Goal: Task Accomplishment & Management: Complete application form

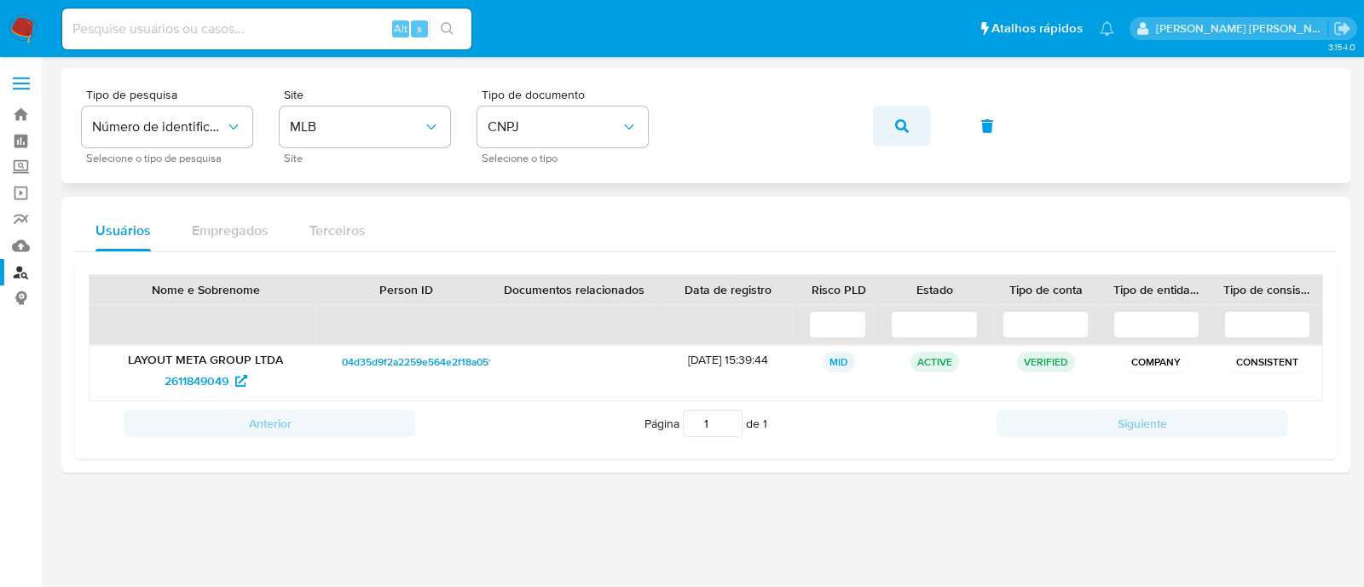
click at [904, 112] on span "button" at bounding box center [902, 125] width 14 height 37
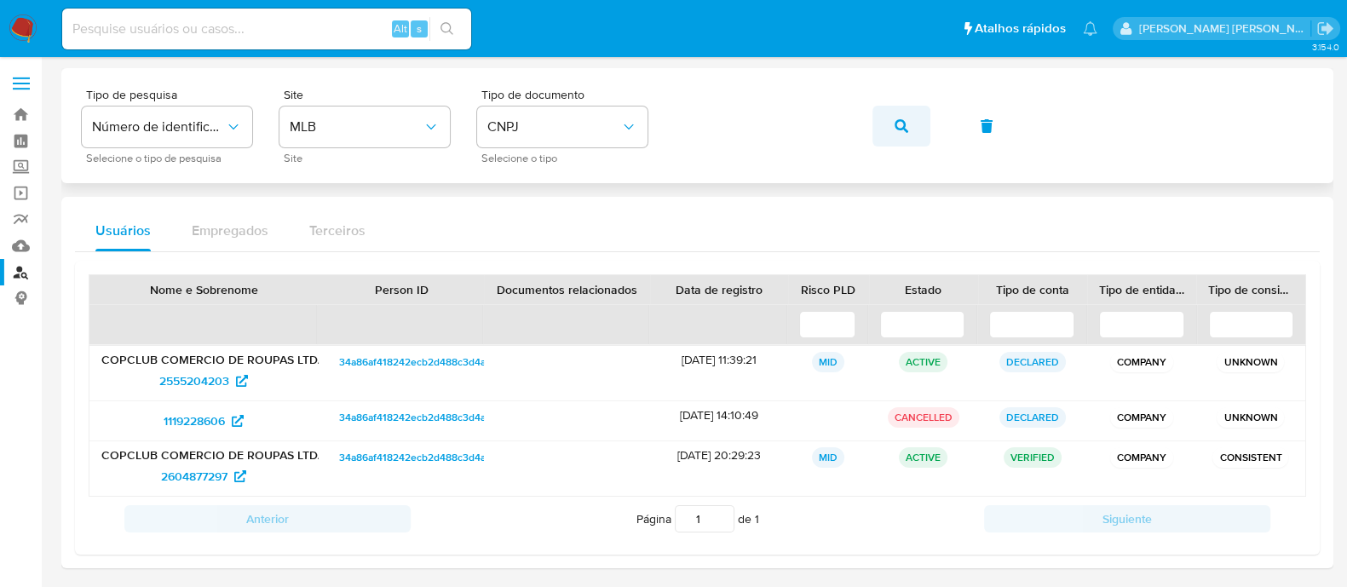
click at [903, 128] on icon "button" at bounding box center [902, 126] width 14 height 14
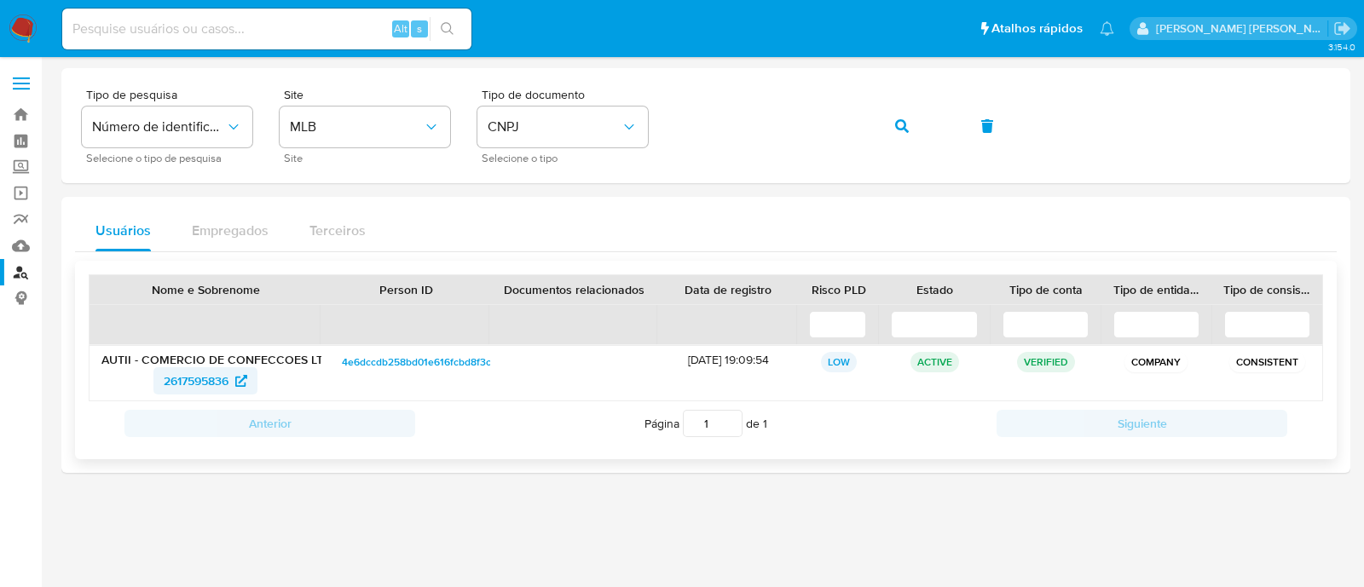
click at [174, 373] on span "2617595836" at bounding box center [196, 380] width 65 height 27
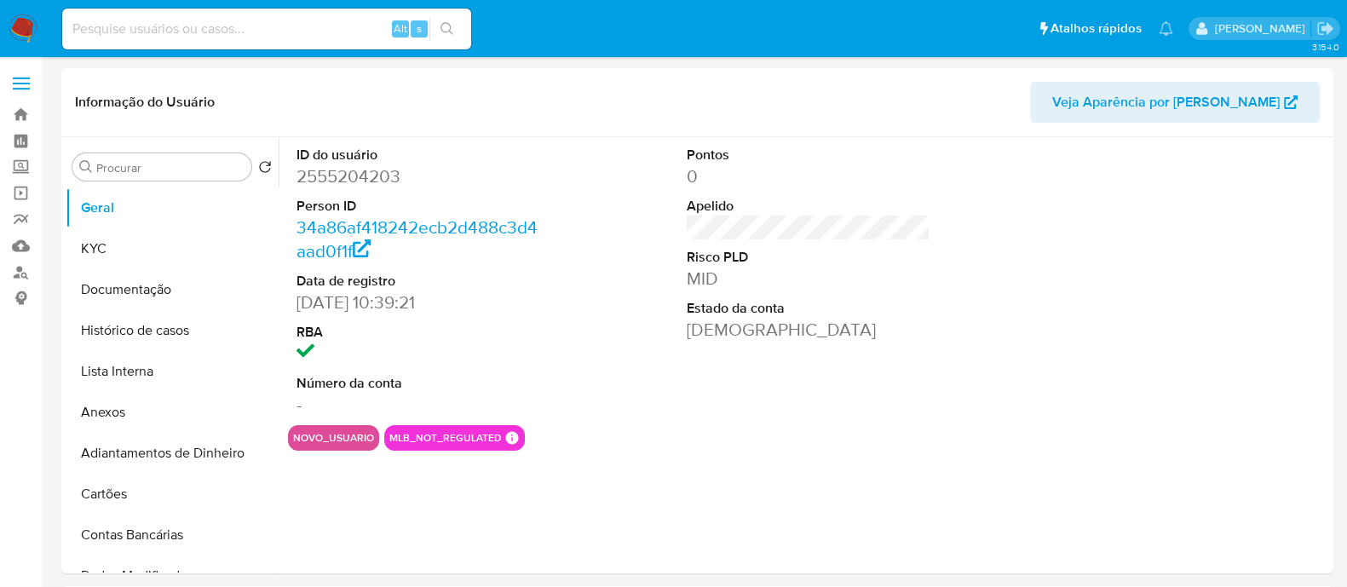
select select "10"
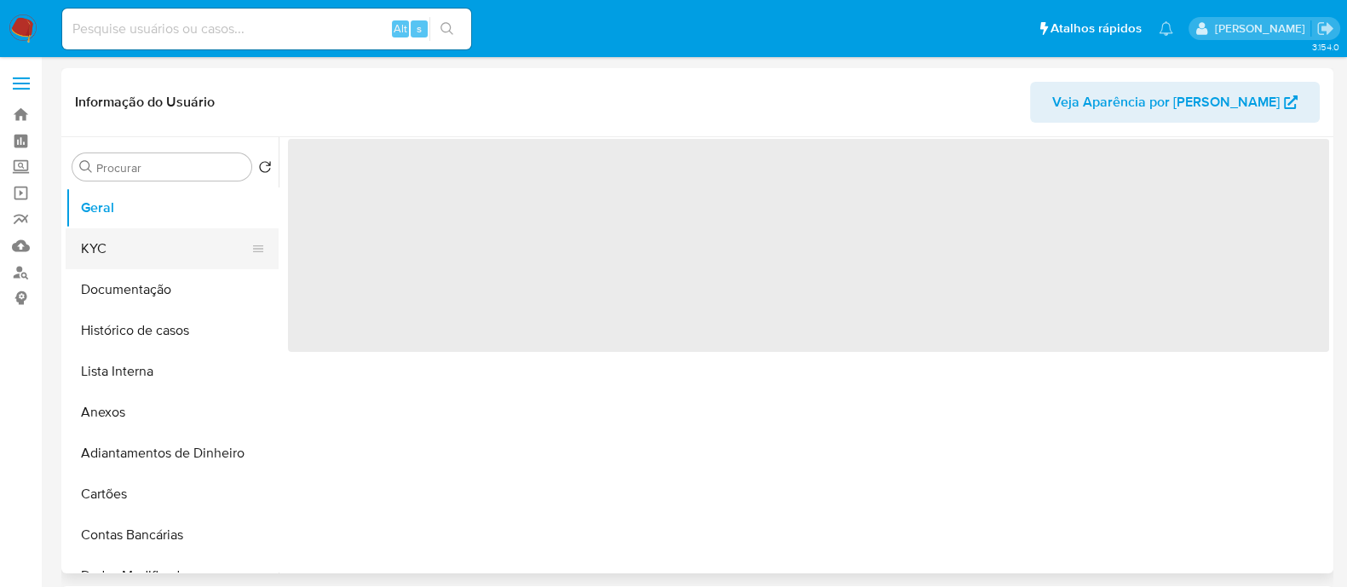
click at [149, 254] on button "KYC" at bounding box center [165, 248] width 199 height 41
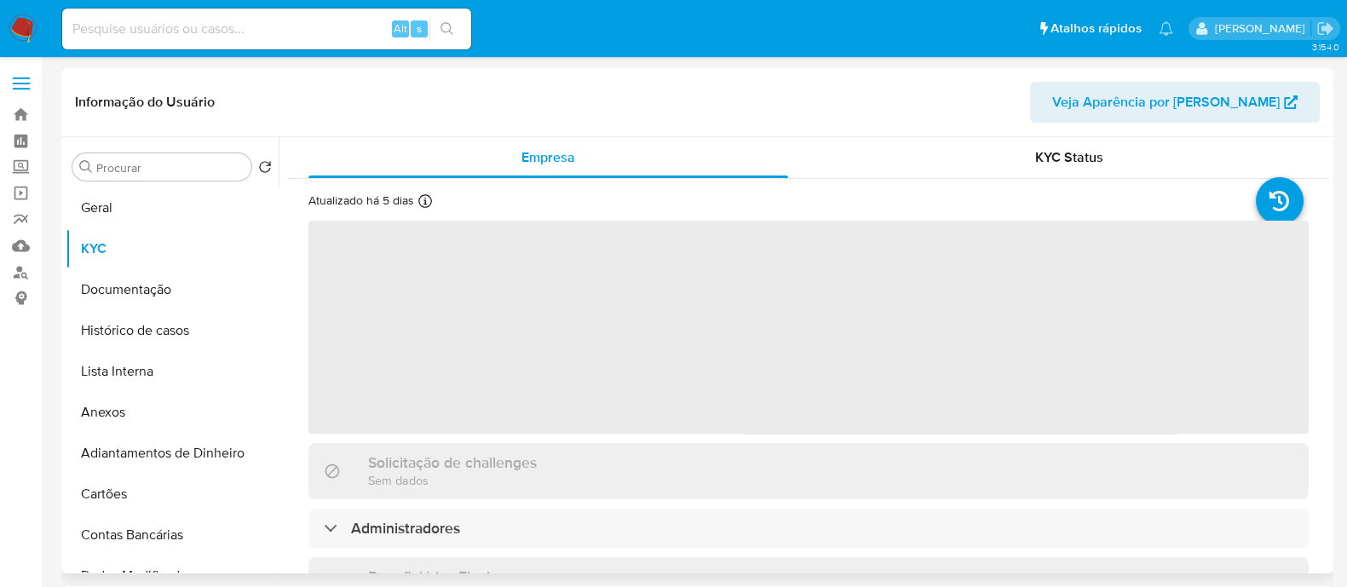
select select "10"
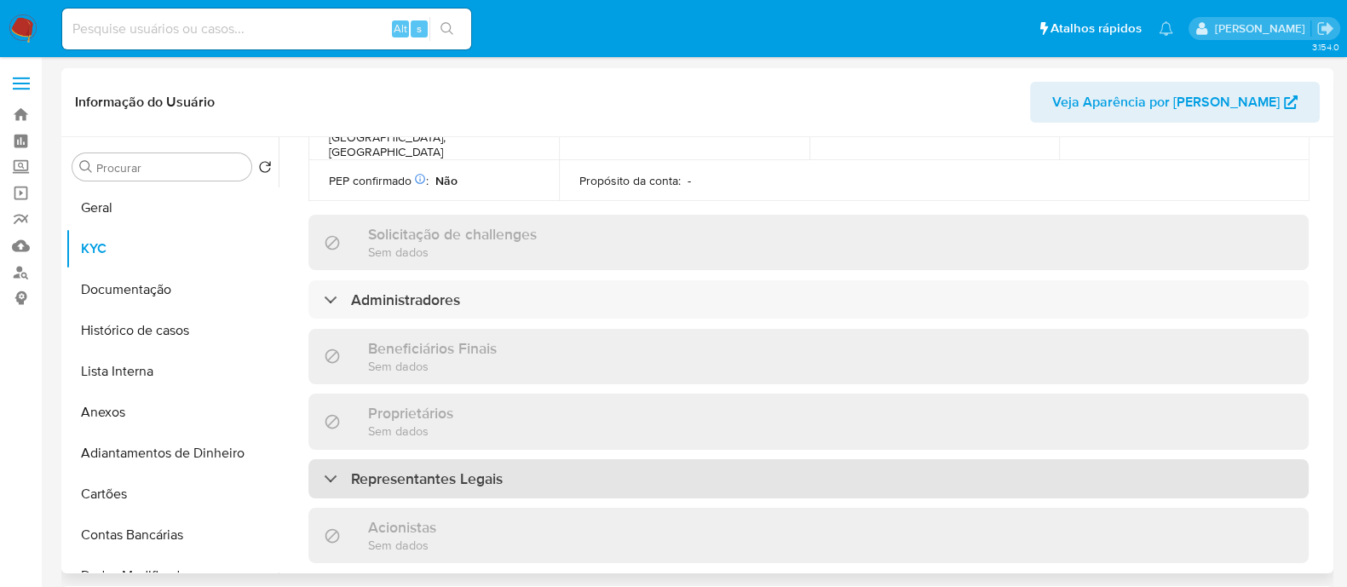
click at [533, 459] on div "Representantes Legais" at bounding box center [808, 478] width 1000 height 39
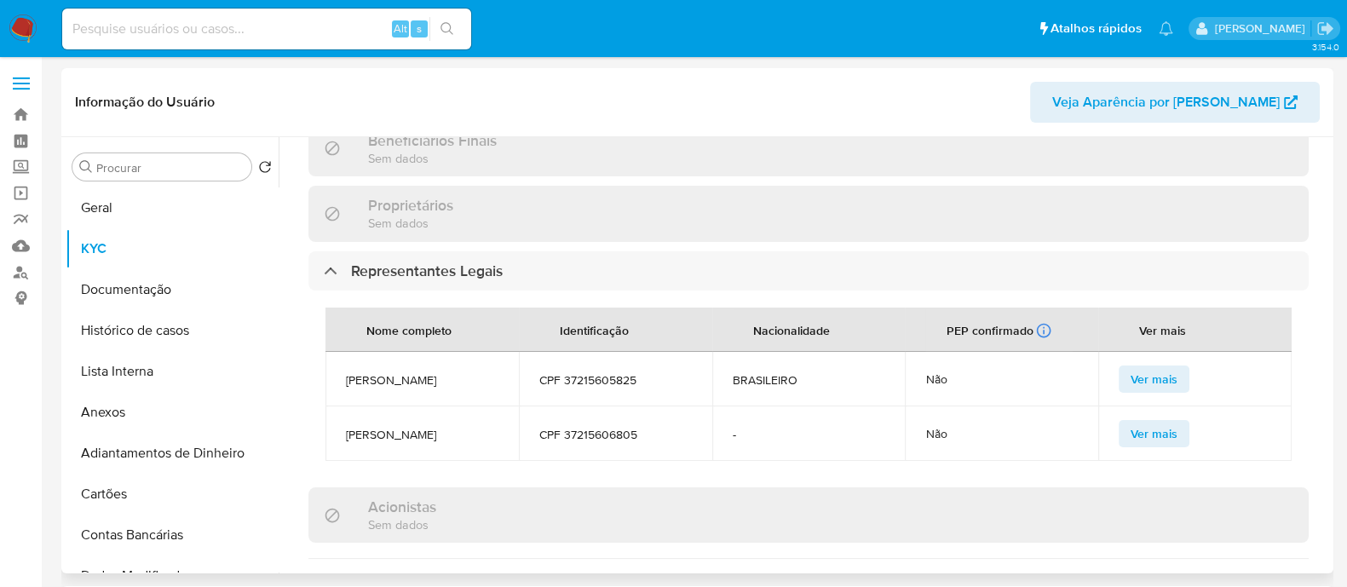
scroll to position [959, 0]
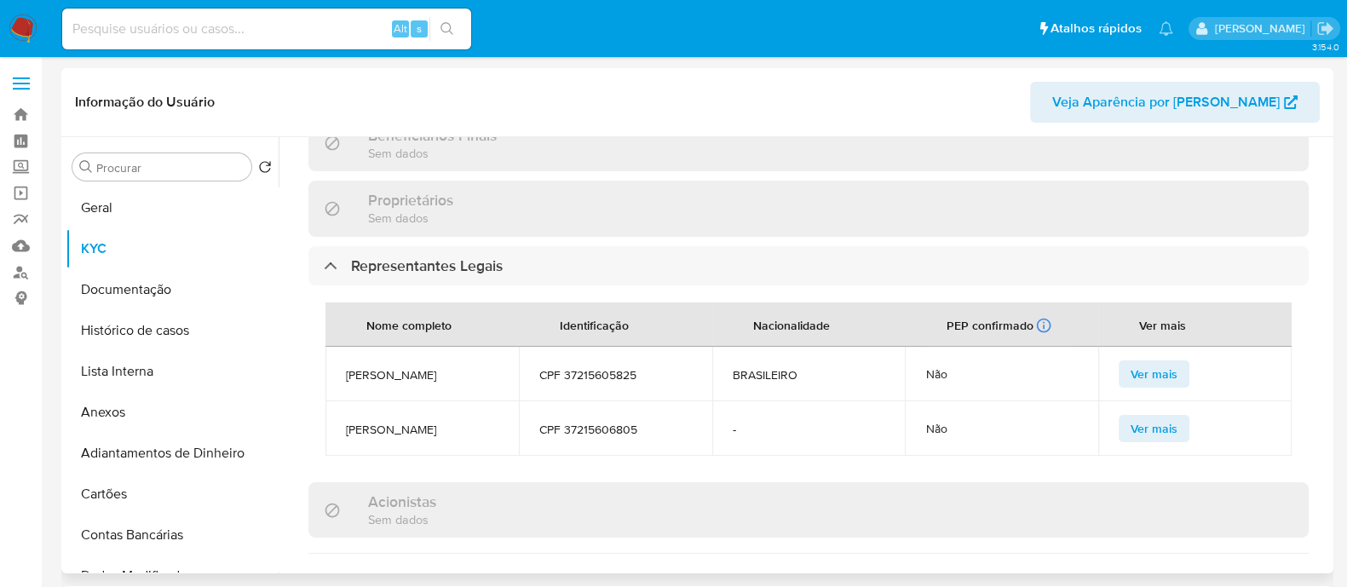
click at [369, 422] on span "[PERSON_NAME]" at bounding box center [422, 429] width 153 height 15
copy span "ISABELLA PORFIRIO DE ANDRADE"
click at [405, 367] on span "CARLOS EDUARDO PORFIRIO DE ANDRADE" at bounding box center [422, 374] width 153 height 15
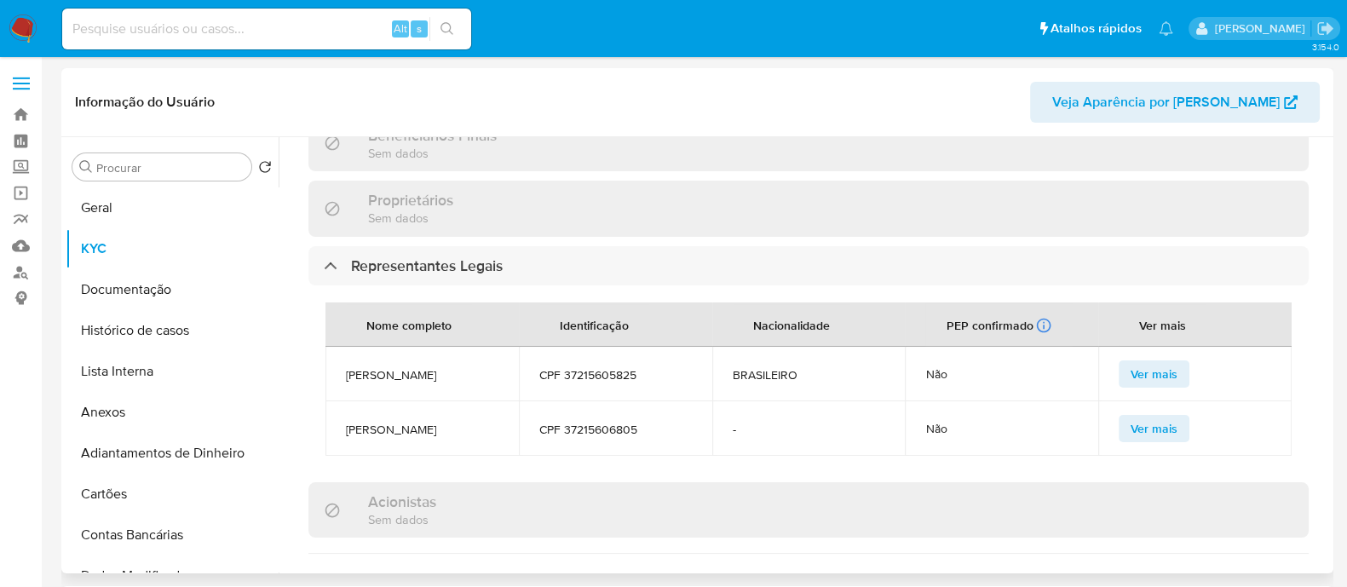
click at [405, 367] on span "CARLOS EDUARDO PORFIRIO DE ANDRADE" at bounding box center [422, 374] width 153 height 15
copy span "CARLOS EDUARDO PORFIRIO DE ANDRADE"
click at [94, 216] on button "Geral" at bounding box center [165, 207] width 199 height 41
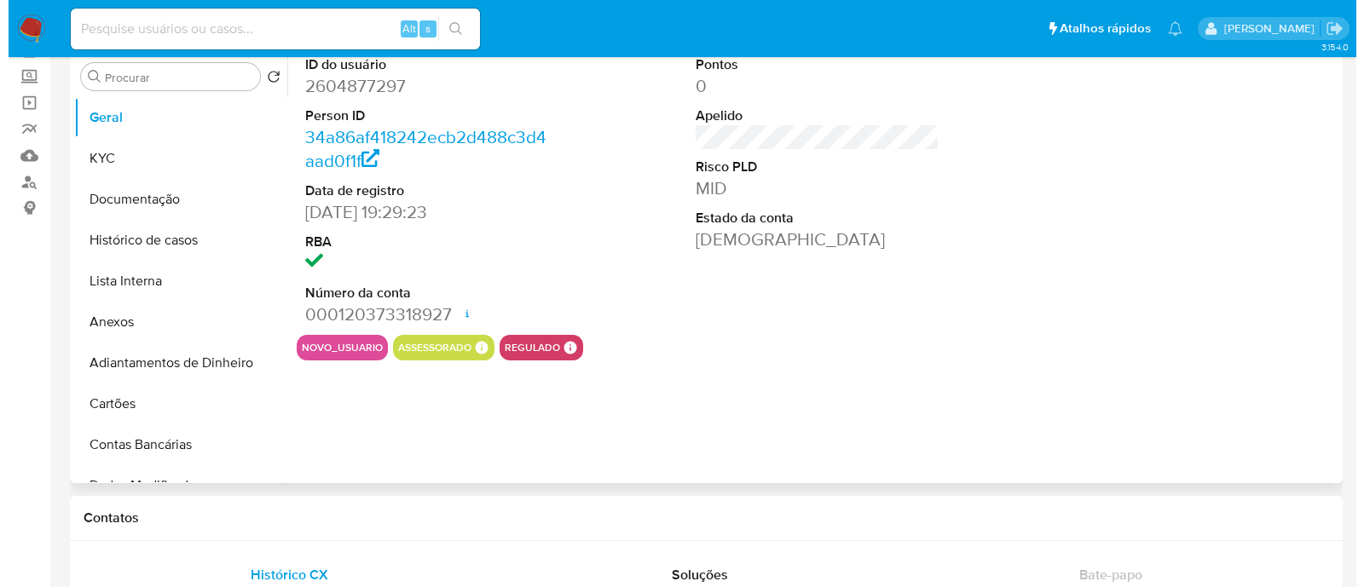
scroll to position [212, 0]
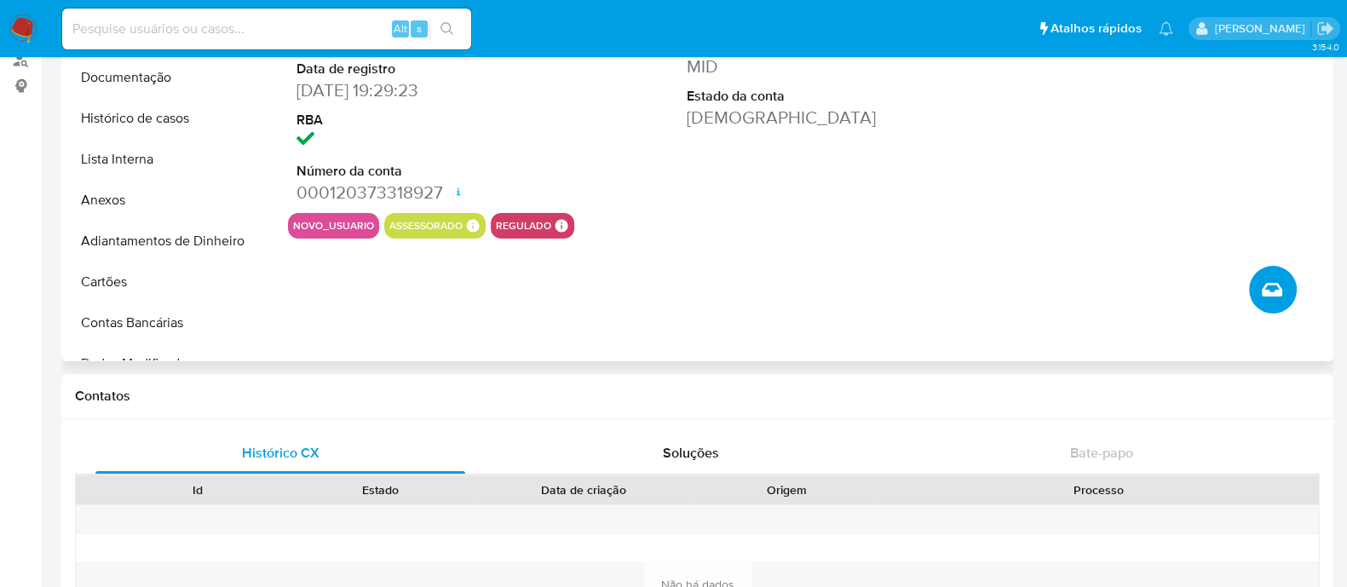
click at [1270, 295] on icon "Criar caso manual" at bounding box center [1272, 290] width 20 height 20
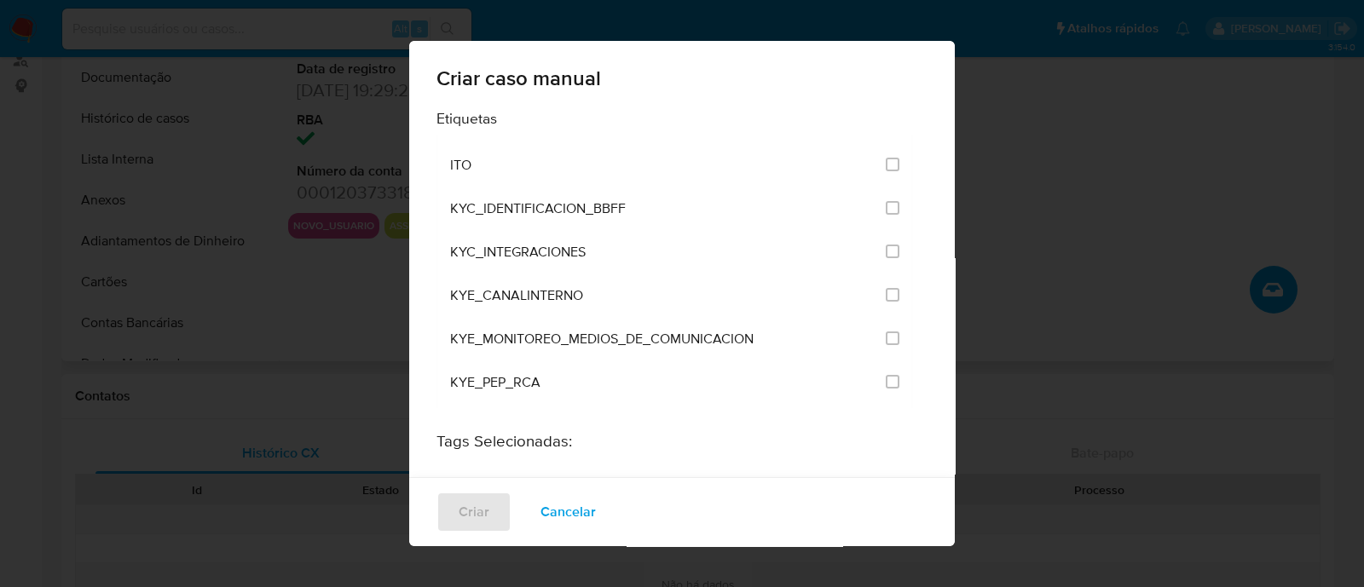
scroll to position [1384, 0]
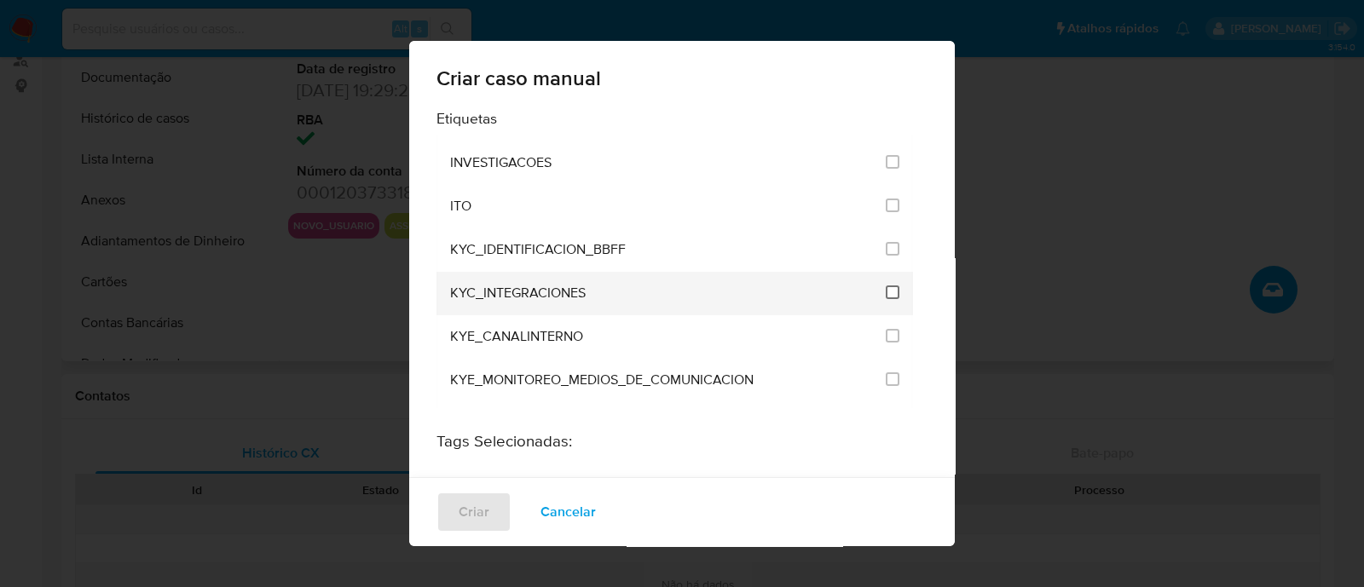
click at [885, 285] on input "2093" at bounding box center [892, 292] width 14 height 14
checkbox input "true"
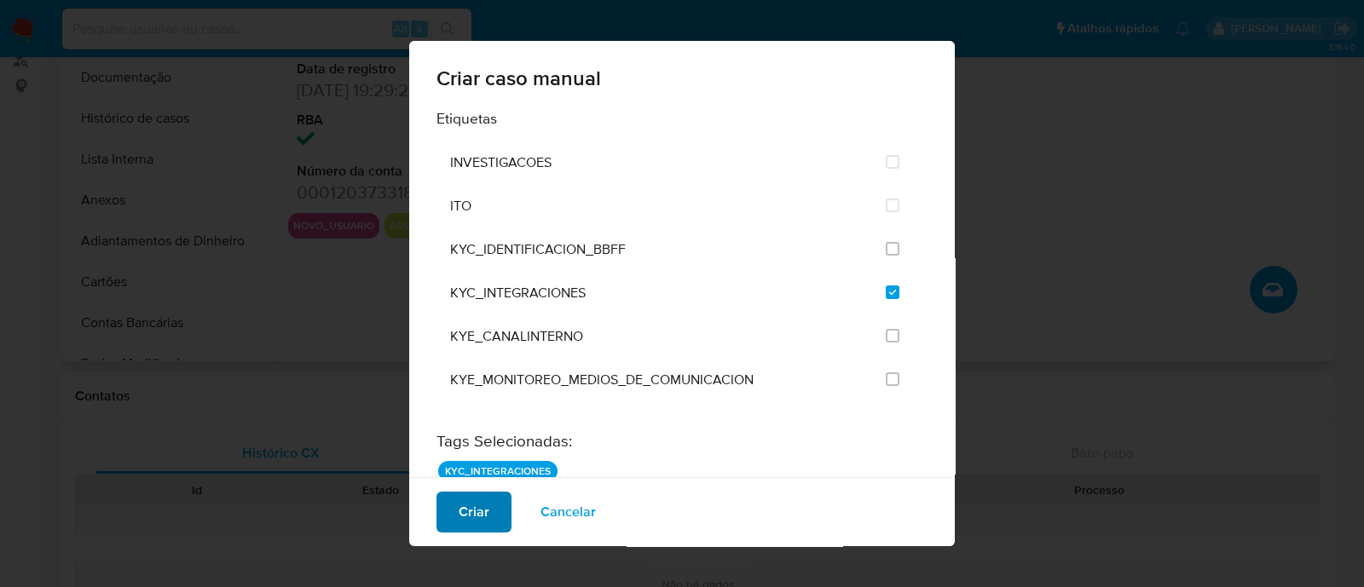
click at [470, 515] on span "Criar" at bounding box center [473, 511] width 31 height 37
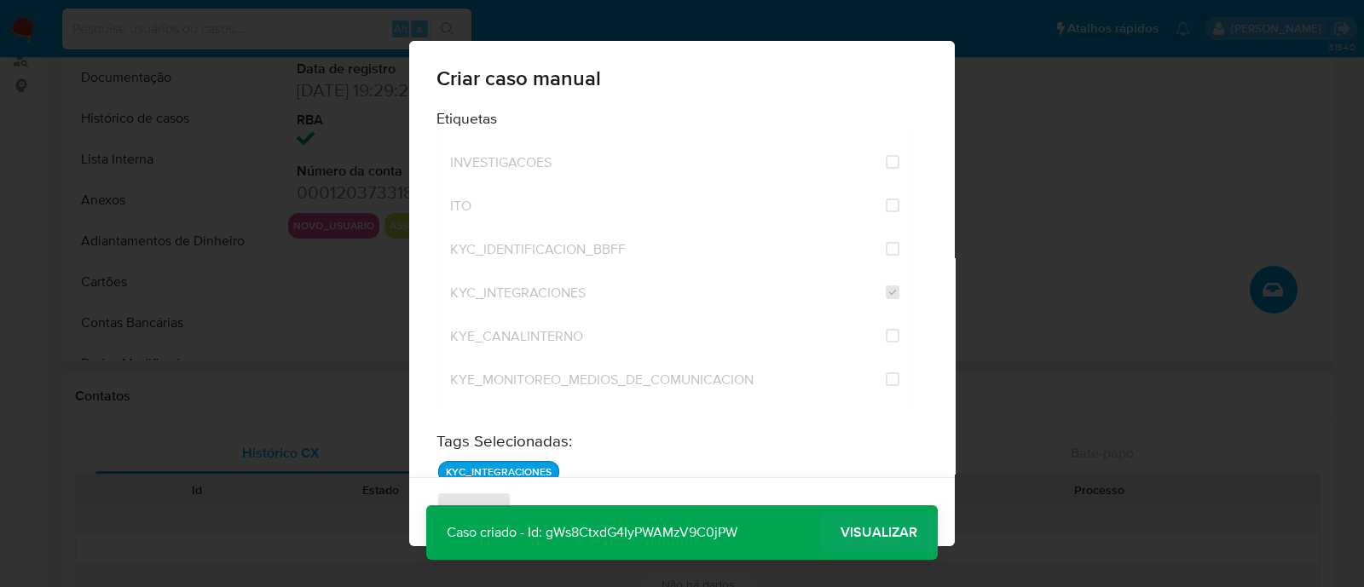
click at [894, 533] on span "Visualizar" at bounding box center [878, 533] width 77 height 0
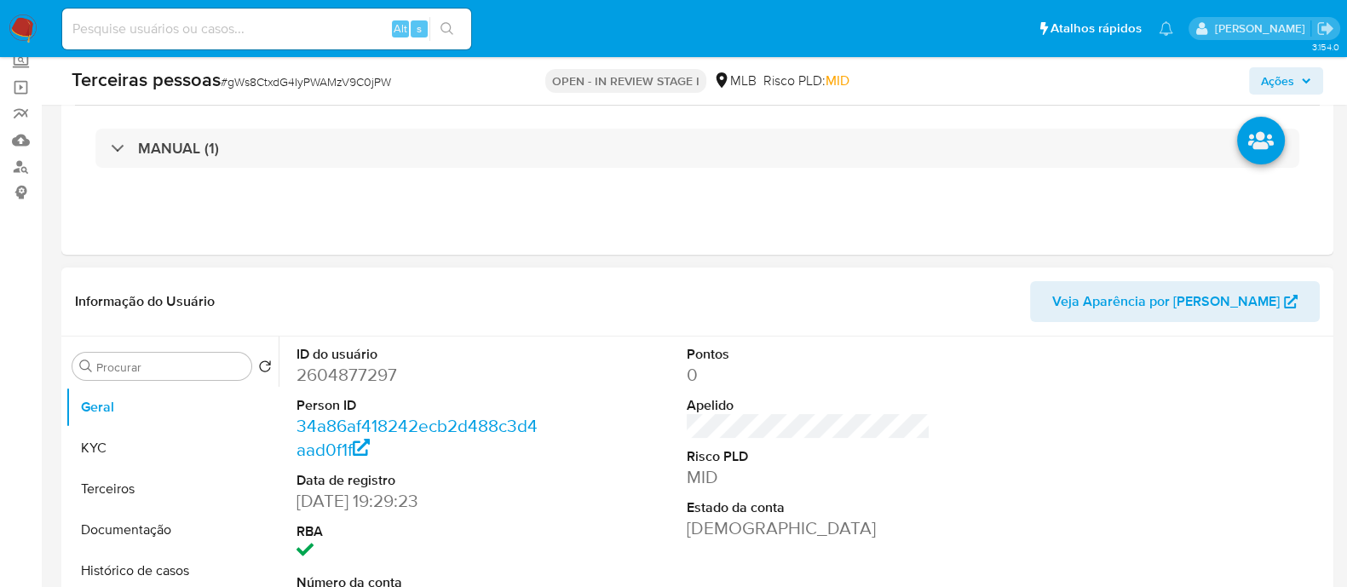
select select "10"
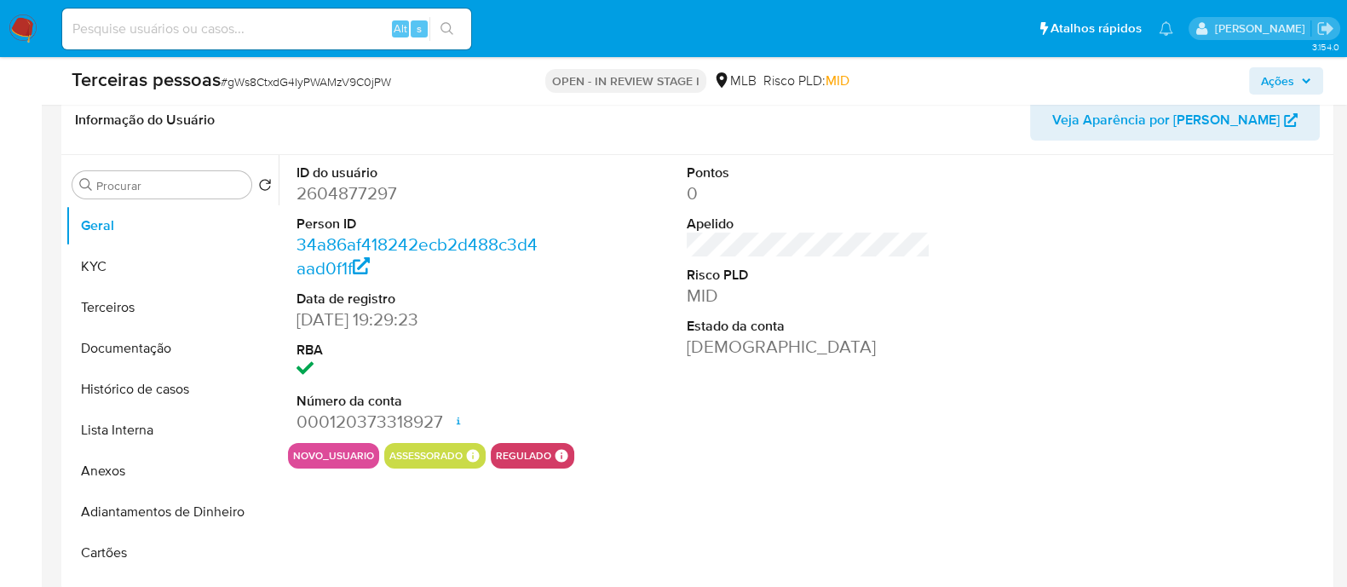
scroll to position [320, 0]
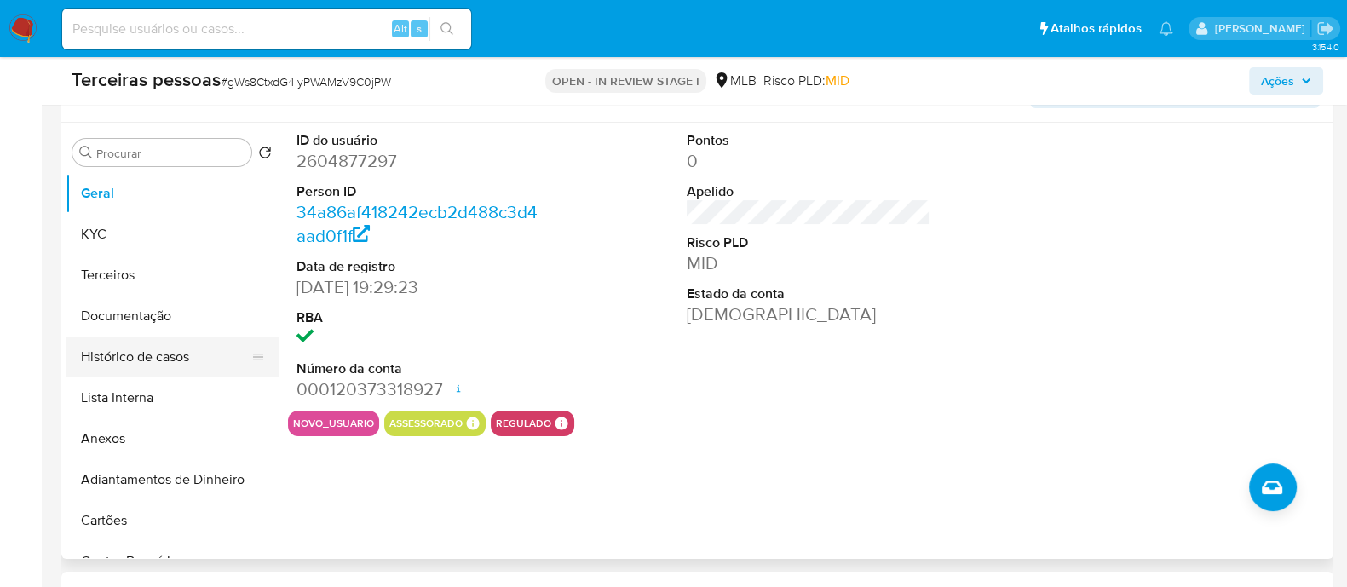
click at [176, 361] on button "Histórico de casos" at bounding box center [165, 357] width 199 height 41
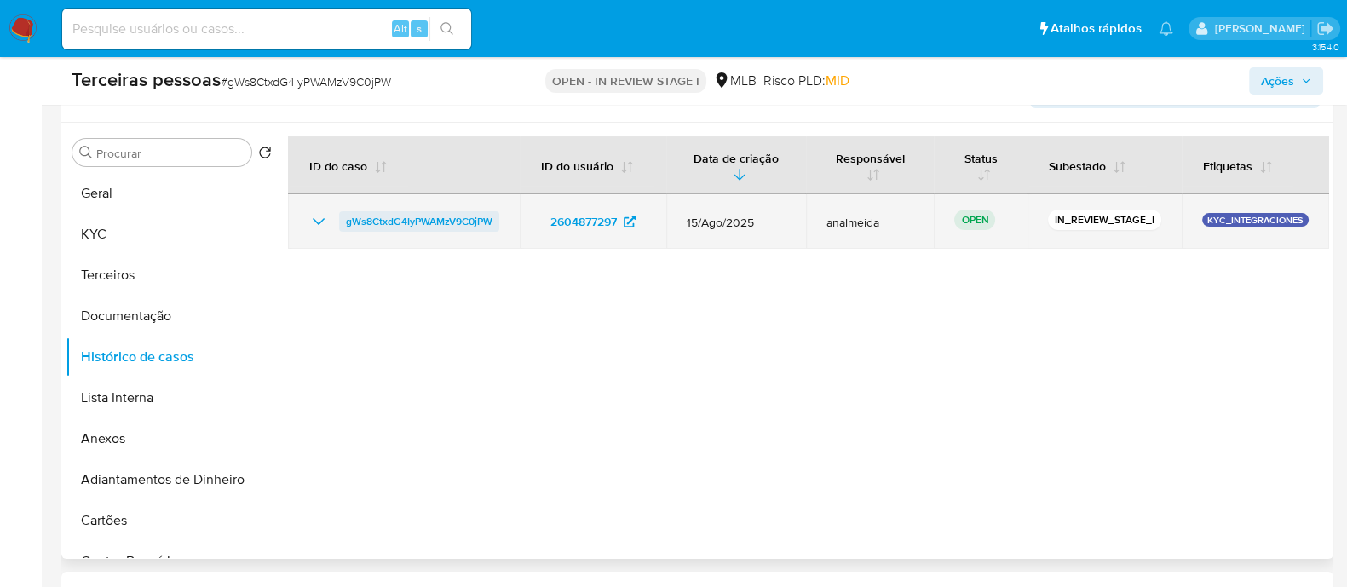
click at [406, 214] on span "gWs8CtxdG4IyPWAMzV9C0jPW" at bounding box center [419, 221] width 147 height 20
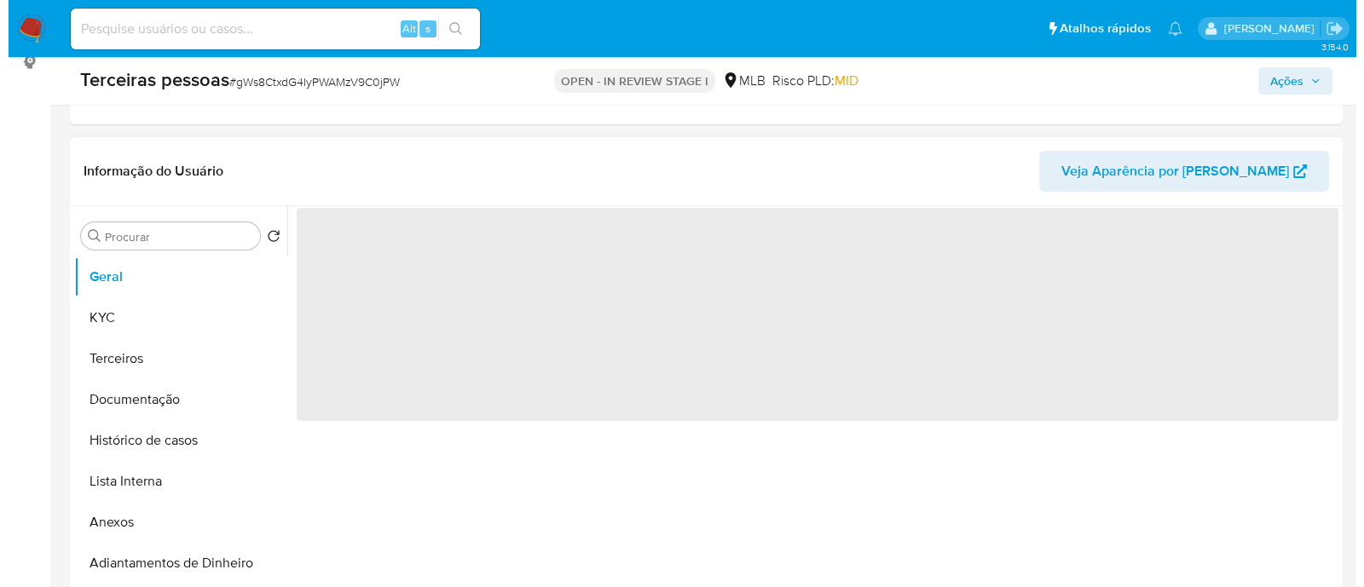
scroll to position [320, 0]
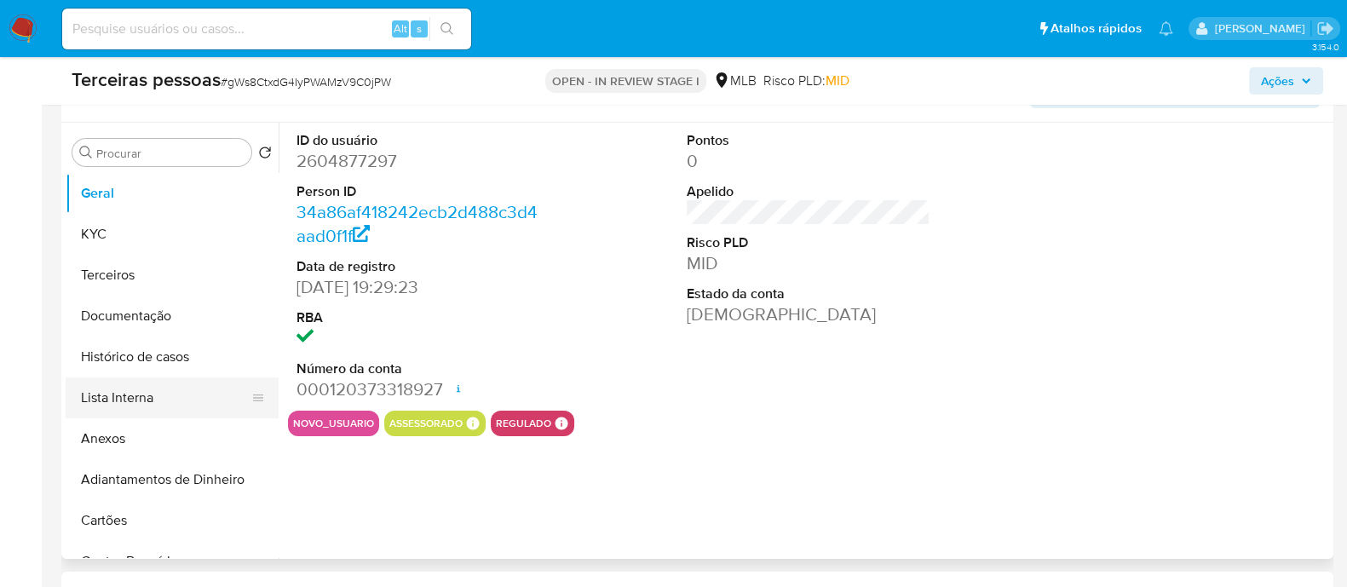
select select "10"
click at [117, 454] on button "Anexos" at bounding box center [165, 438] width 199 height 41
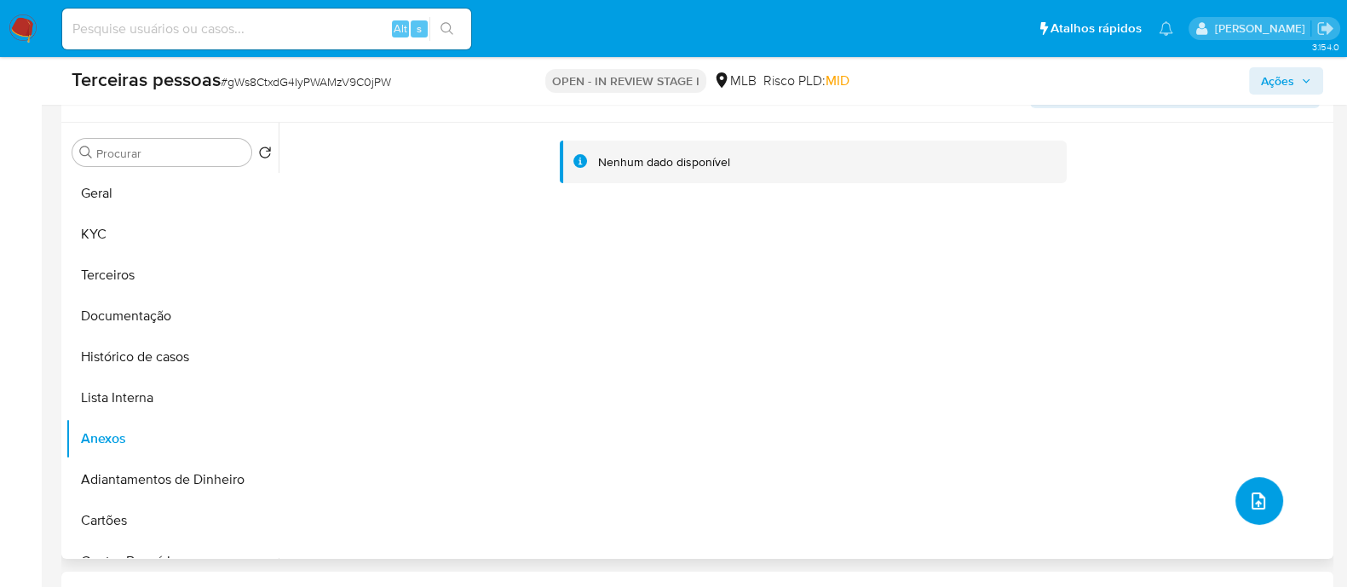
click at [1248, 491] on icon "upload-file" at bounding box center [1258, 501] width 20 height 20
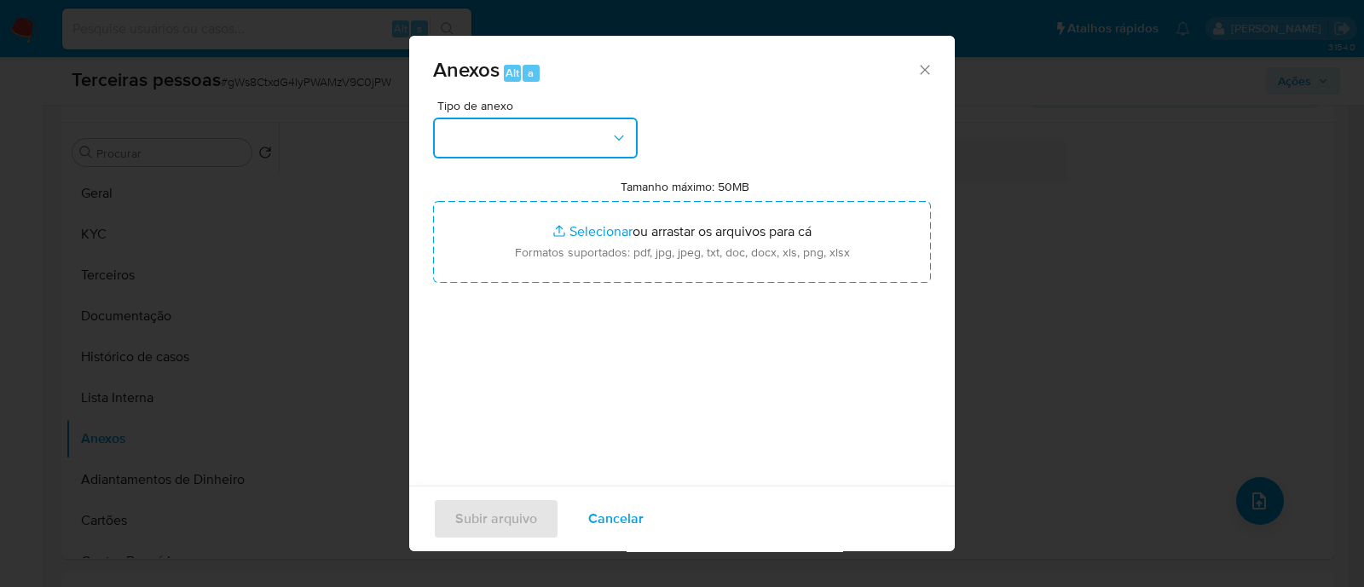
click at [508, 142] on button "button" at bounding box center [535, 138] width 205 height 41
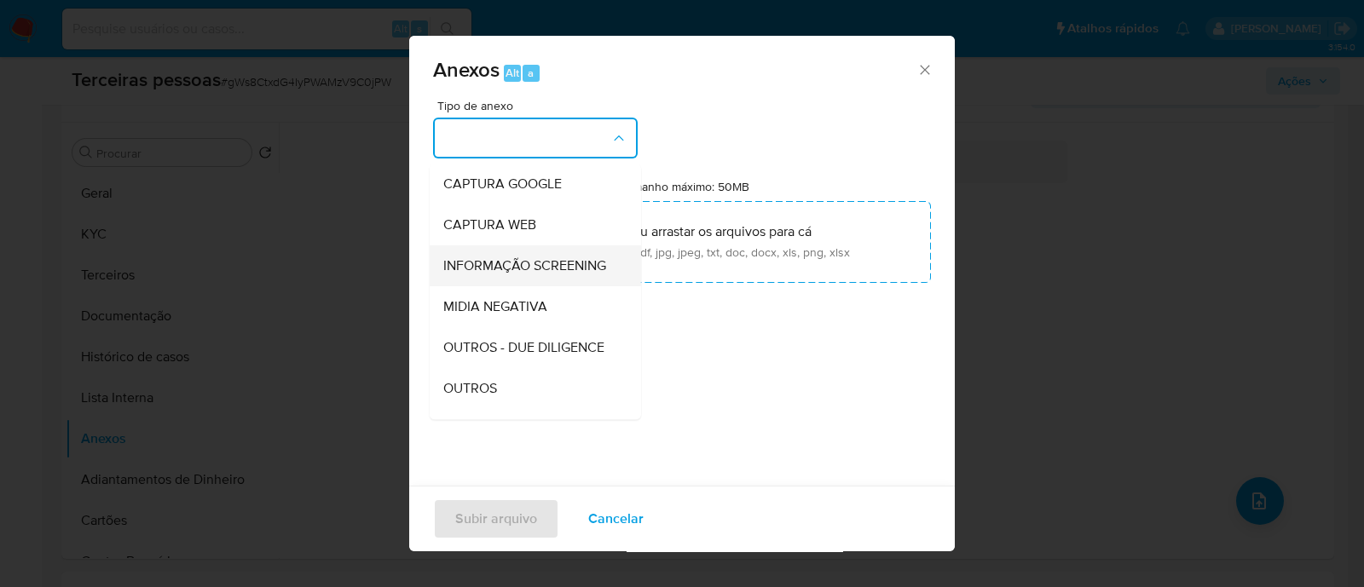
scroll to position [262, 0]
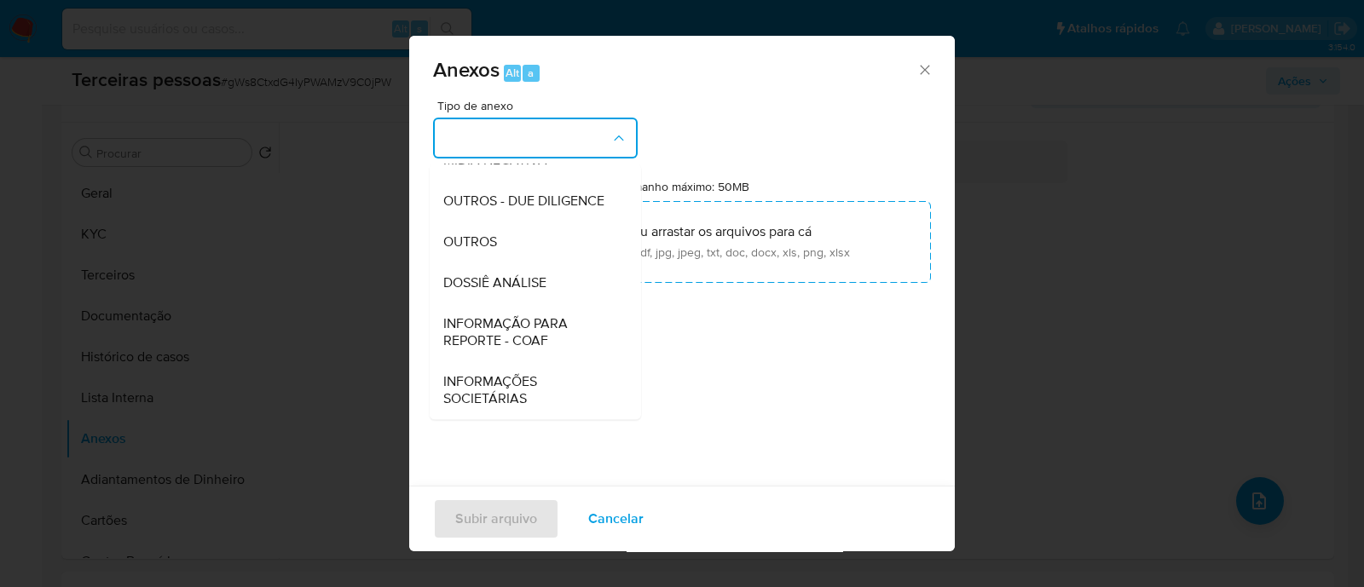
click at [499, 200] on span "OUTROS - DUE DILIGENCE" at bounding box center [523, 201] width 161 height 17
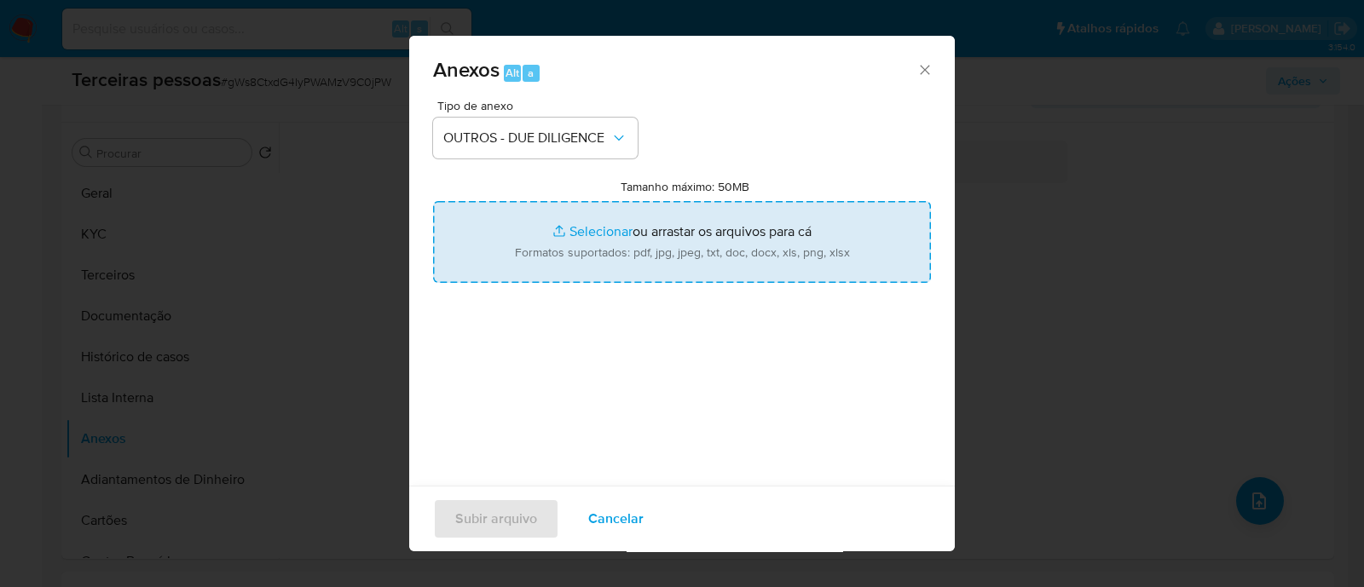
click at [812, 243] on input "Tamanho máximo: 50MB Selecionar arquivos" at bounding box center [682, 242] width 498 height 82
type input "C:\fakepath\Matriz de Risco - COPCLUB COMERCIO DE ROUPAS LTDA.pdf"
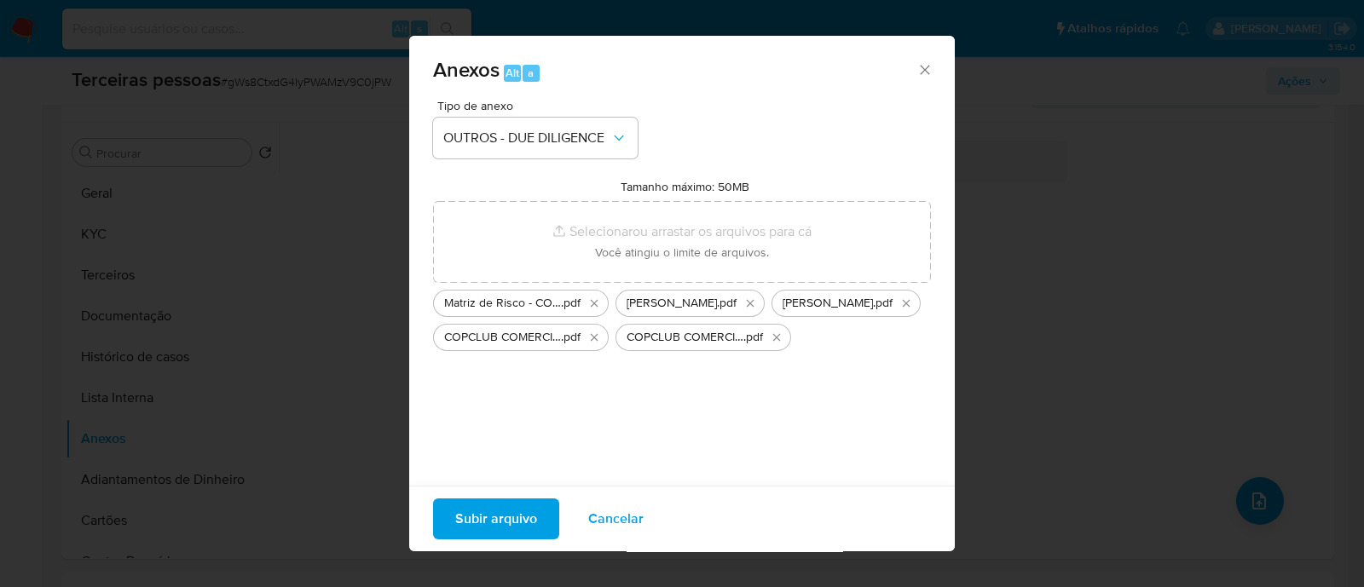
click at [482, 500] on span "Subir arquivo" at bounding box center [496, 518] width 82 height 37
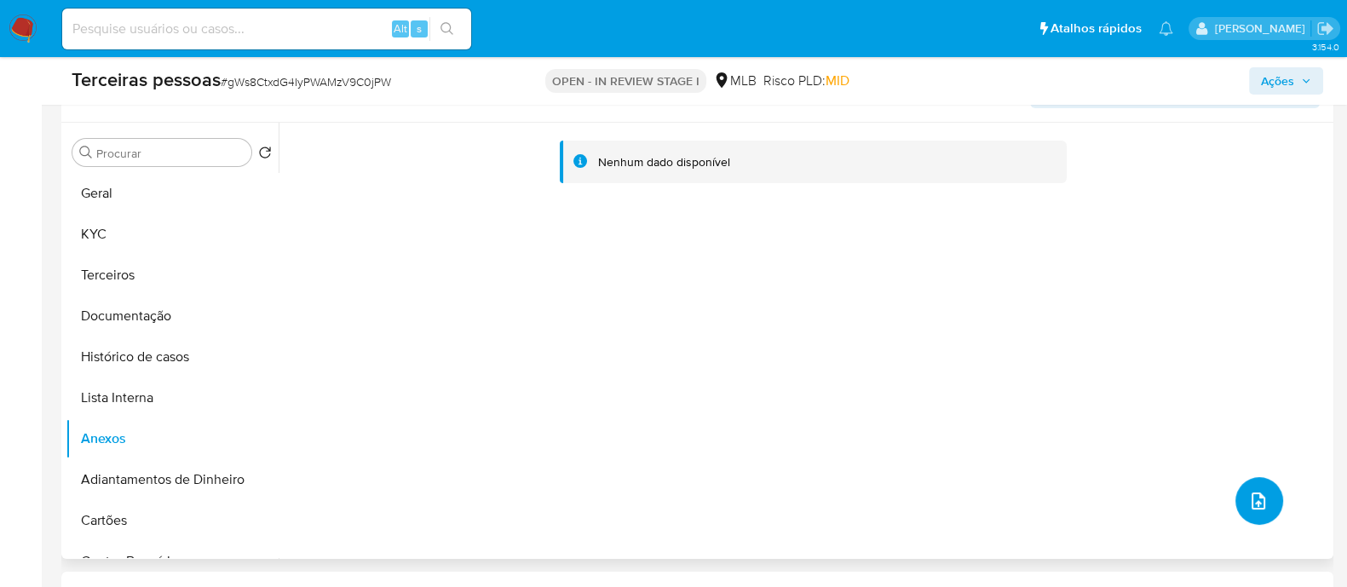
click at [1254, 505] on icon "upload-file" at bounding box center [1259, 501] width 14 height 17
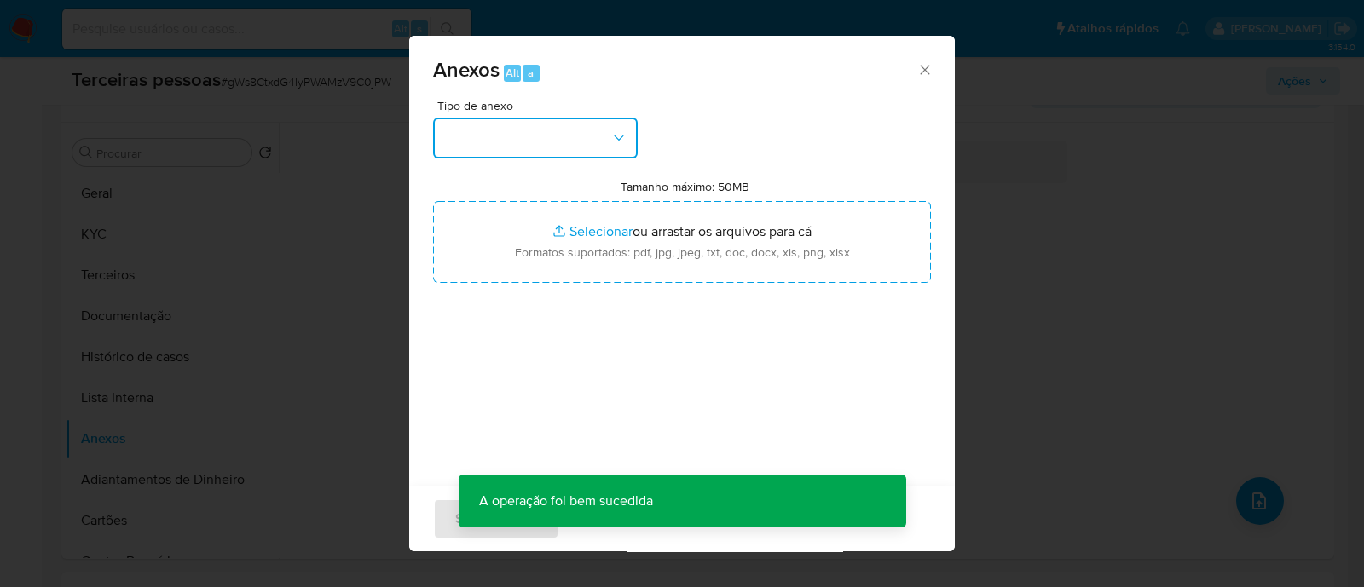
click at [492, 149] on button "button" at bounding box center [535, 138] width 205 height 41
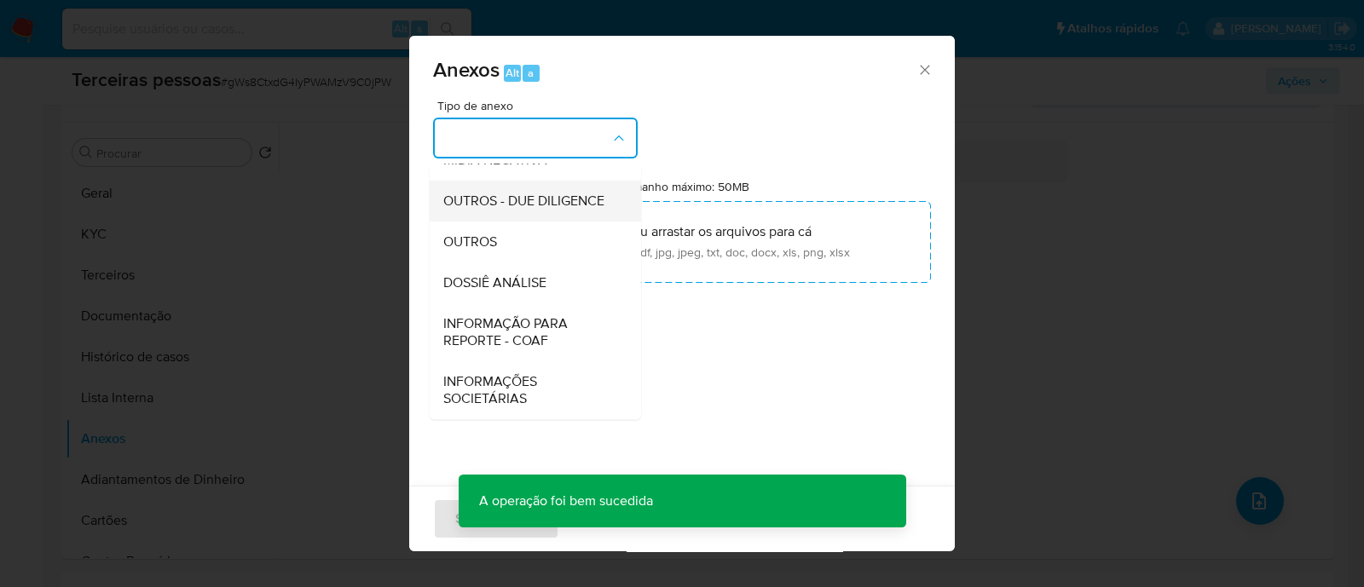
click at [541, 202] on span "OUTROS - DUE DILIGENCE" at bounding box center [523, 201] width 161 height 17
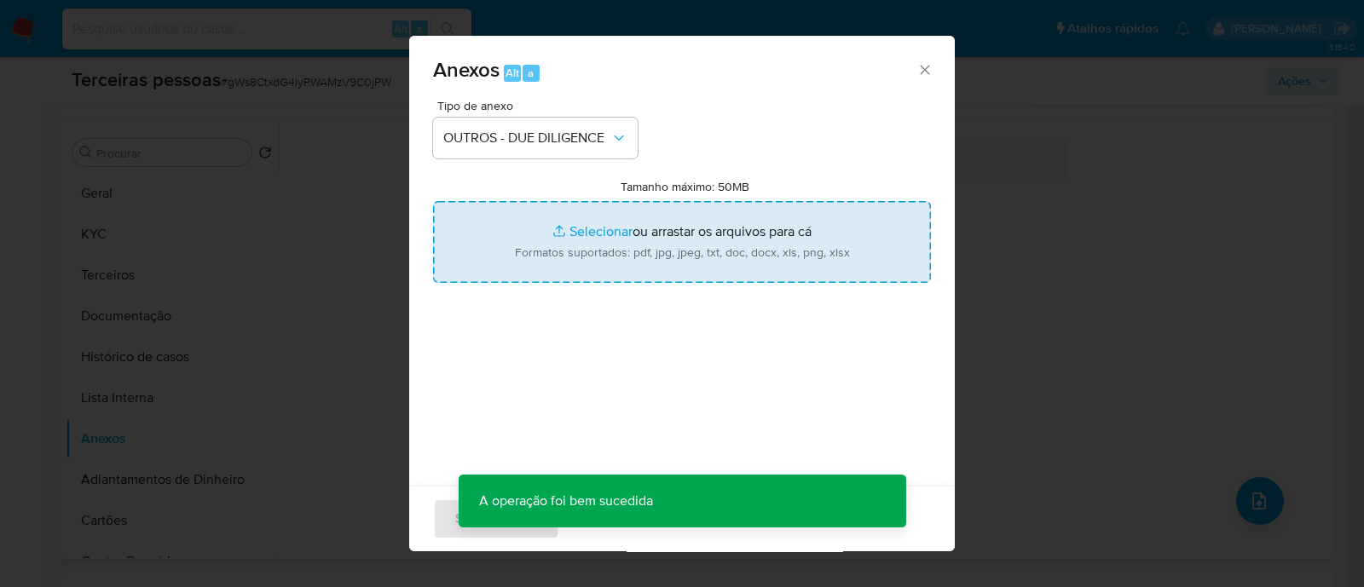
click at [745, 265] on input "Tamanho máximo: 50MB Selecionar arquivos" at bounding box center [682, 242] width 498 height 82
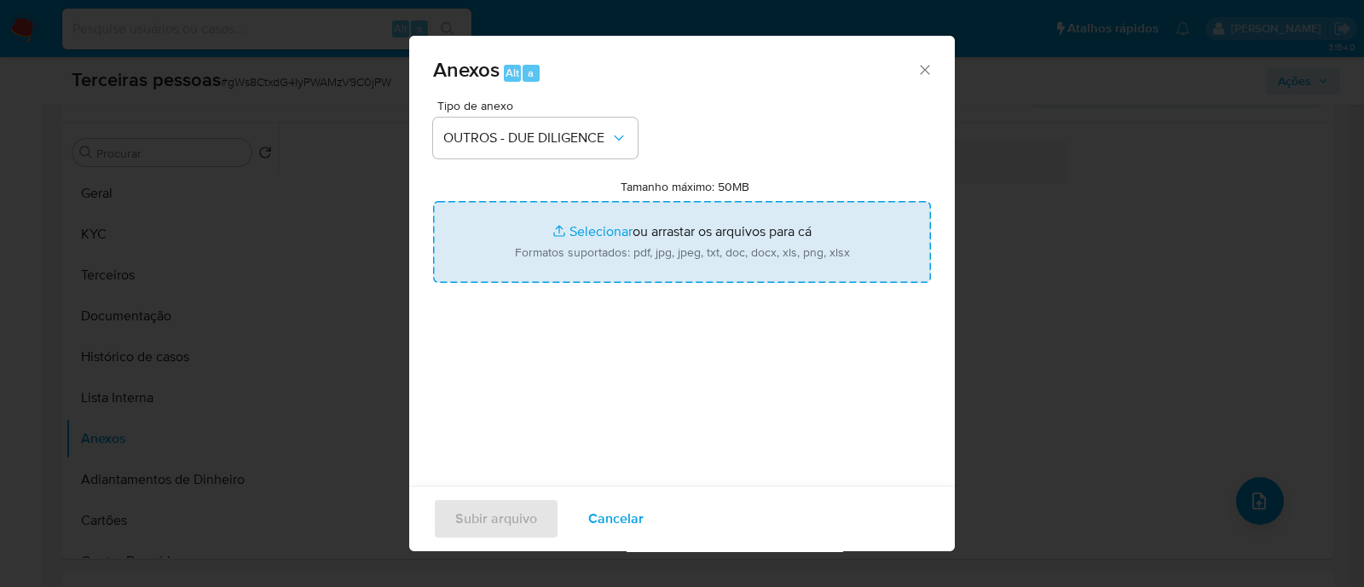
type input "C:\fakepath\COPCLUB COMERCIO DE ROUPAS LTDA cnpj.pdf"
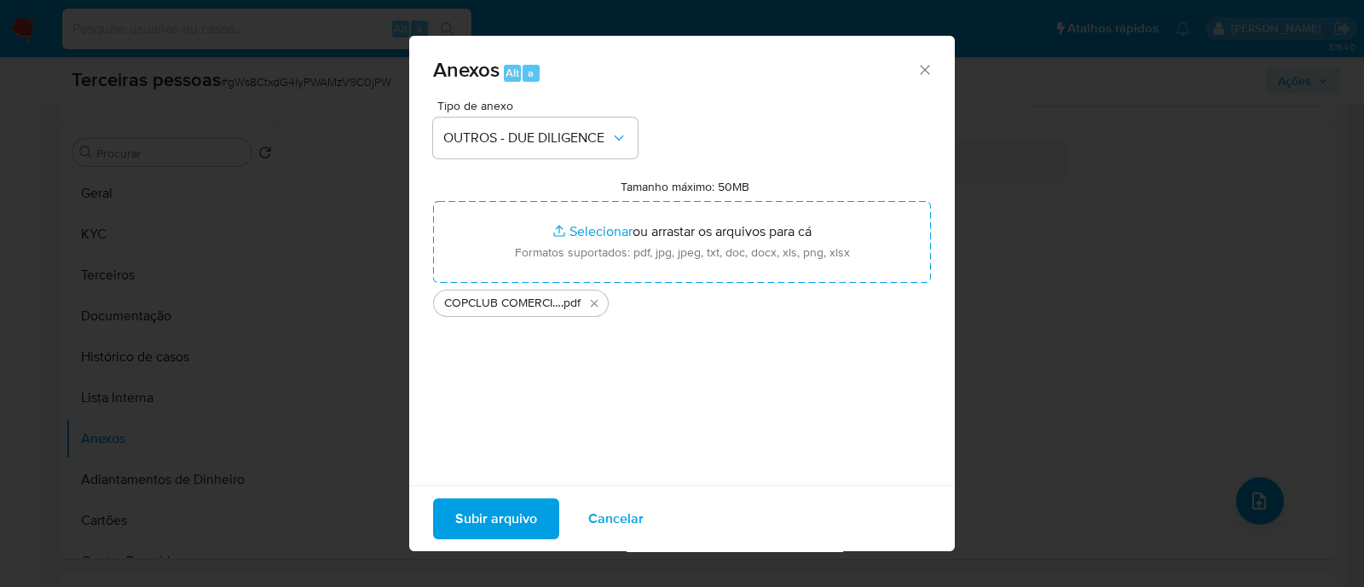
click at [494, 517] on span "Subir arquivo" at bounding box center [496, 518] width 82 height 37
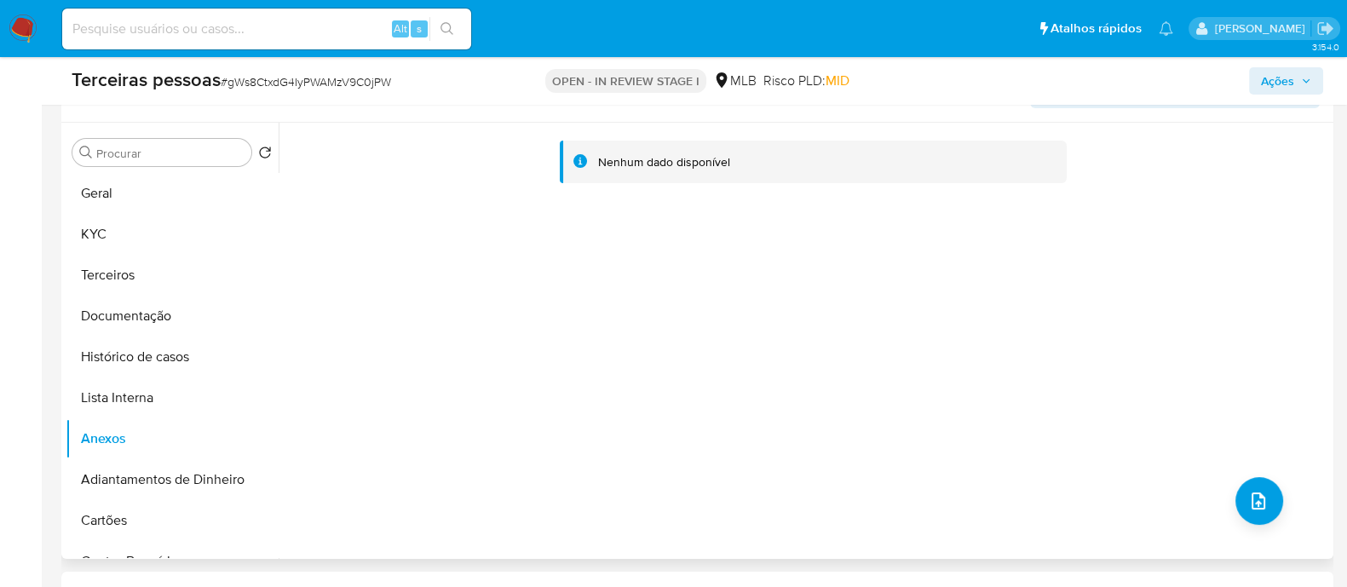
click at [1227, 484] on div "Nenhum dado disponível" at bounding box center [804, 341] width 1051 height 436
click at [1257, 512] on button "upload-file" at bounding box center [1260, 501] width 48 height 48
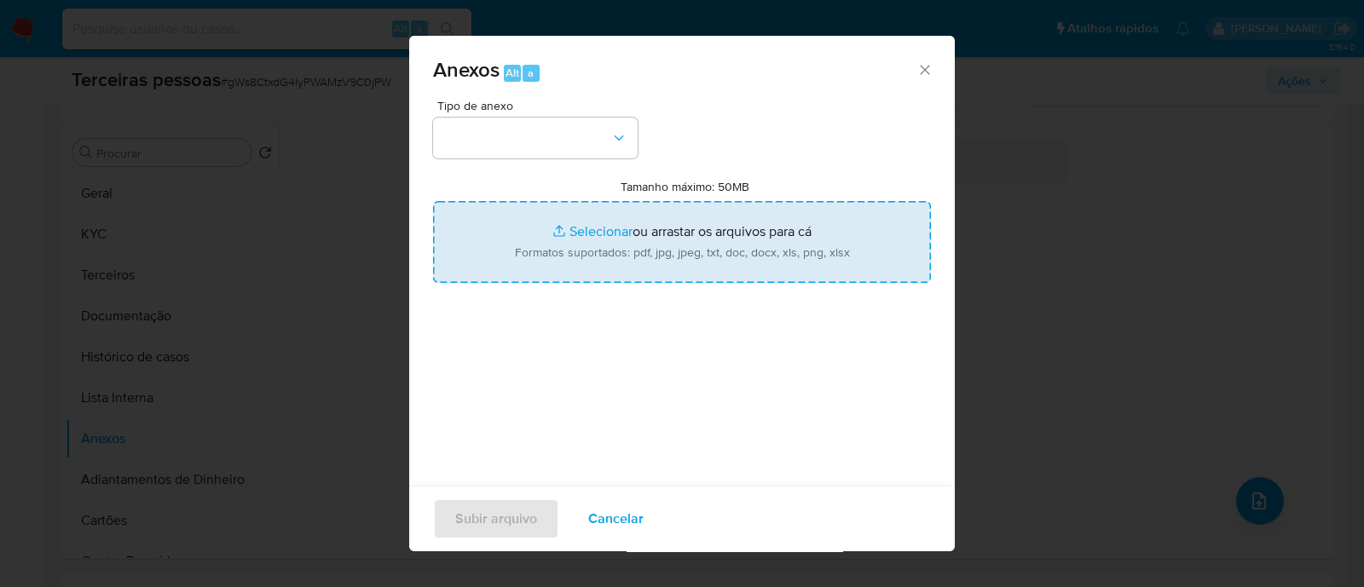
click at [750, 261] on input "Tamanho máximo: 50MB Selecionar arquivos" at bounding box center [682, 242] width 498 height 82
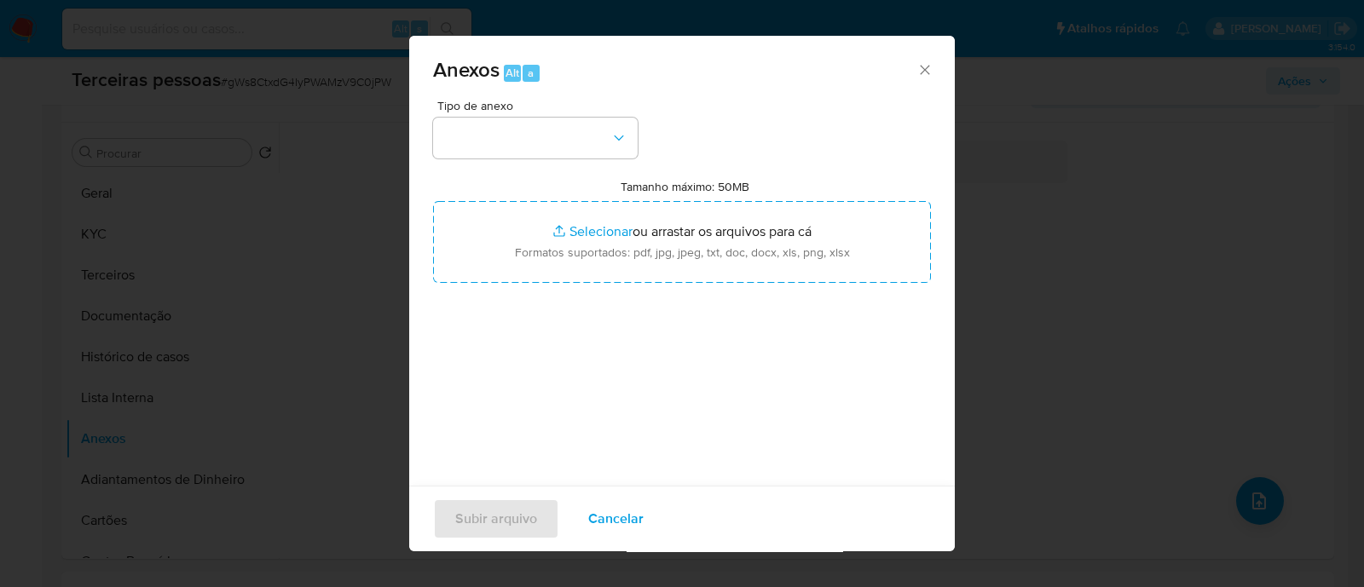
click at [589, 510] on span "Cancelar" at bounding box center [615, 518] width 55 height 37
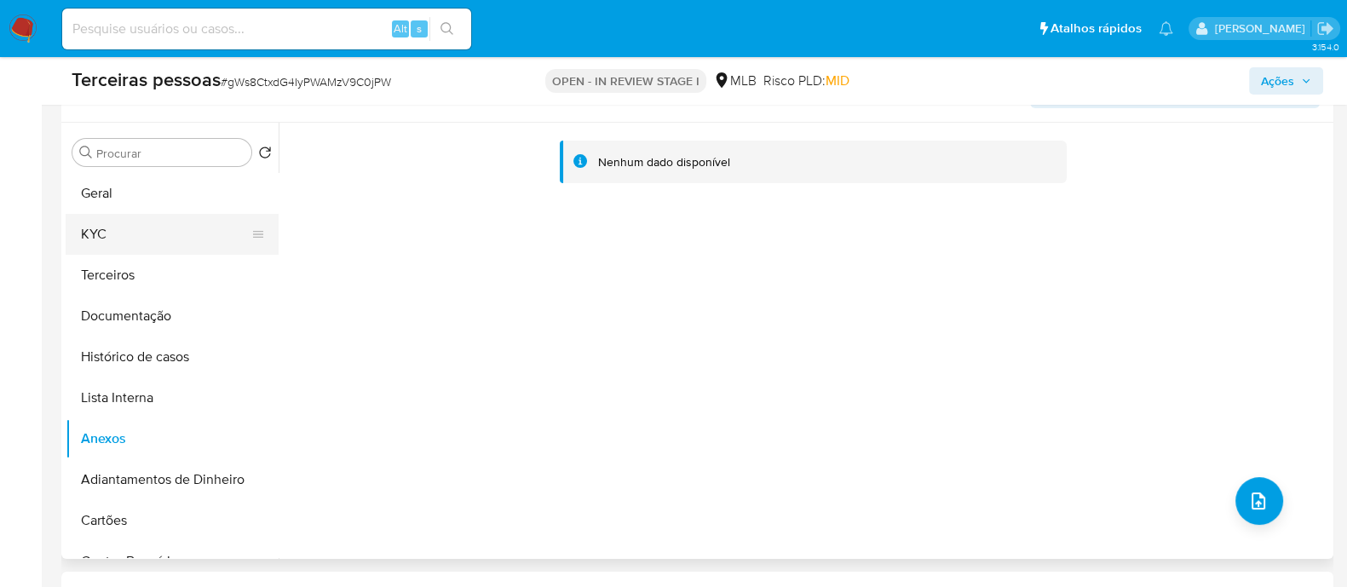
click at [146, 240] on button "KYC" at bounding box center [165, 234] width 199 height 41
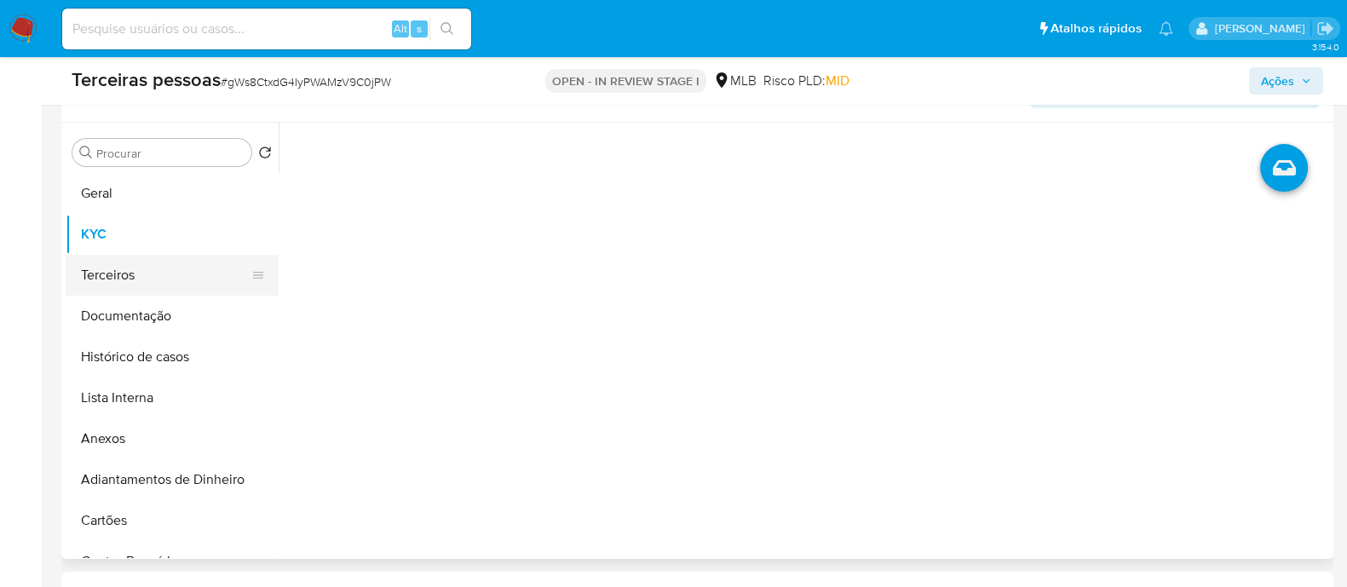
click at [139, 274] on button "Terceiros" at bounding box center [165, 275] width 199 height 41
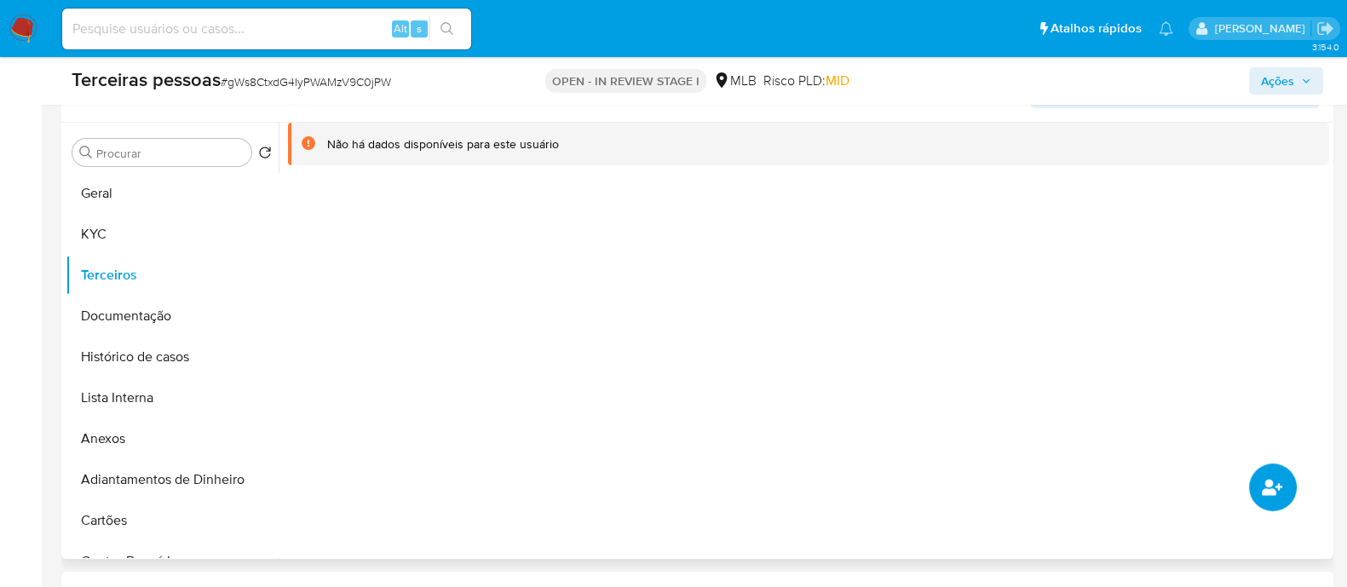
click at [1260, 472] on button "common.add_complementary_information" at bounding box center [1273, 488] width 48 height 48
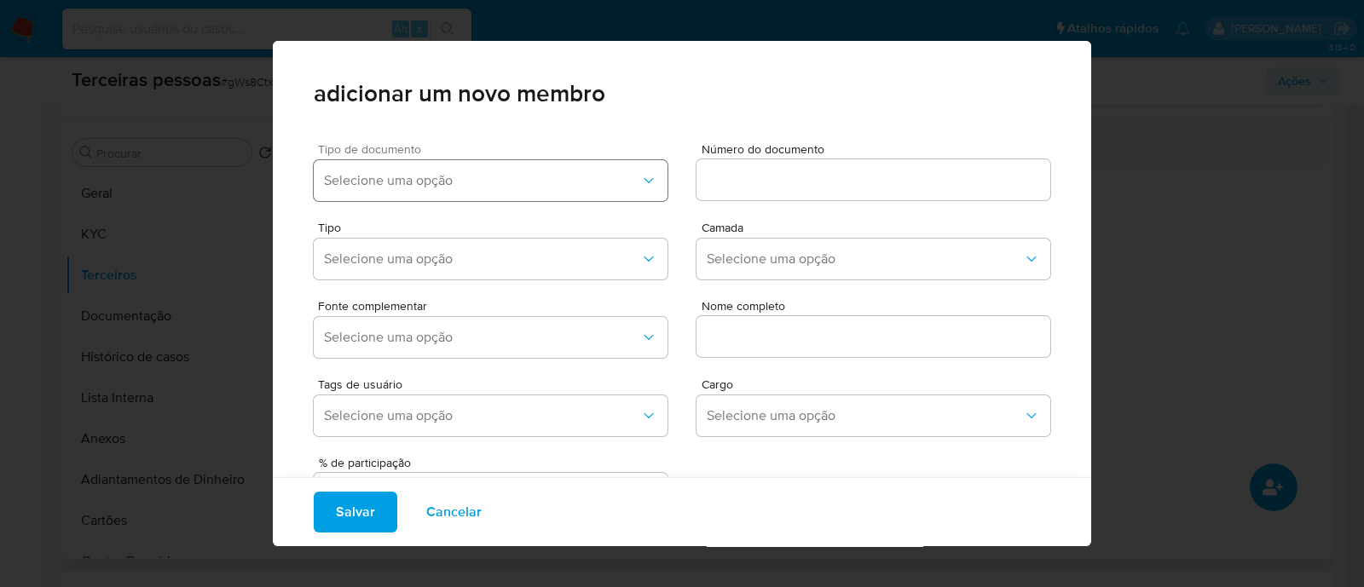
click at [572, 182] on span "Selecione uma opção" at bounding box center [482, 180] width 316 height 17
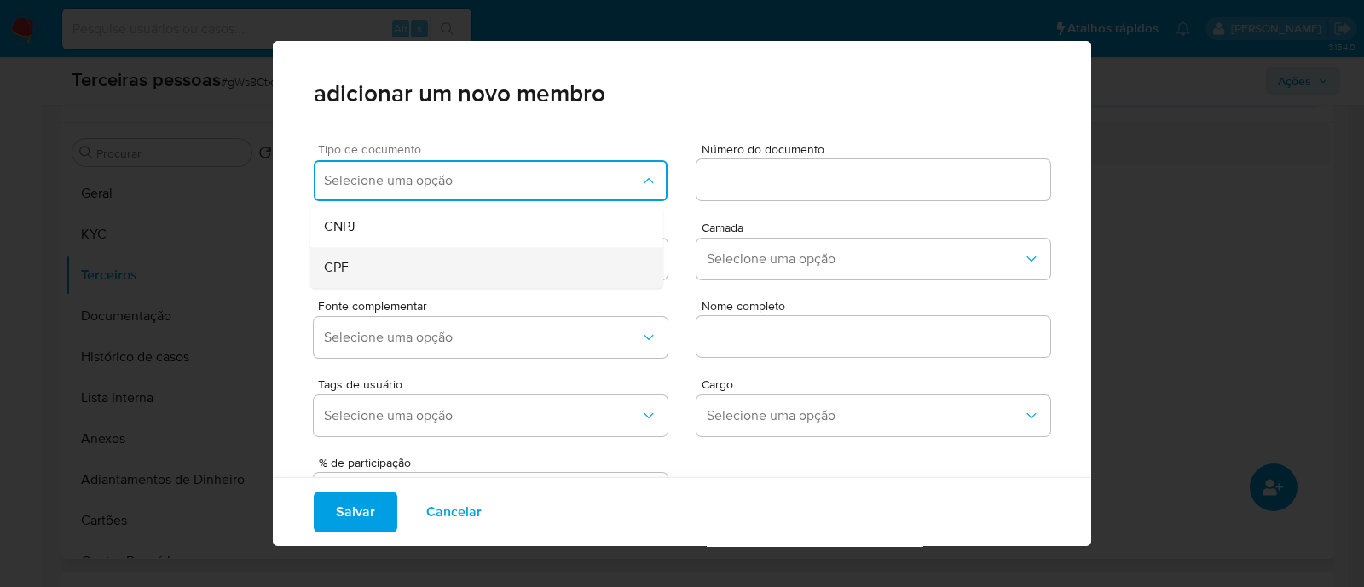
click at [390, 279] on div "CPF" at bounding box center [454, 267] width 261 height 41
click at [776, 198] on div at bounding box center [873, 179] width 354 height 41
click at [771, 186] on input at bounding box center [873, 180] width 354 height 22
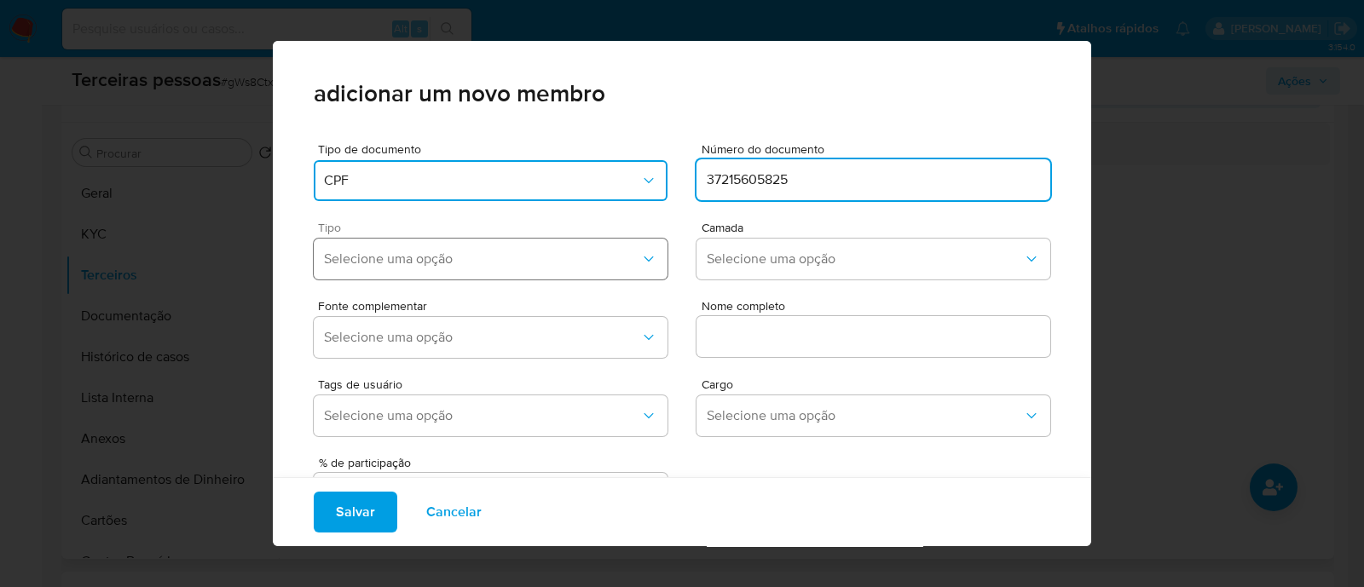
type input "37215605825"
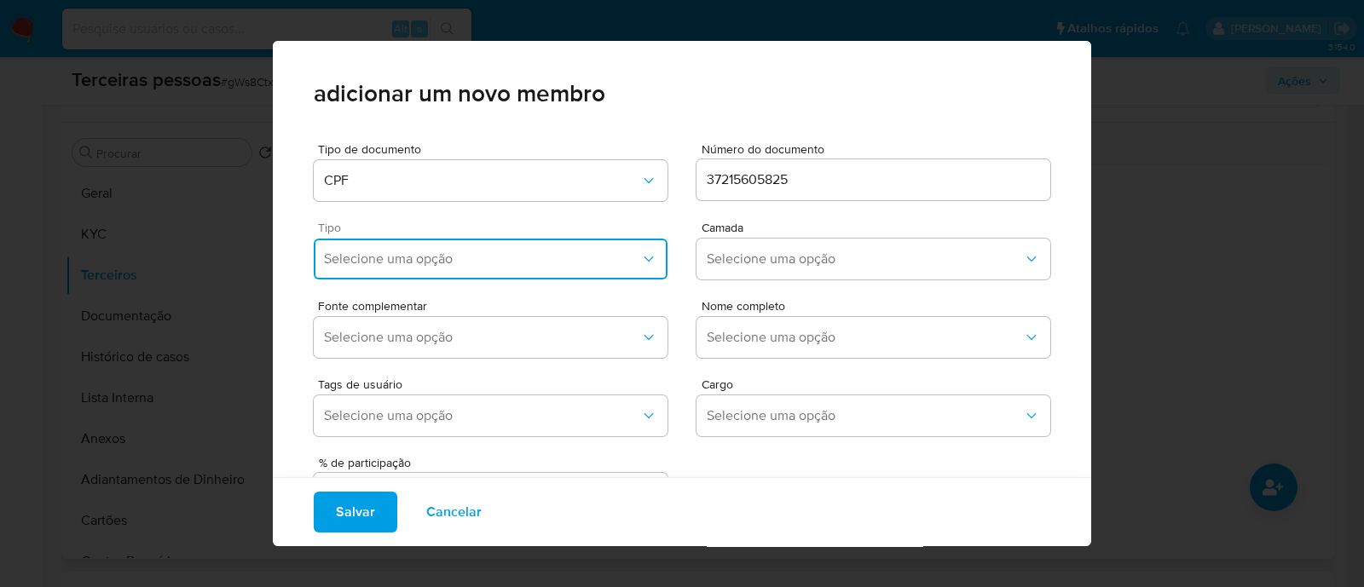
click at [430, 248] on button "Selecione uma opção" at bounding box center [491, 259] width 354 height 41
click at [419, 465] on div "Accionistas" at bounding box center [454, 468] width 261 height 41
click at [771, 259] on span "Selecione uma opção" at bounding box center [864, 259] width 316 height 17
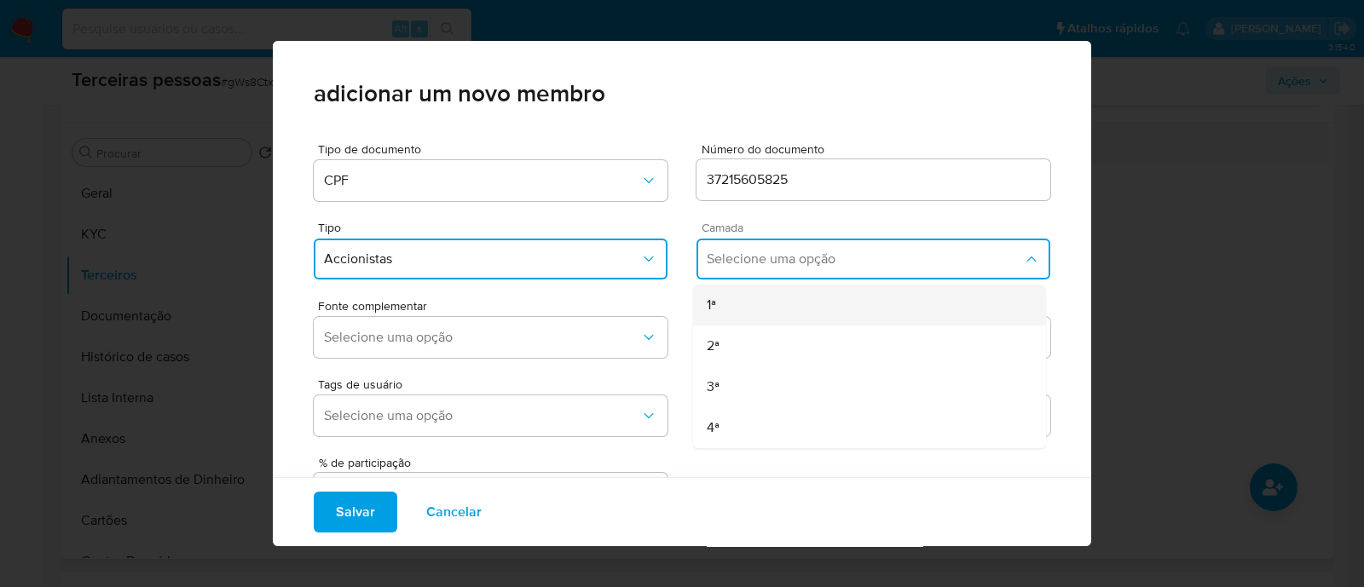
click at [739, 294] on div "1ª" at bounding box center [836, 305] width 261 height 41
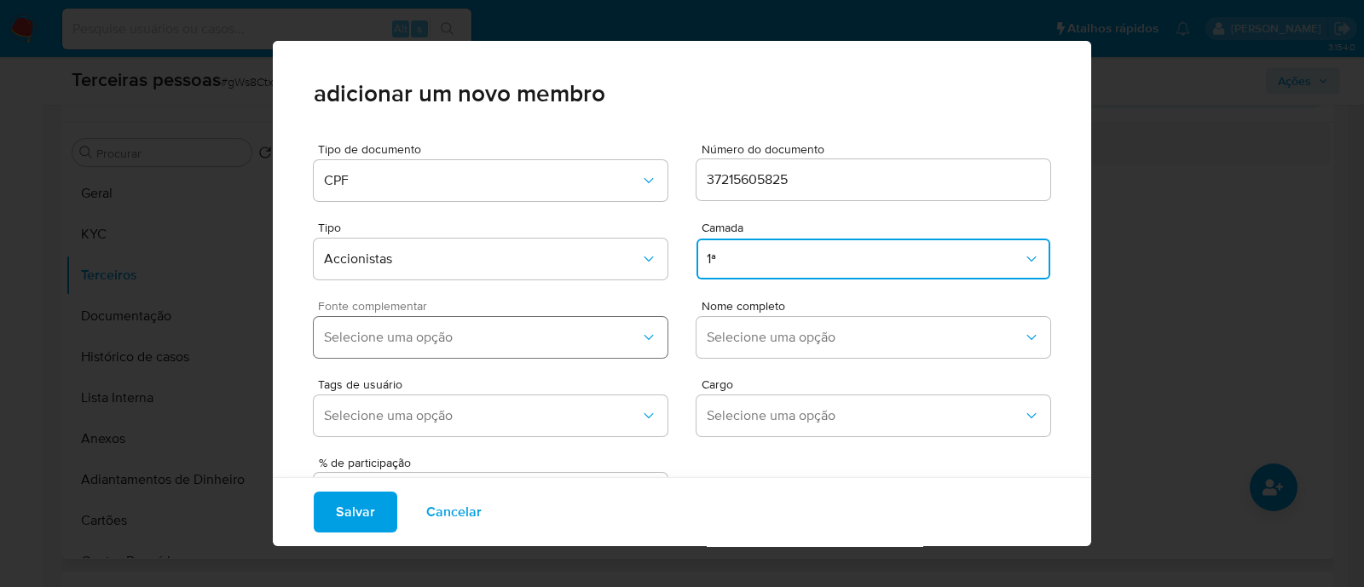
click at [619, 350] on button "Selecione uma opção" at bounding box center [491, 337] width 354 height 41
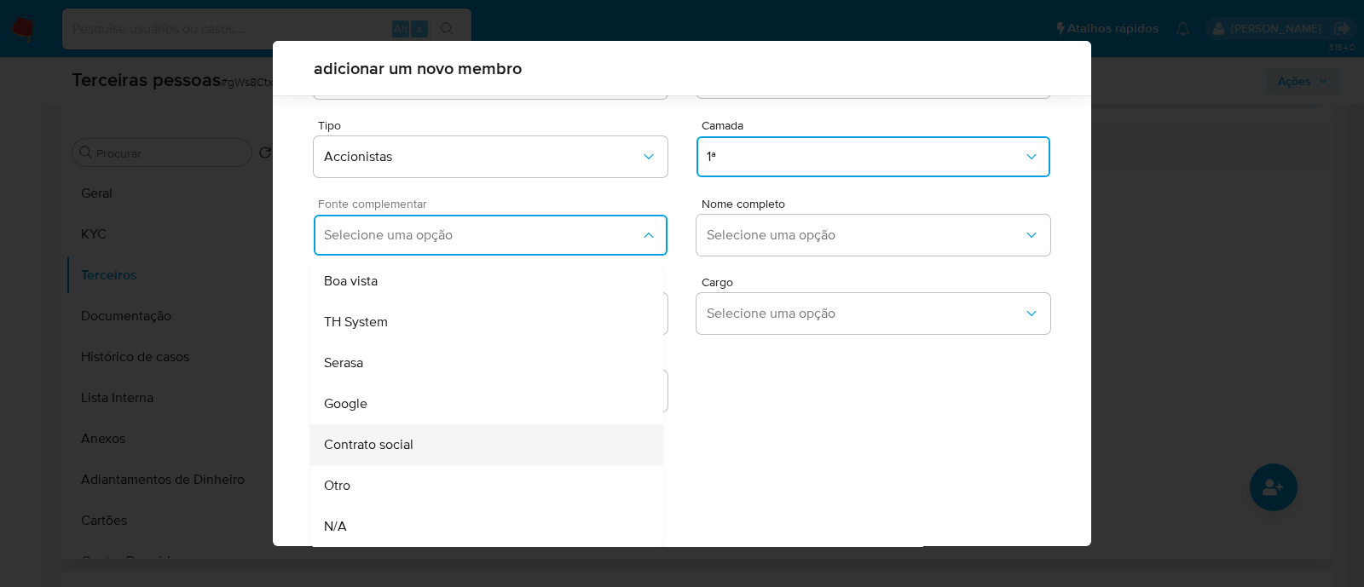
click at [511, 445] on div "Contrato social" at bounding box center [454, 444] width 261 height 41
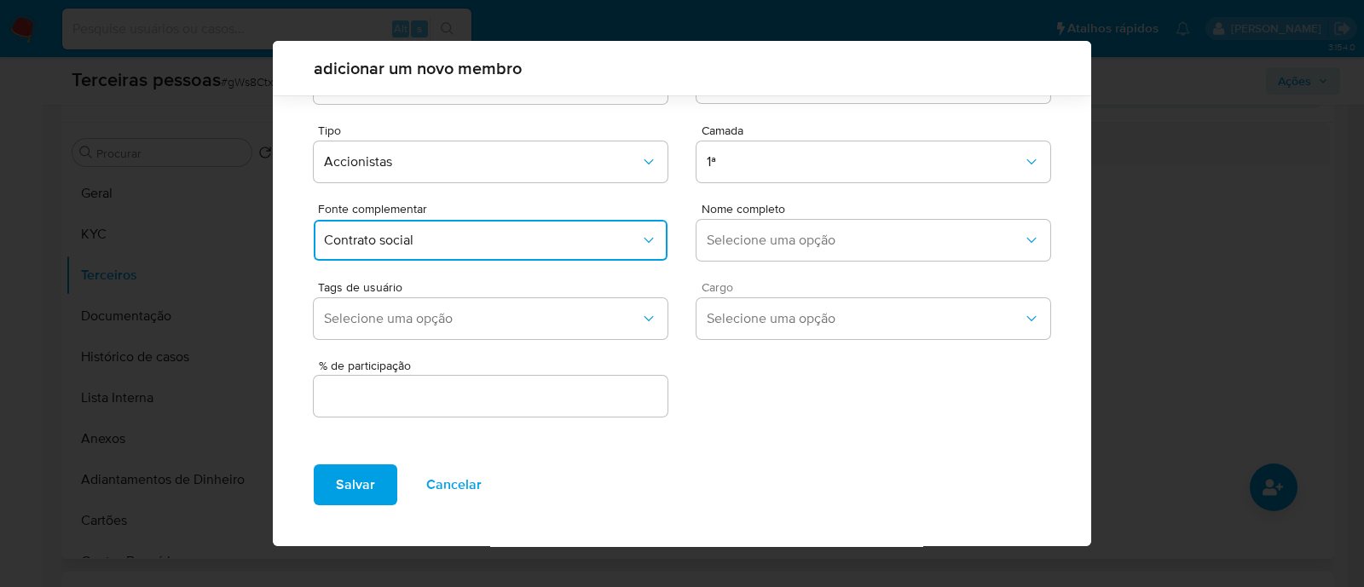
scroll to position [62, 0]
click at [897, 245] on span "Selecione uma opção" at bounding box center [864, 241] width 316 height 17
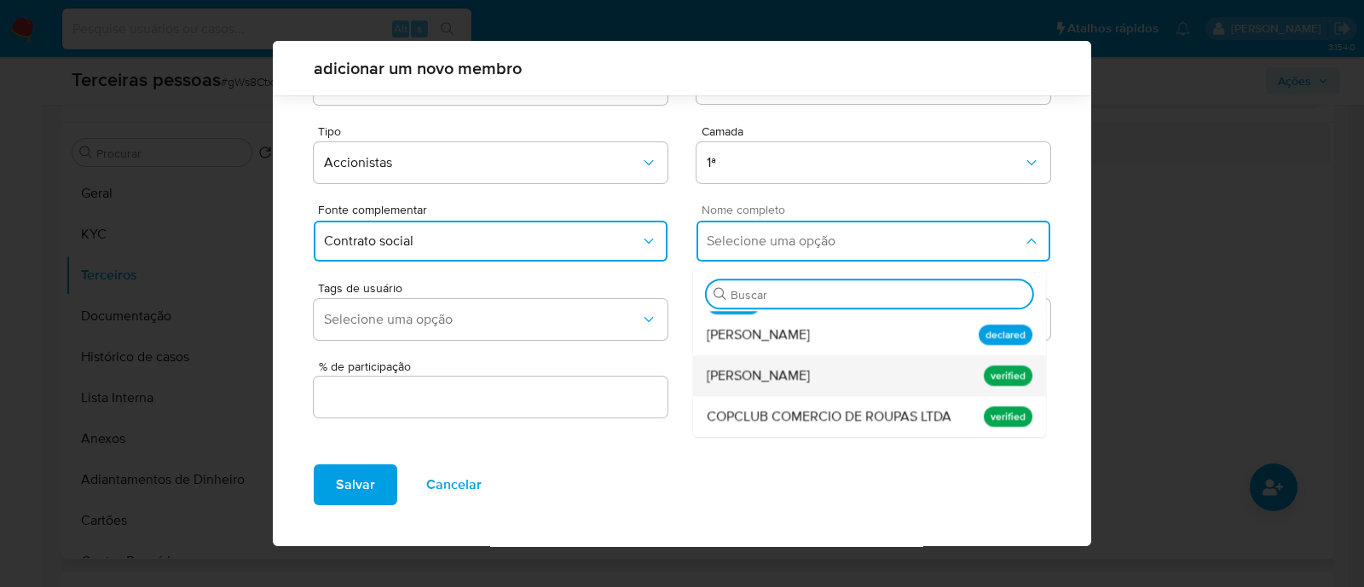
scroll to position [115, 0]
click at [810, 372] on span "Carlos Eduardo Porfirio de Andrade" at bounding box center [757, 375] width 103 height 17
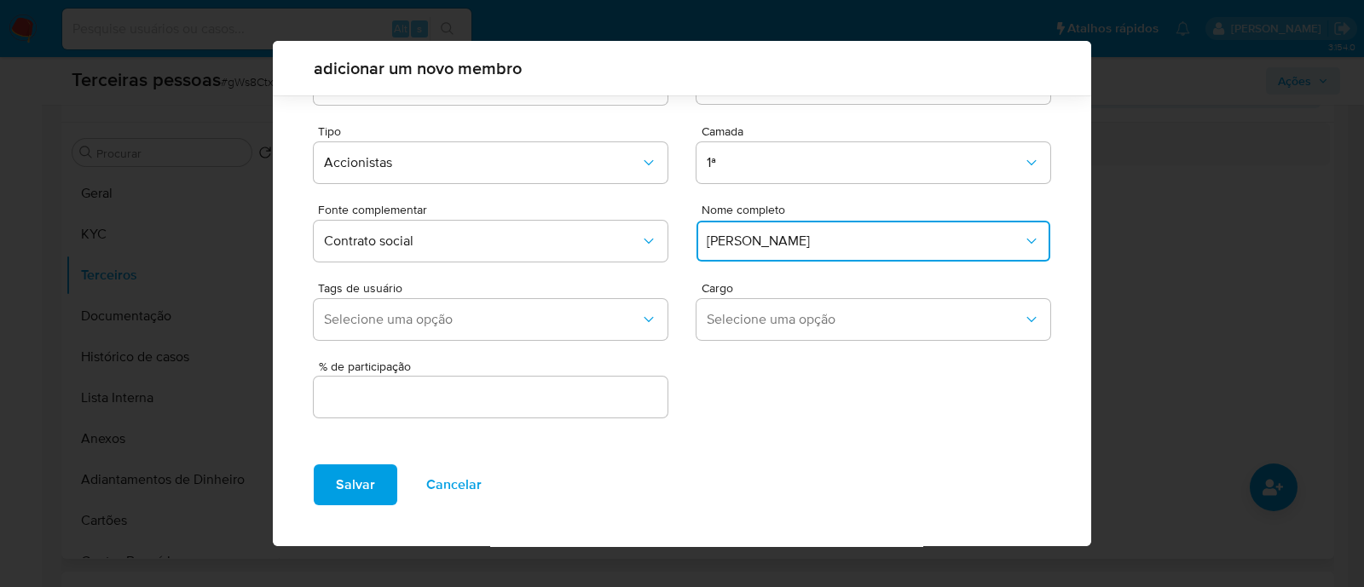
click at [545, 390] on input "text" at bounding box center [491, 397] width 354 height 22
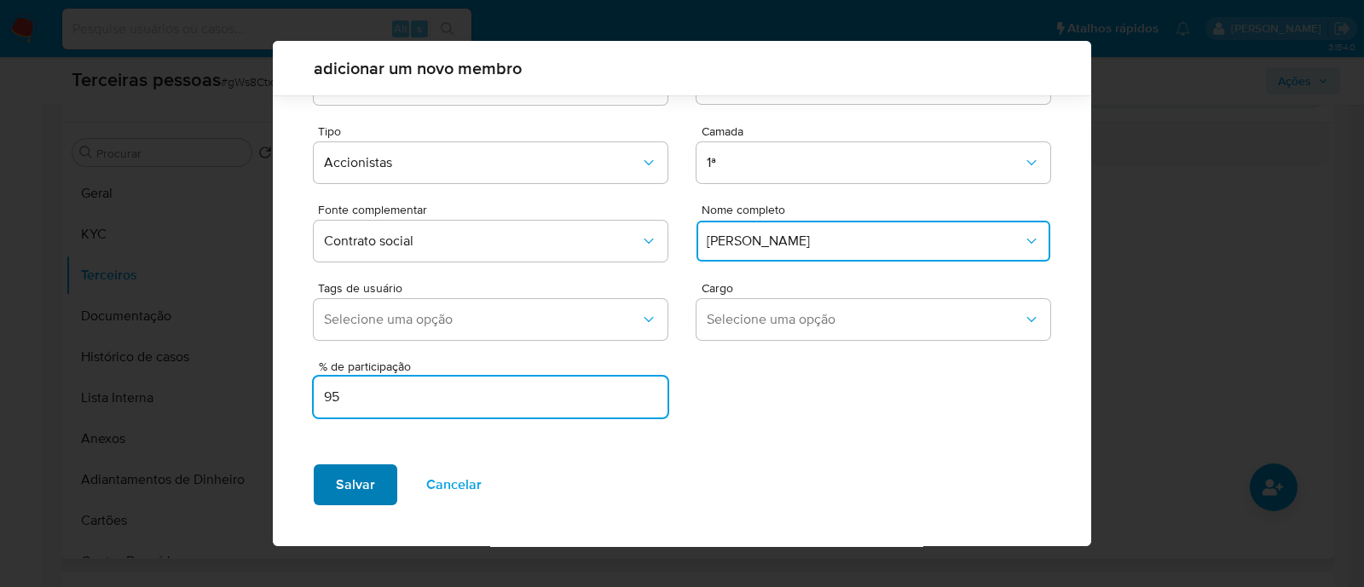
type input "95"
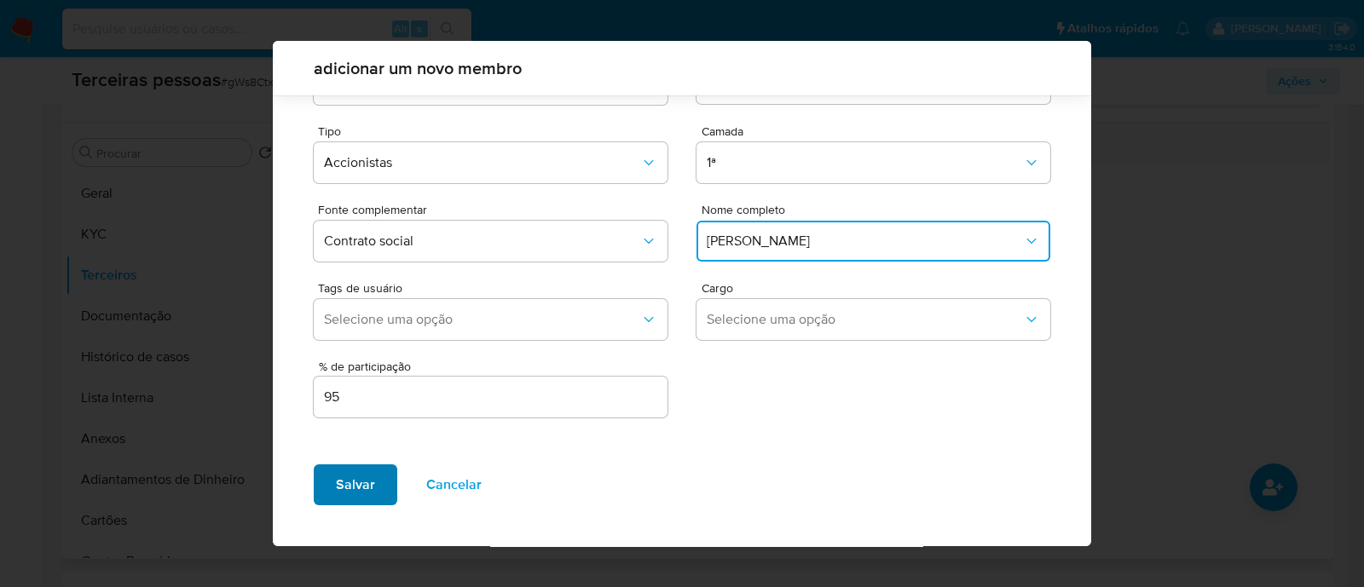
click at [342, 473] on span "Salvar" at bounding box center [355, 484] width 39 height 37
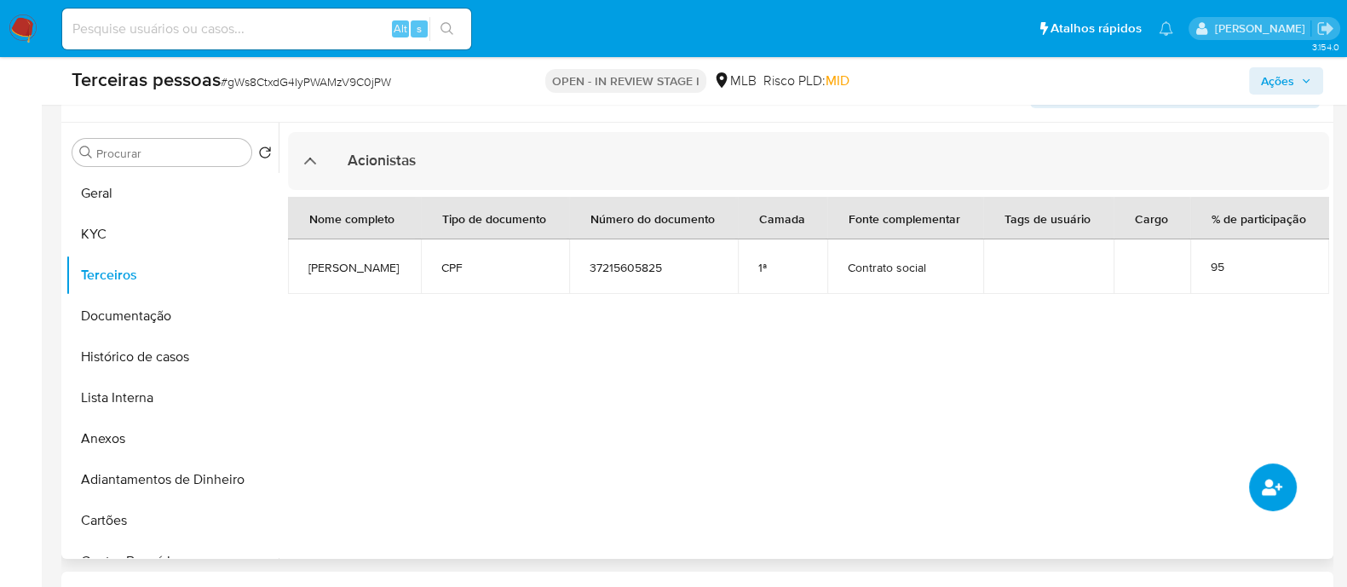
click at [1265, 478] on icon "common.add_complementary_information" at bounding box center [1272, 487] width 20 height 20
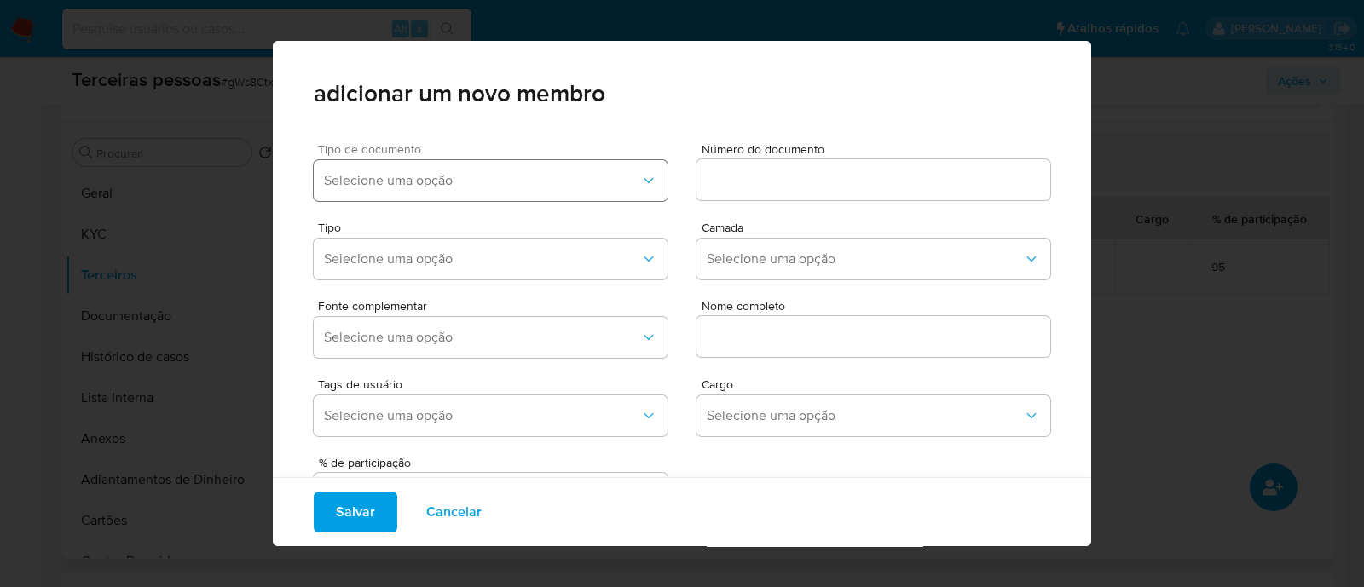
click at [469, 161] on button "Selecione uma opção" at bounding box center [491, 180] width 354 height 41
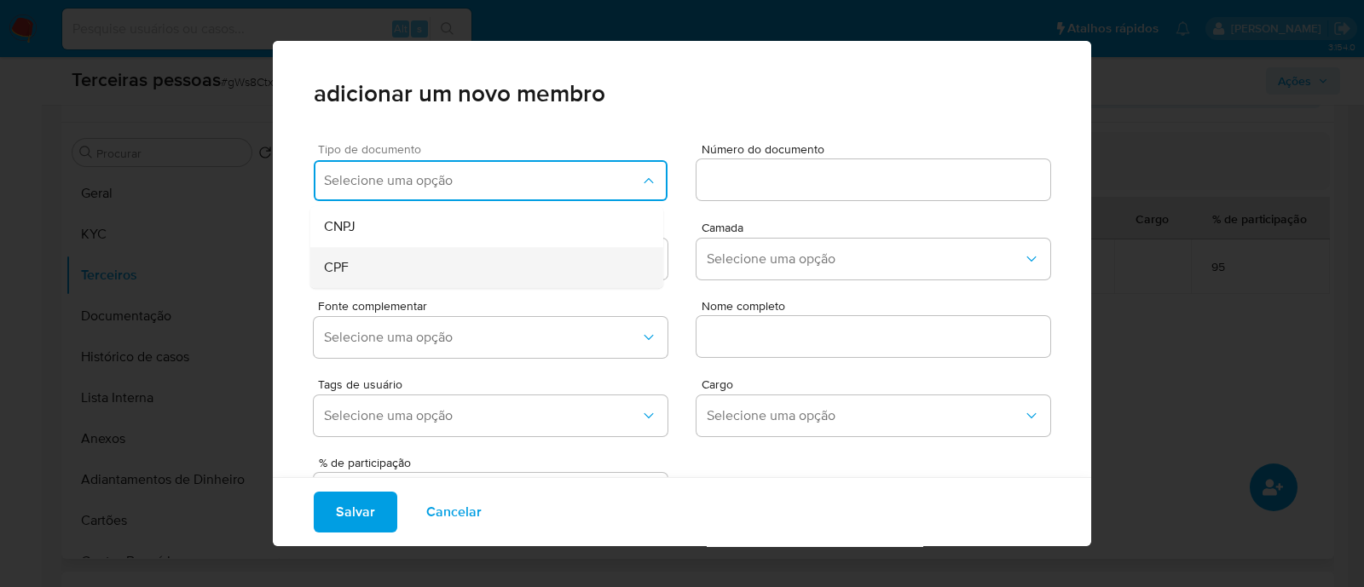
click at [383, 247] on div "CPF" at bounding box center [454, 267] width 261 height 41
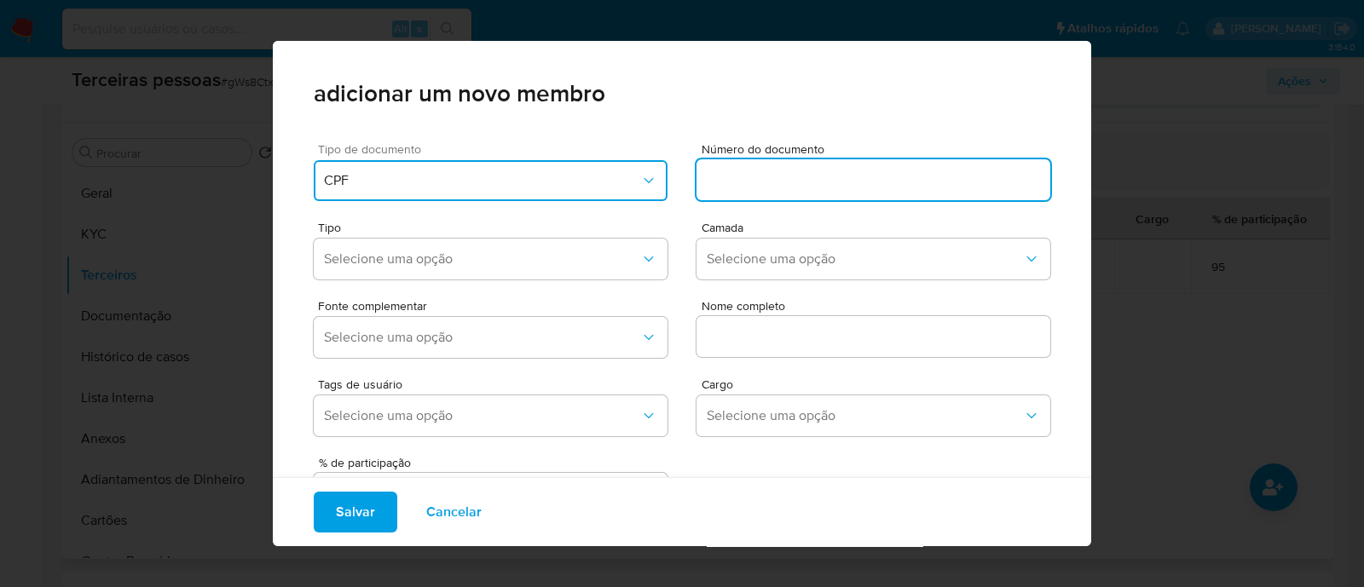
click at [764, 172] on input at bounding box center [873, 180] width 354 height 22
type input "37215606805"
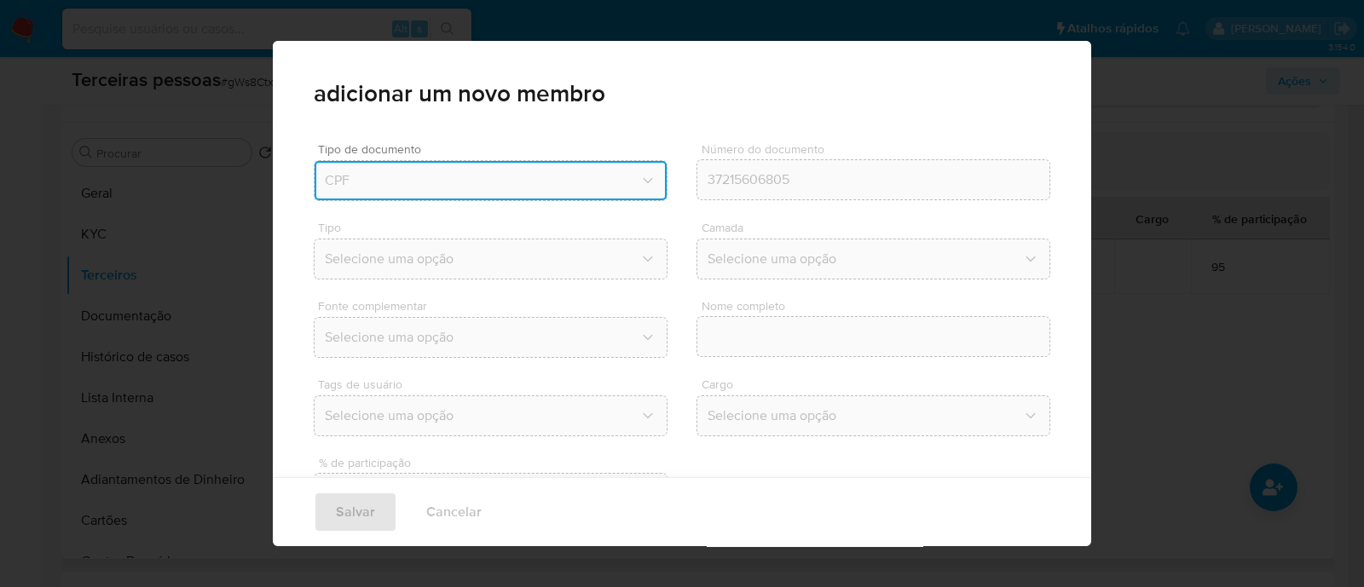
type input "Isabella Porfirio de Andrade"
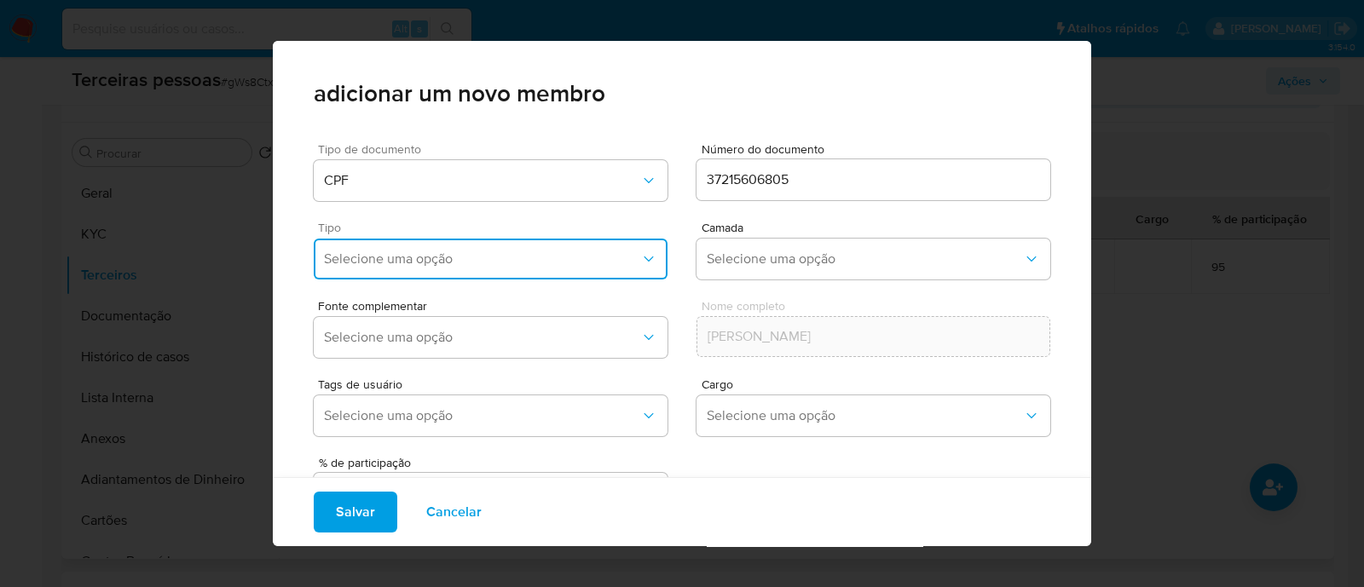
click at [402, 262] on span "Selecione uma opção" at bounding box center [482, 259] width 316 height 17
click at [384, 476] on span "Accionistas" at bounding box center [358, 468] width 68 height 17
click at [753, 274] on button "Selecione uma opção" at bounding box center [873, 259] width 354 height 41
click at [736, 299] on div "1ª" at bounding box center [836, 305] width 261 height 41
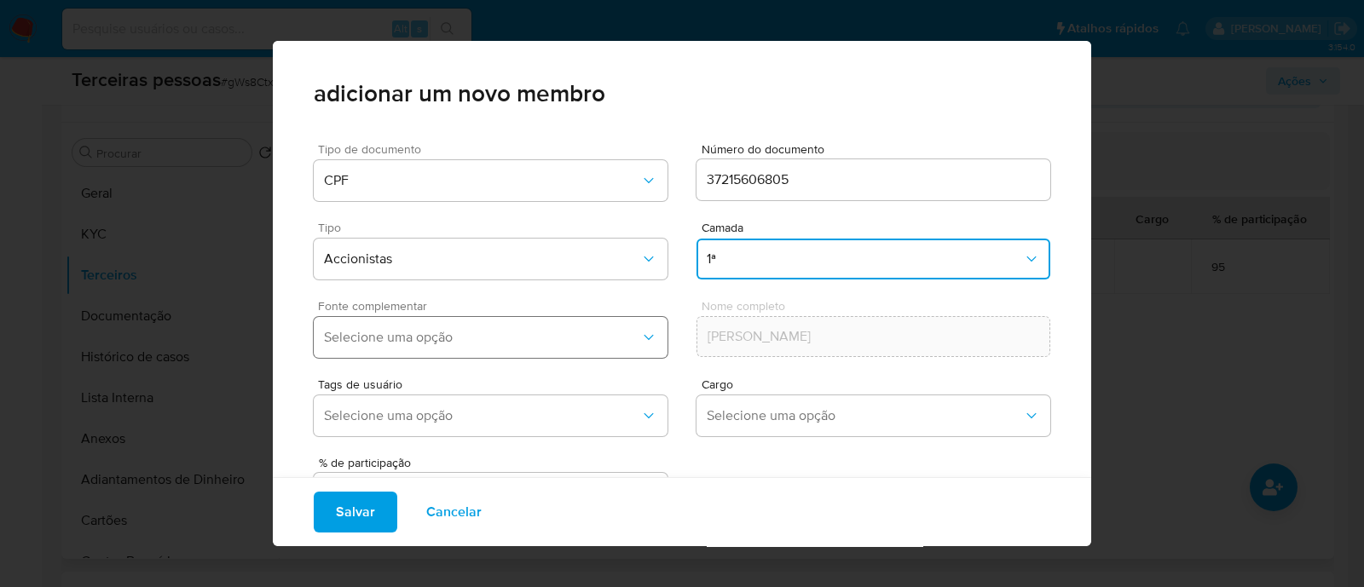
click at [564, 338] on span "Selecione uma opção" at bounding box center [482, 337] width 316 height 17
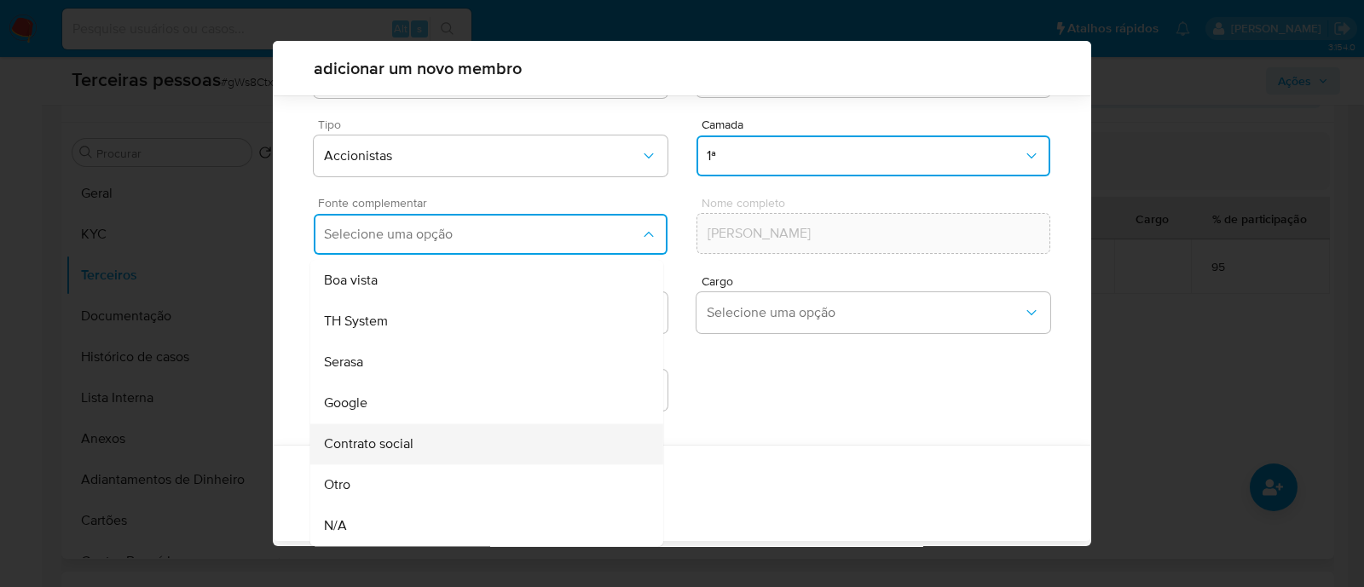
scroll to position [68, 0]
click at [444, 435] on div "Contrato social" at bounding box center [454, 444] width 261 height 41
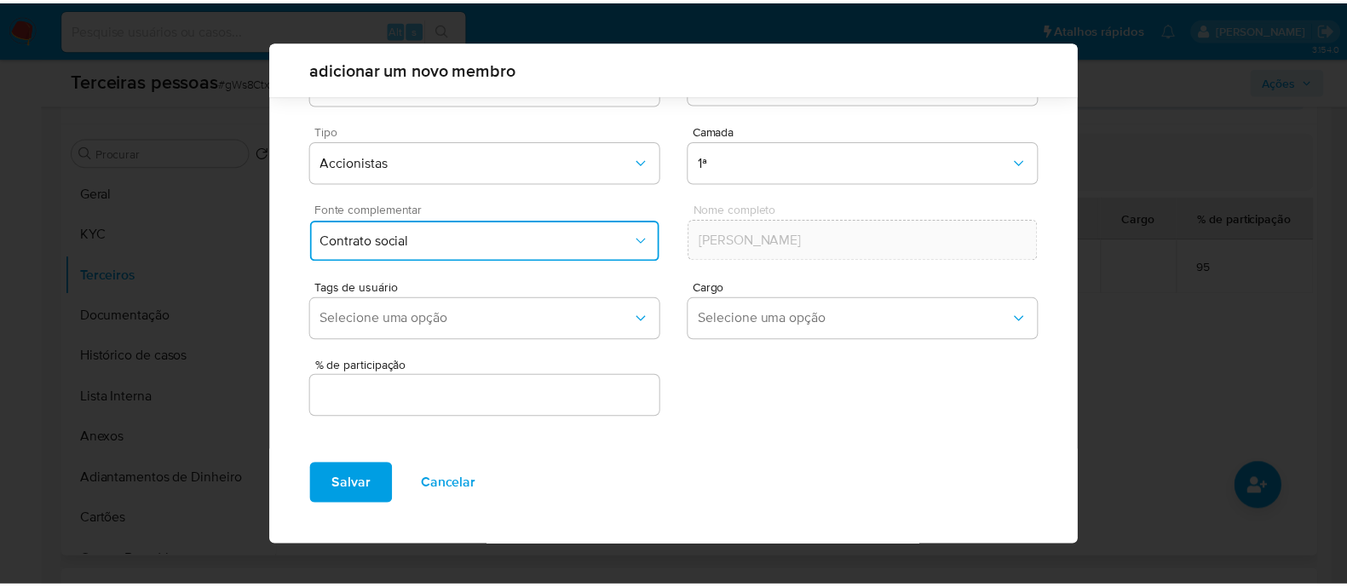
scroll to position [62, 0]
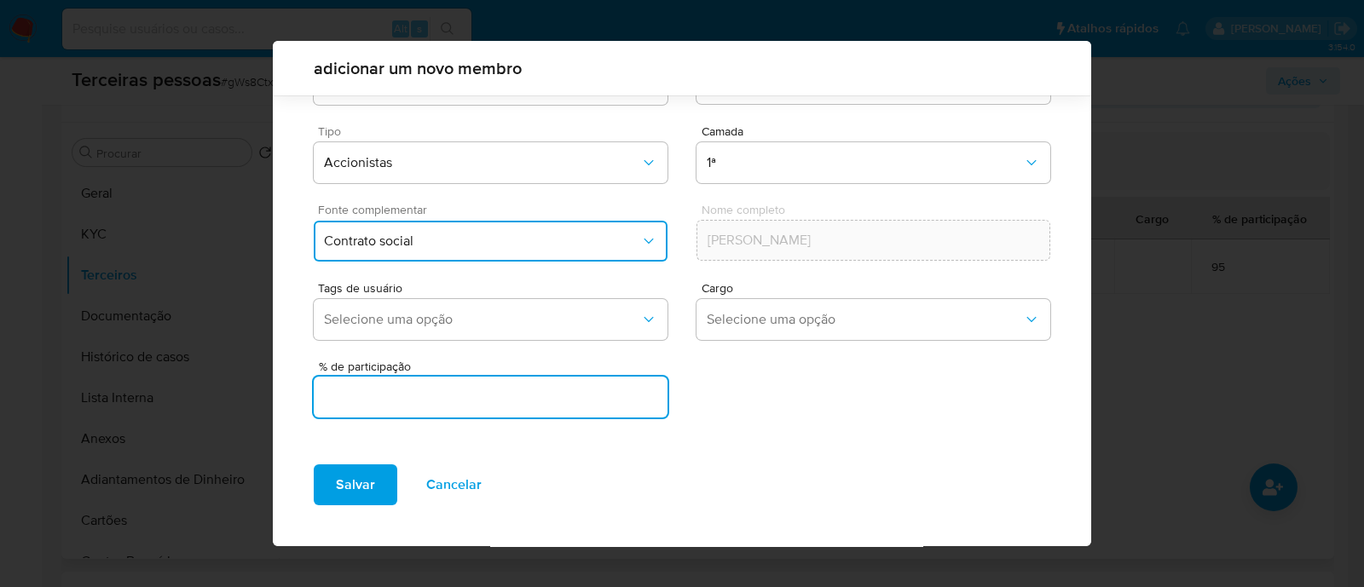
click at [502, 392] on input "text" at bounding box center [491, 397] width 354 height 22
type input "5"
click at [372, 474] on span "Salvar" at bounding box center [355, 484] width 39 height 37
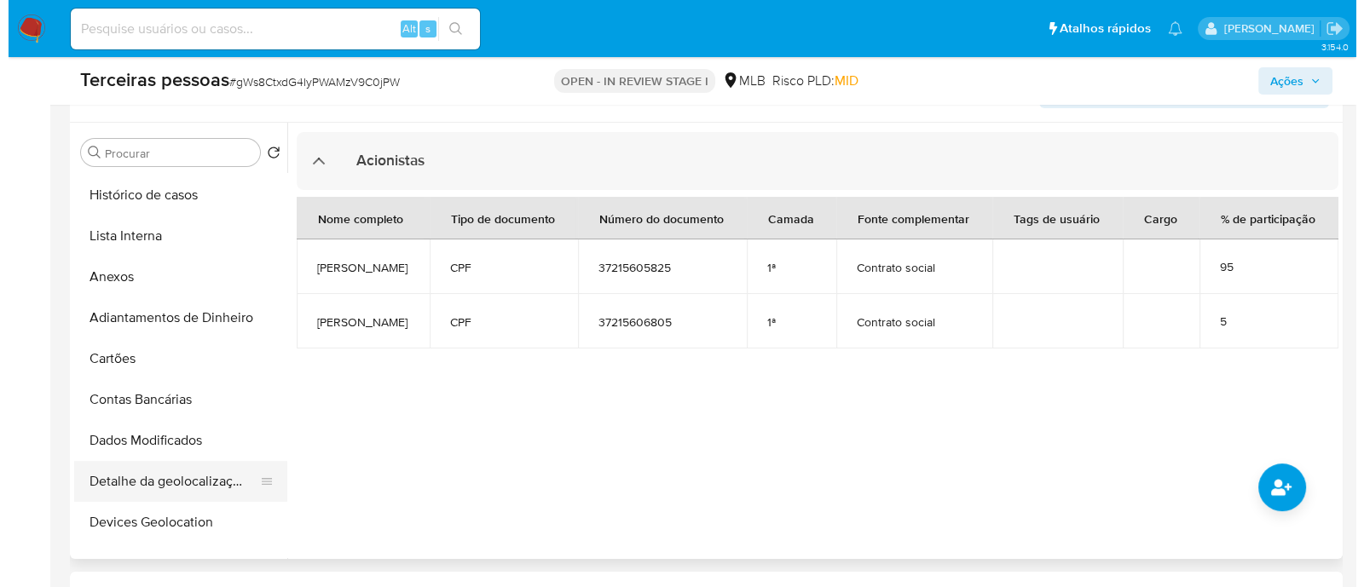
scroll to position [106, 0]
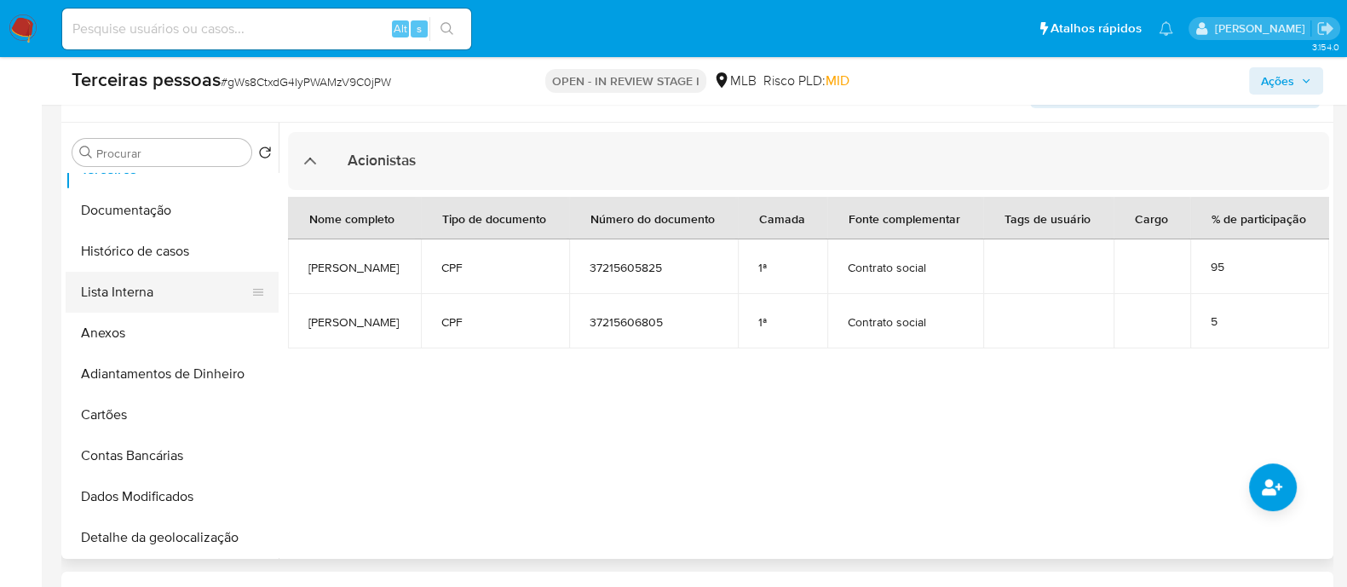
click at [155, 287] on button "Lista Interna" at bounding box center [165, 292] width 199 height 41
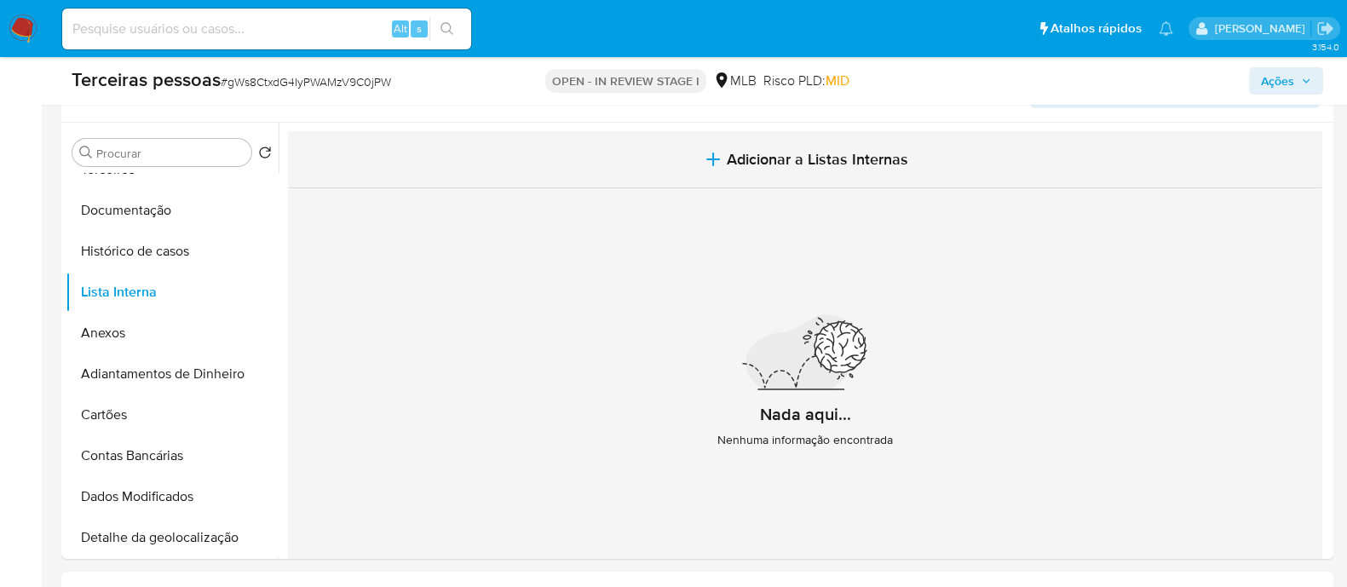
click at [649, 145] on button "Adicionar a Listas Internas" at bounding box center [805, 159] width 1035 height 57
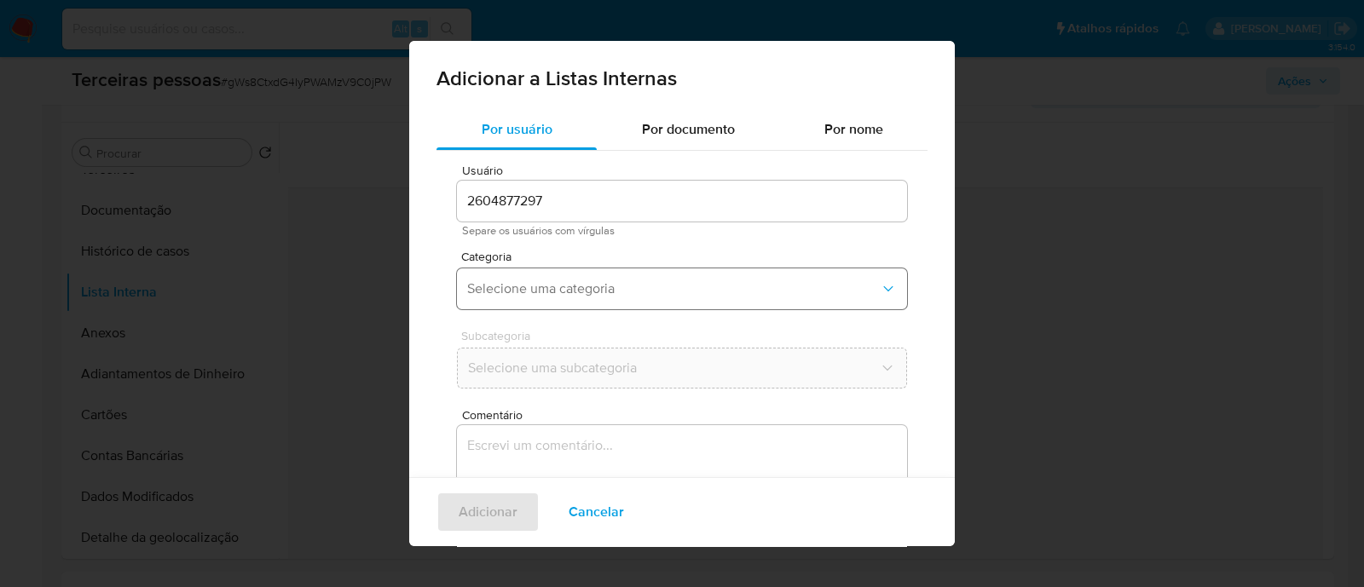
click at [621, 273] on button "Selecione uma categoria" at bounding box center [682, 288] width 450 height 41
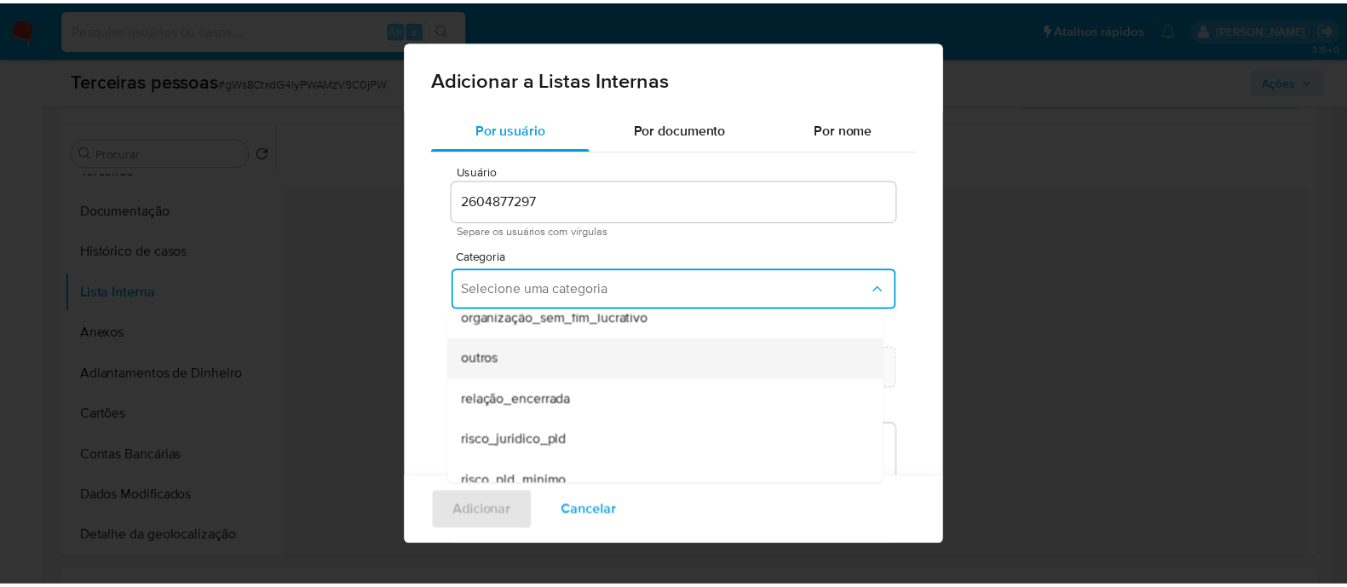
scroll to position [443, 0]
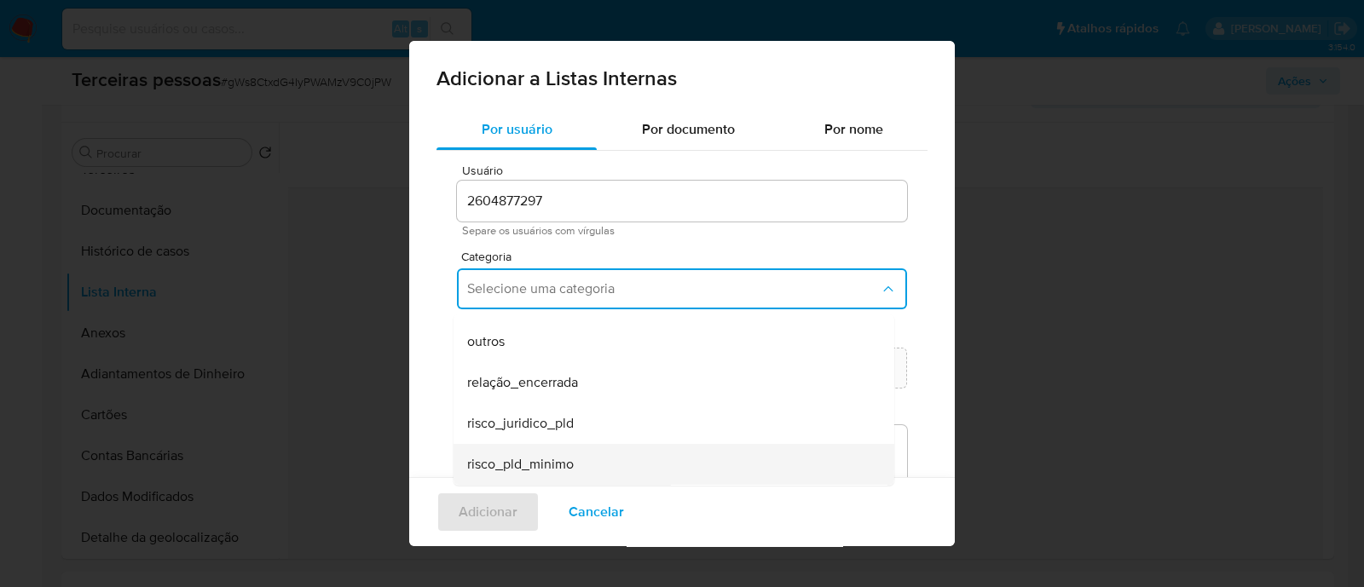
click at [585, 462] on div "risco_pld_minimo" at bounding box center [668, 464] width 403 height 41
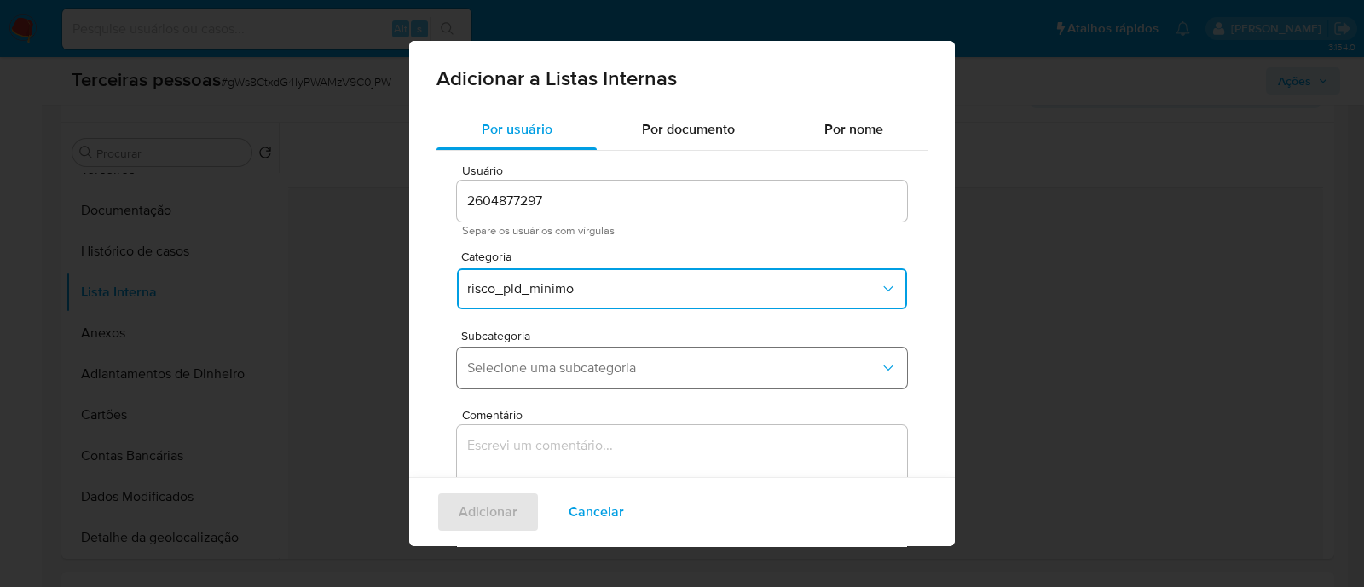
click at [570, 378] on button "Selecione uma subcategoria" at bounding box center [682, 368] width 450 height 41
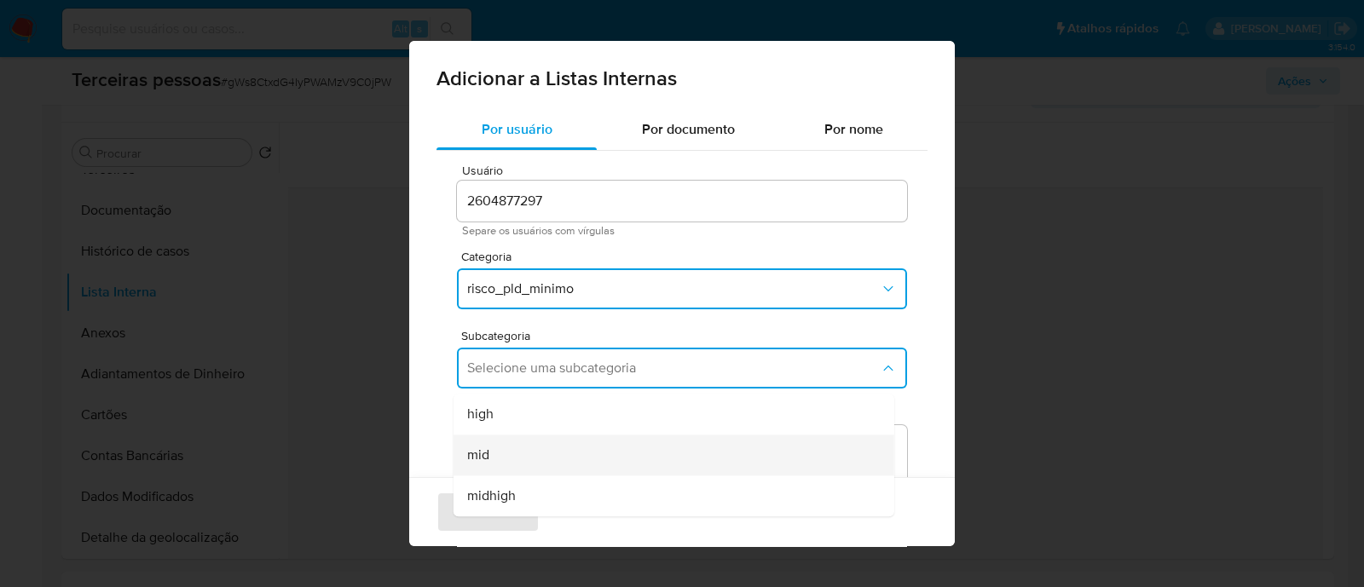
click at [594, 449] on div "mid" at bounding box center [668, 455] width 403 height 41
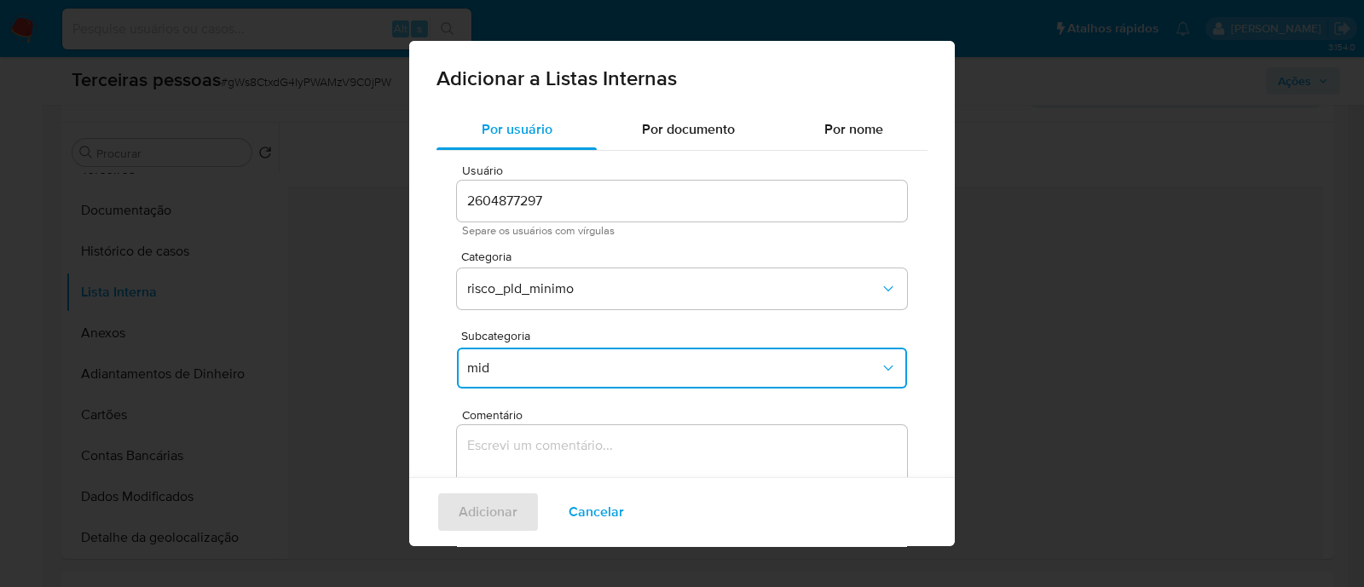
click at [666, 449] on textarea "Comentário" at bounding box center [682, 507] width 450 height 164
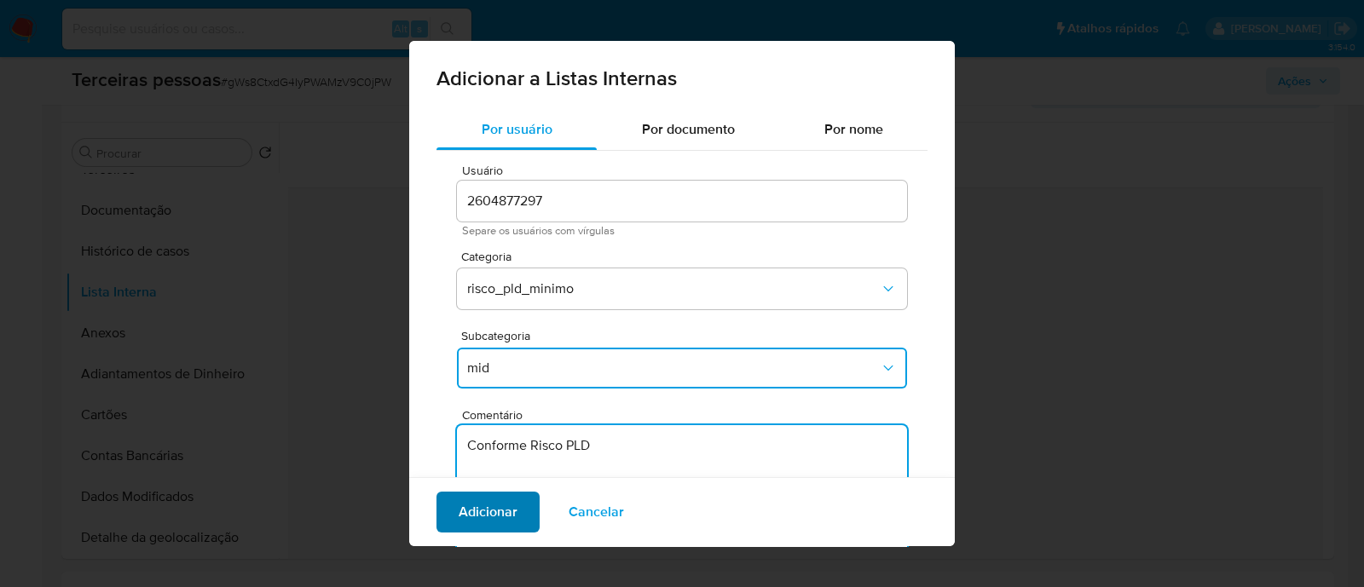
type textarea "Conforme Risco PLD"
click at [451, 524] on button "Adicionar" at bounding box center [487, 512] width 103 height 41
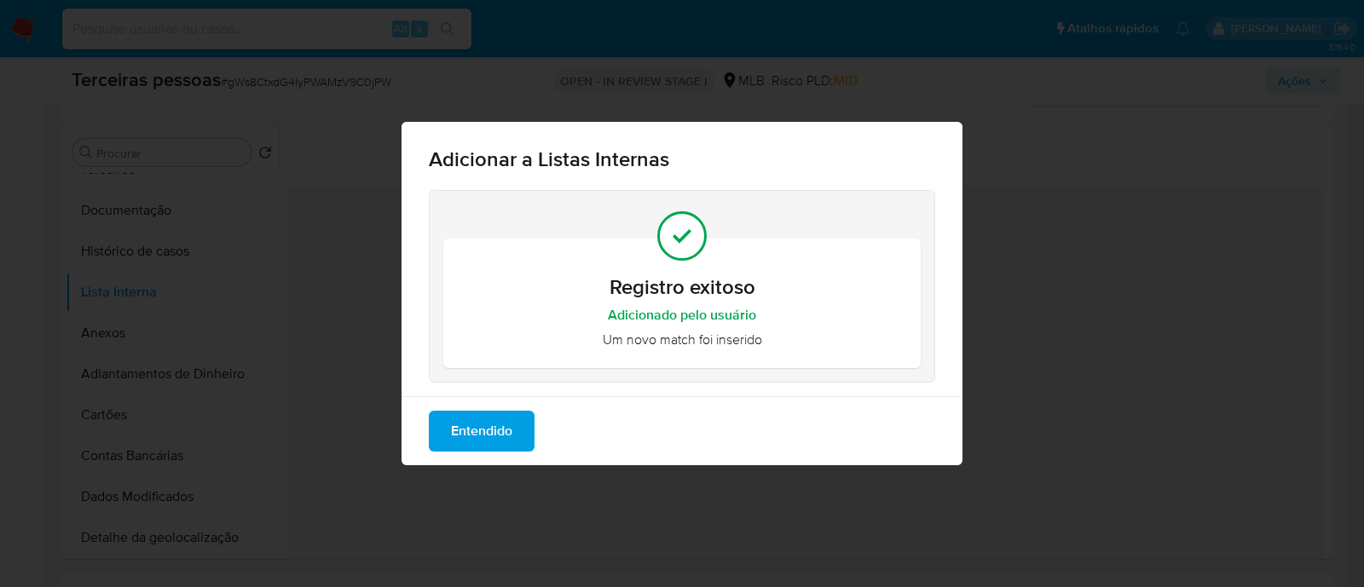
click at [495, 424] on span "Entendido" at bounding box center [481, 430] width 61 height 37
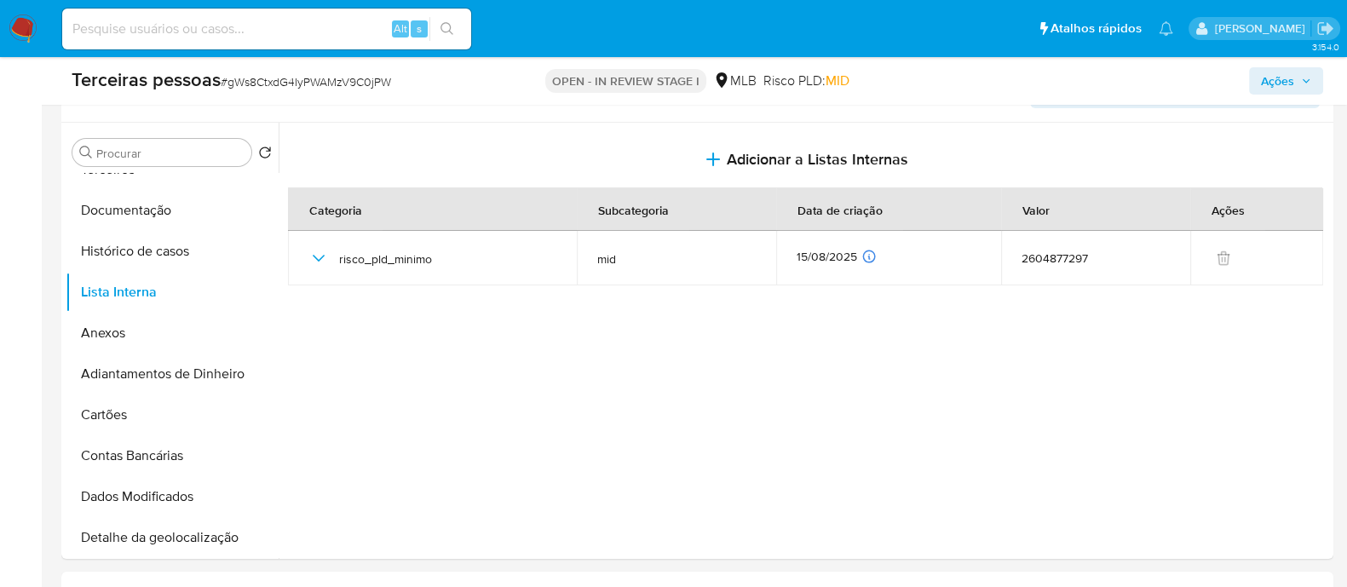
click at [1244, 87] on div "Ações" at bounding box center [1117, 80] width 412 height 27
click at [1279, 80] on span "Ações" at bounding box center [1277, 80] width 33 height 27
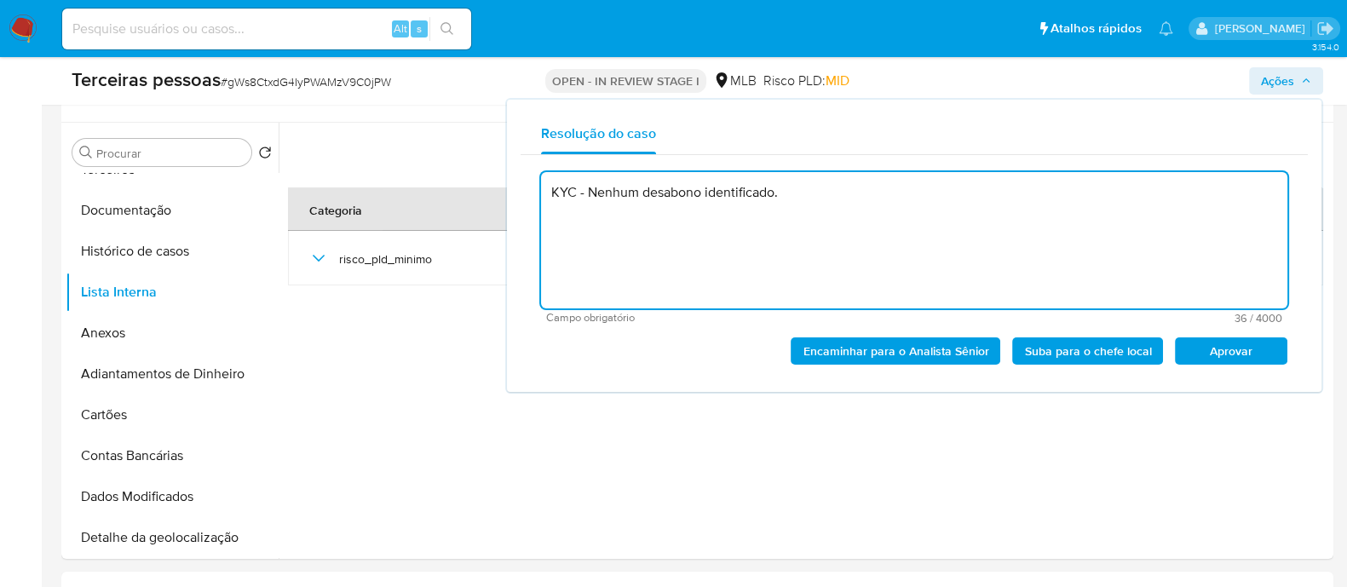
click at [1257, 376] on div "KYC - Nenhum desabono identificado. Campo obrigatório 36 / 4000 3964 caracteres…" at bounding box center [914, 266] width 787 height 223
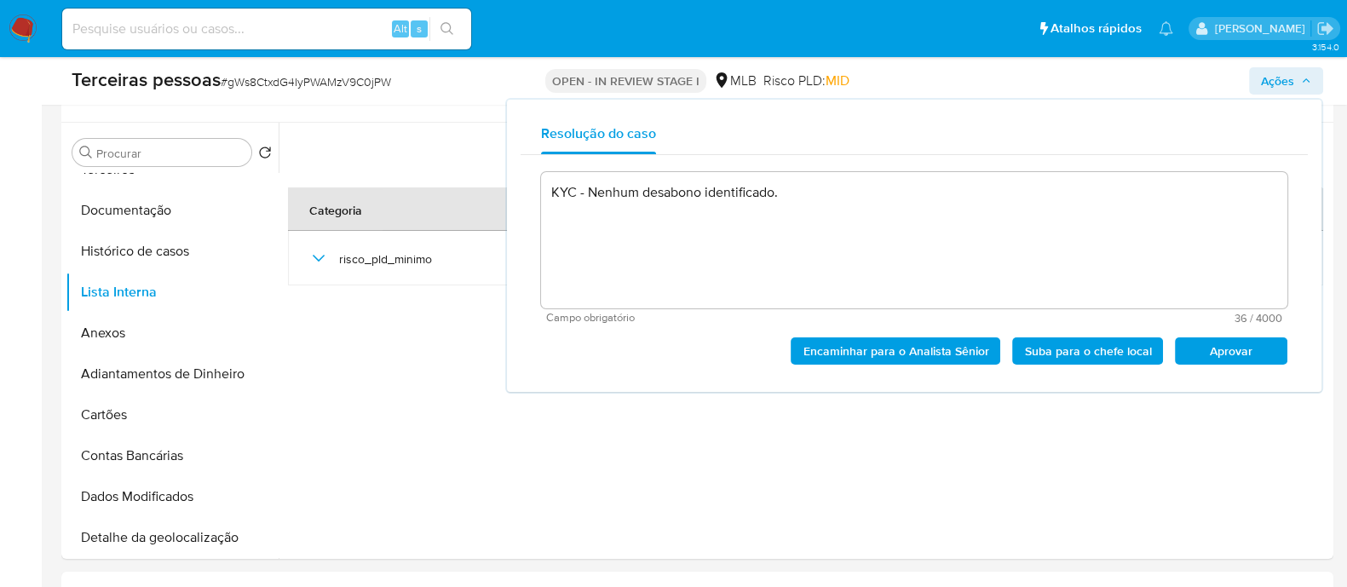
click at [1264, 360] on span "Aprovar" at bounding box center [1231, 351] width 89 height 24
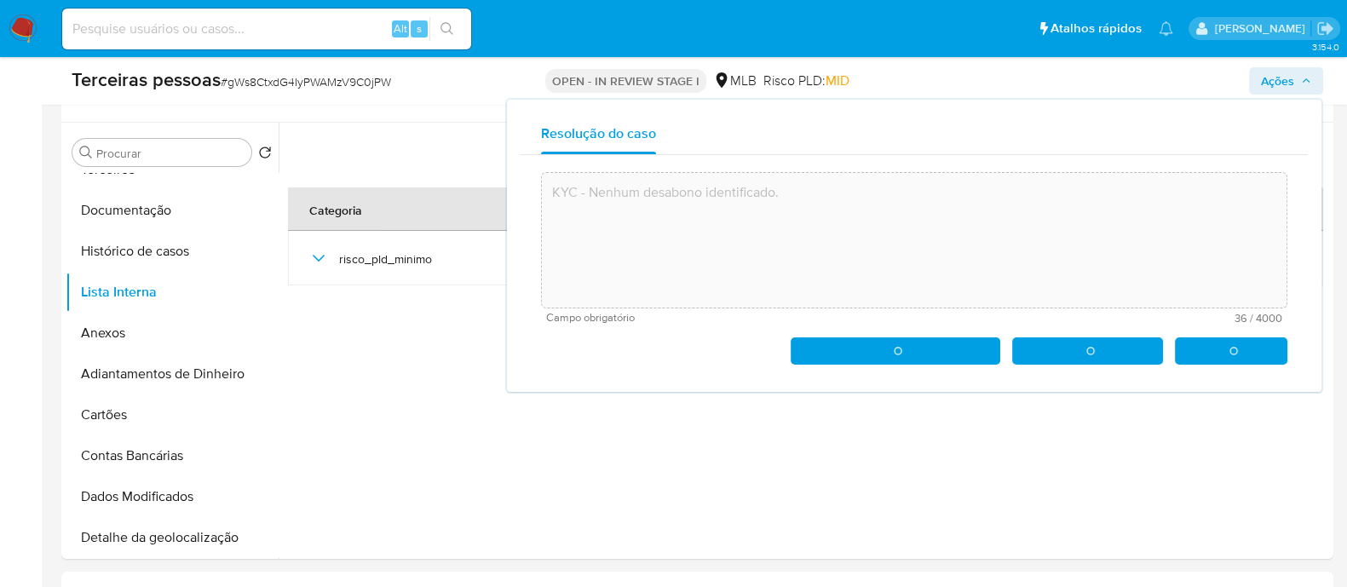
type textarea "KYC - Nenhum desabono identificado."
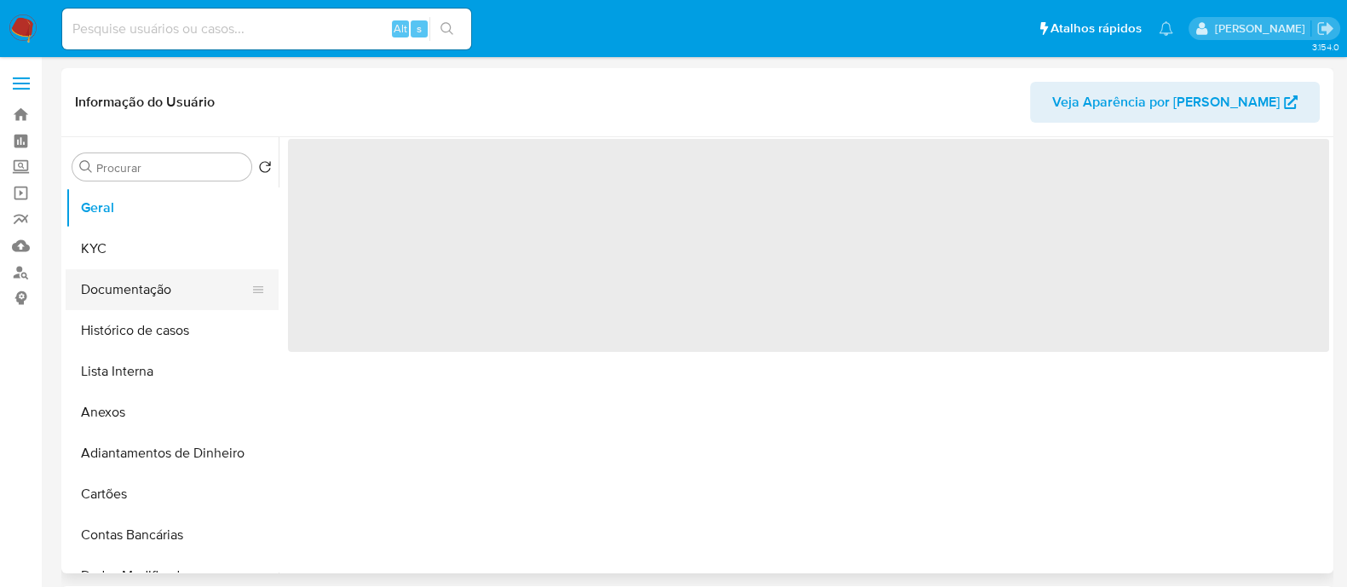
click at [146, 288] on button "Documentação" at bounding box center [165, 289] width 199 height 41
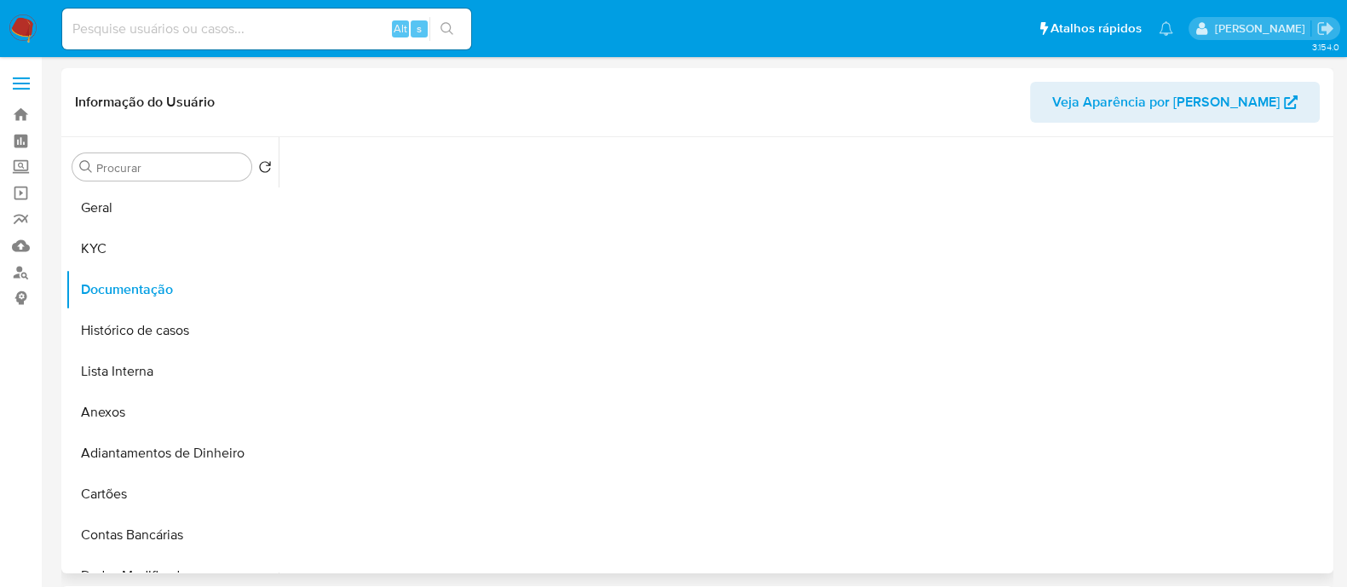
select select "10"
click at [100, 242] on button "KYC" at bounding box center [165, 248] width 199 height 41
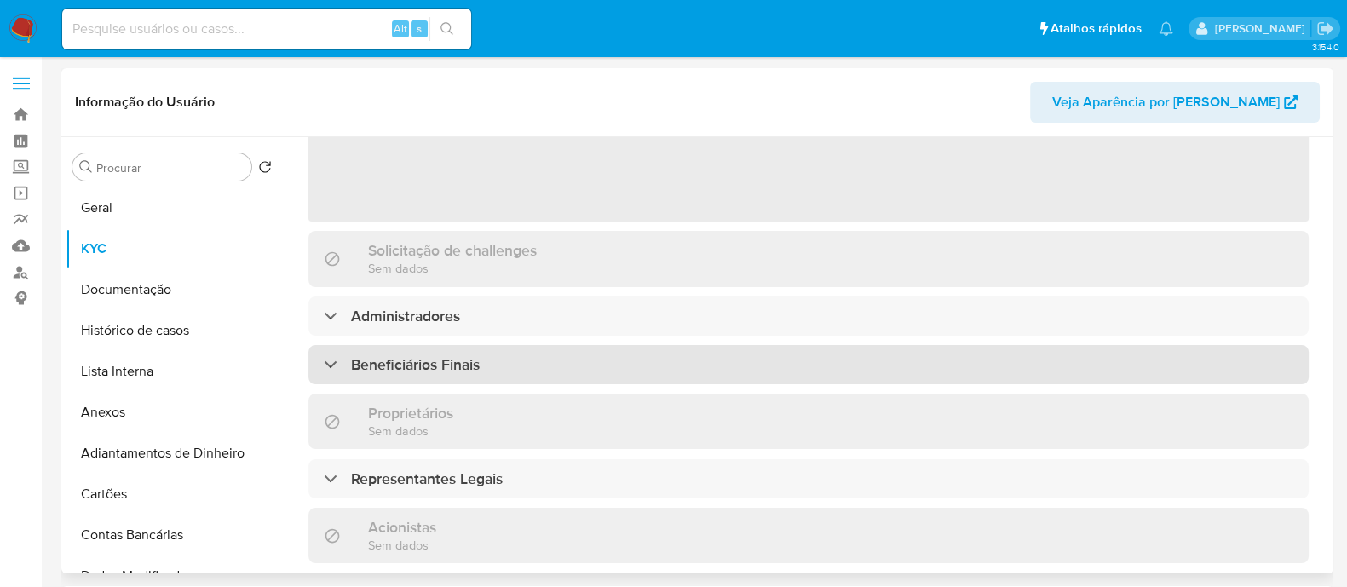
click at [430, 355] on h3 "Beneficiários Finais" at bounding box center [415, 364] width 129 height 19
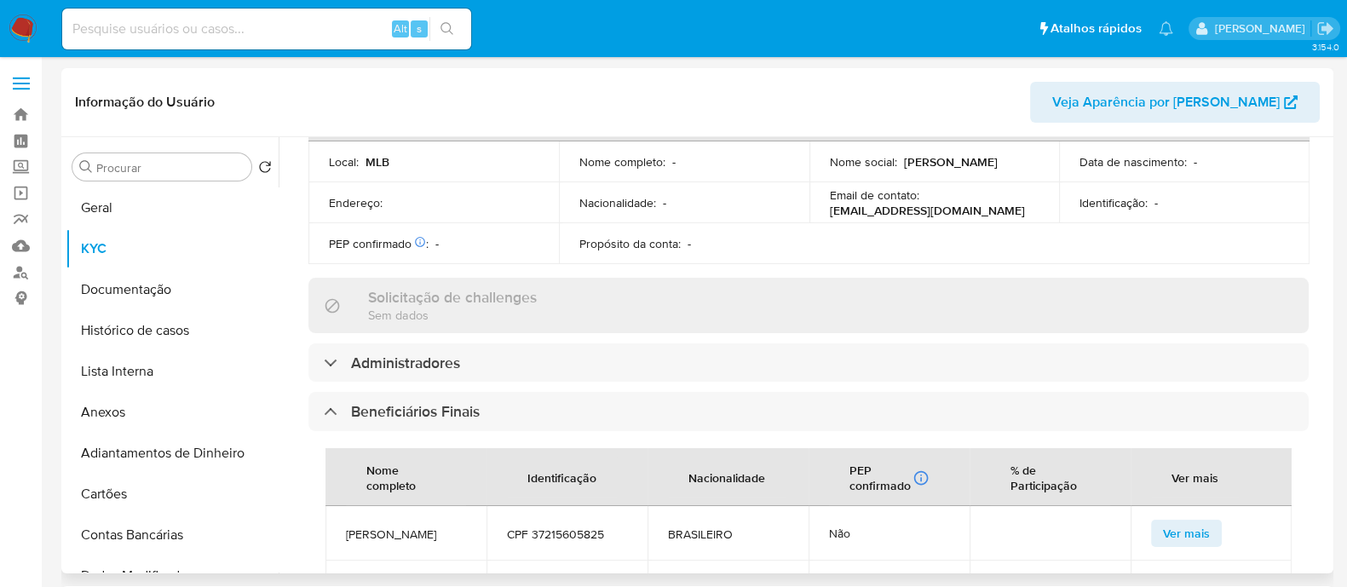
scroll to position [639, 0]
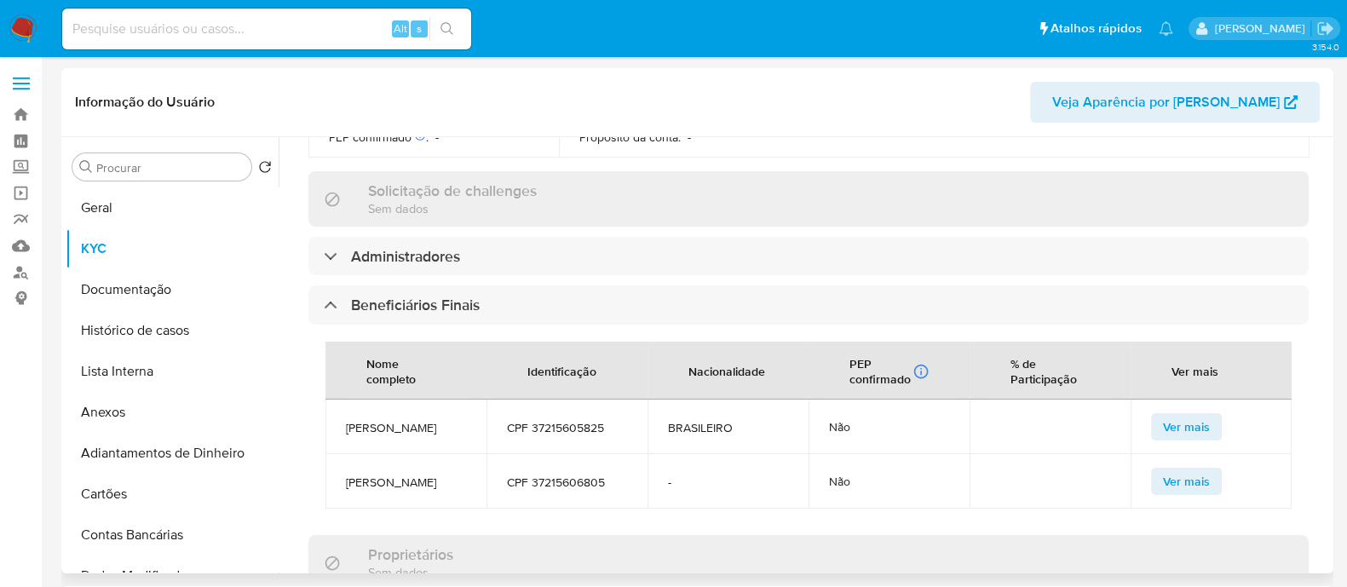
click at [571, 435] on span "CPF 37215605825" at bounding box center [567, 427] width 120 height 15
copy span "37215605825"
click at [579, 490] on span "CPF 37215606805" at bounding box center [567, 482] width 120 height 15
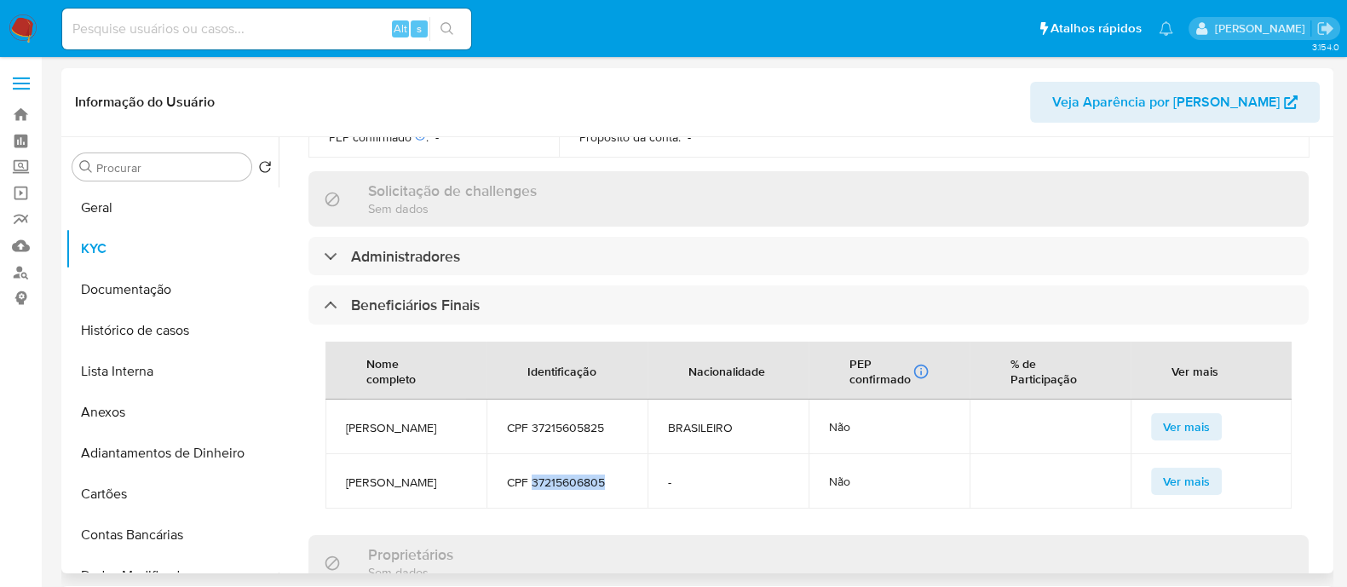
click at [579, 490] on span "CPF 37215606805" at bounding box center [567, 482] width 120 height 15
copy span "37215606805"
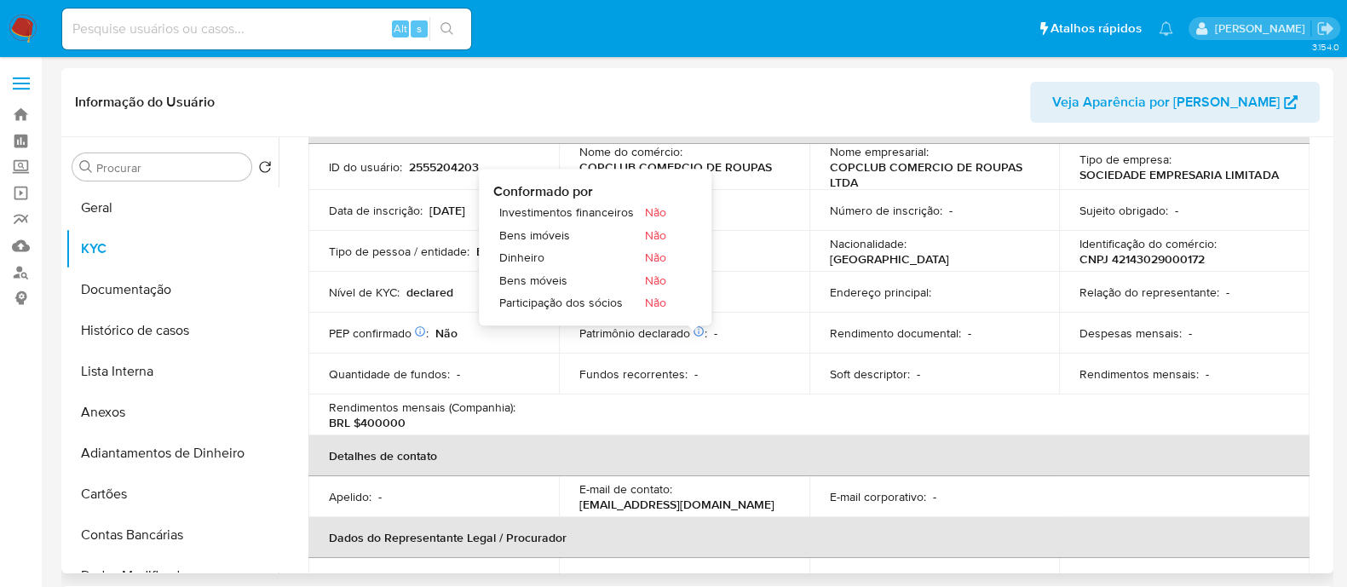
scroll to position [106, 0]
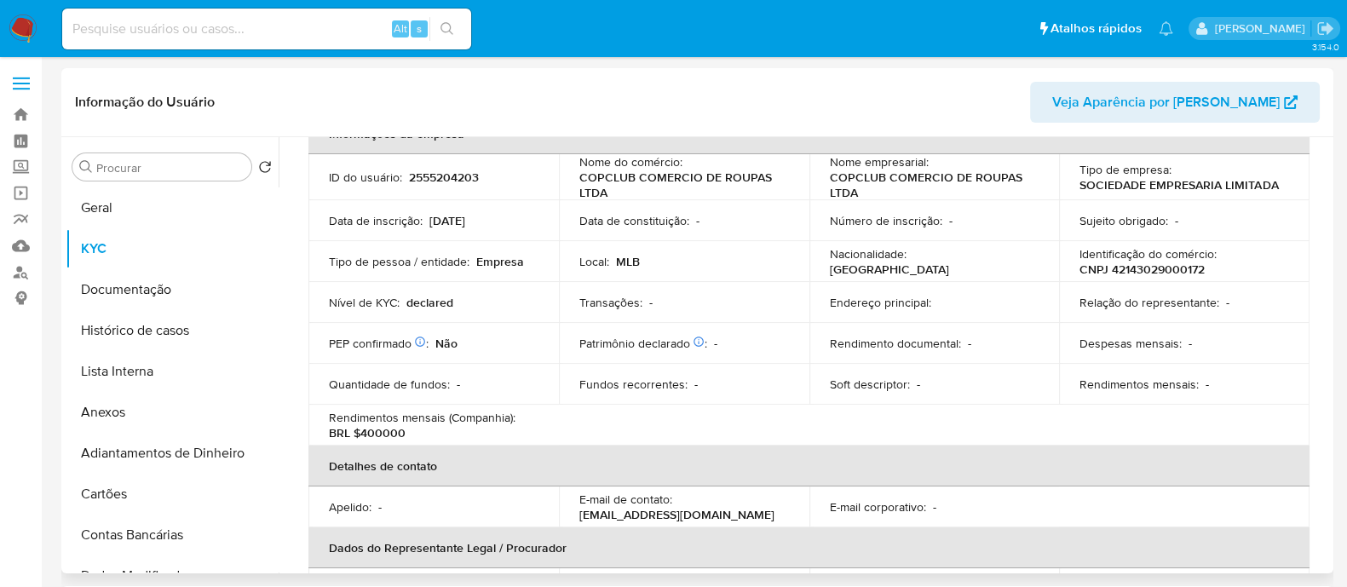
click at [1139, 275] on p "CNPJ 42143029000172" at bounding box center [1142, 269] width 125 height 15
copy p "42143029000172"
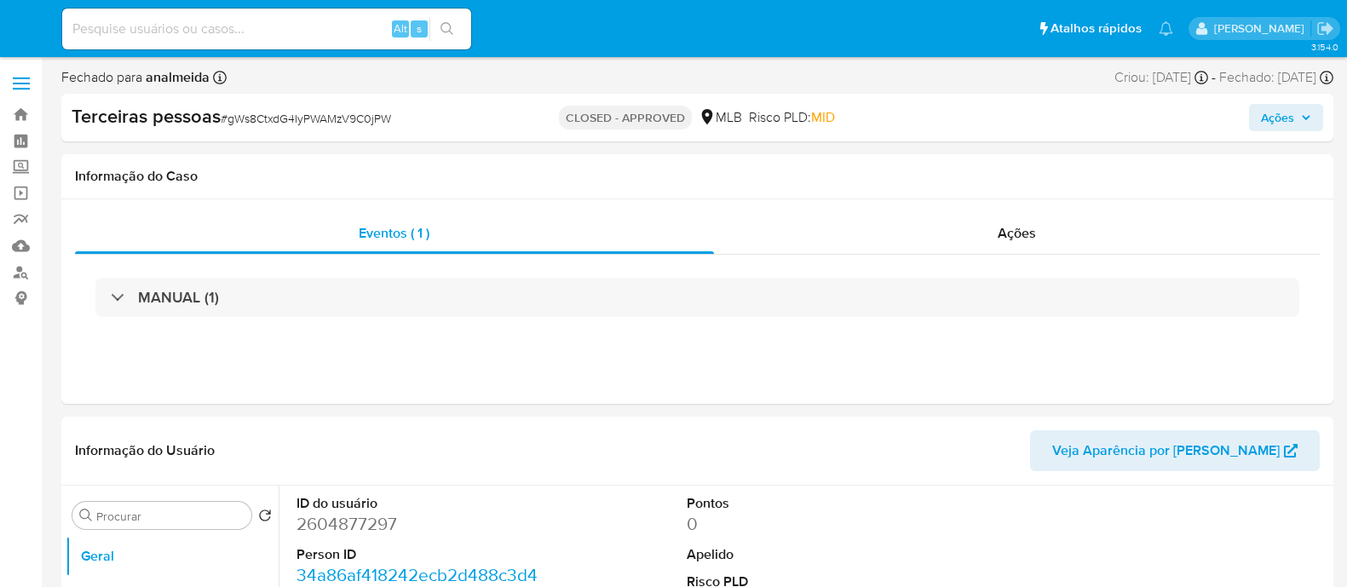
select select "10"
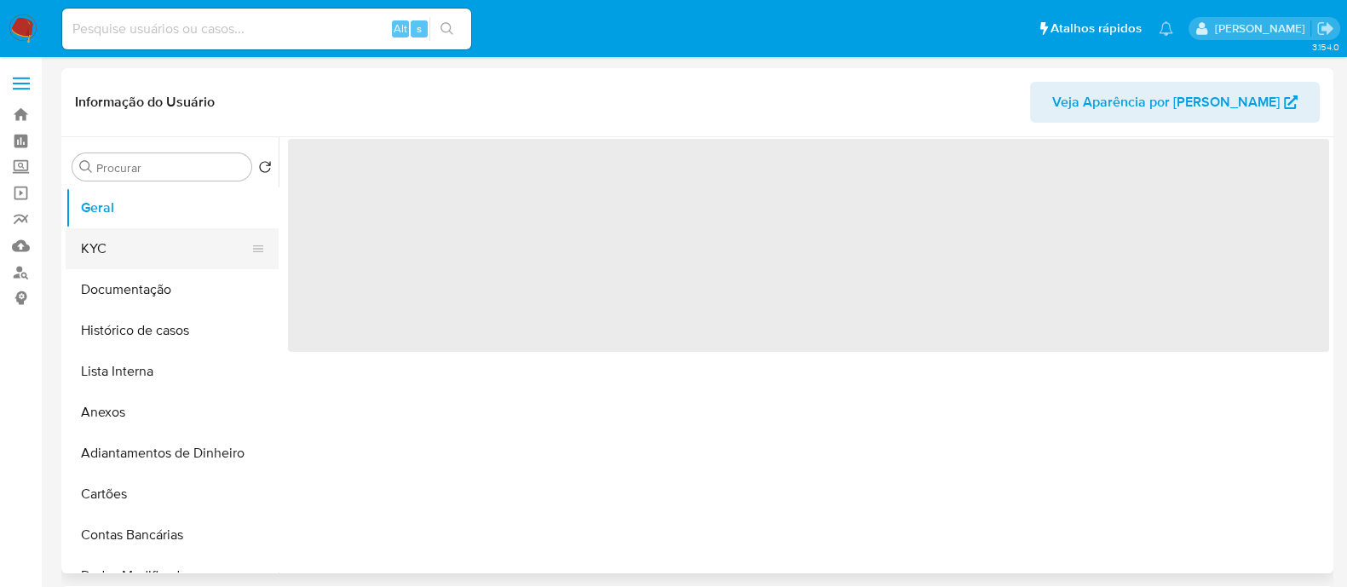
click at [123, 265] on button "KYC" at bounding box center [165, 248] width 199 height 41
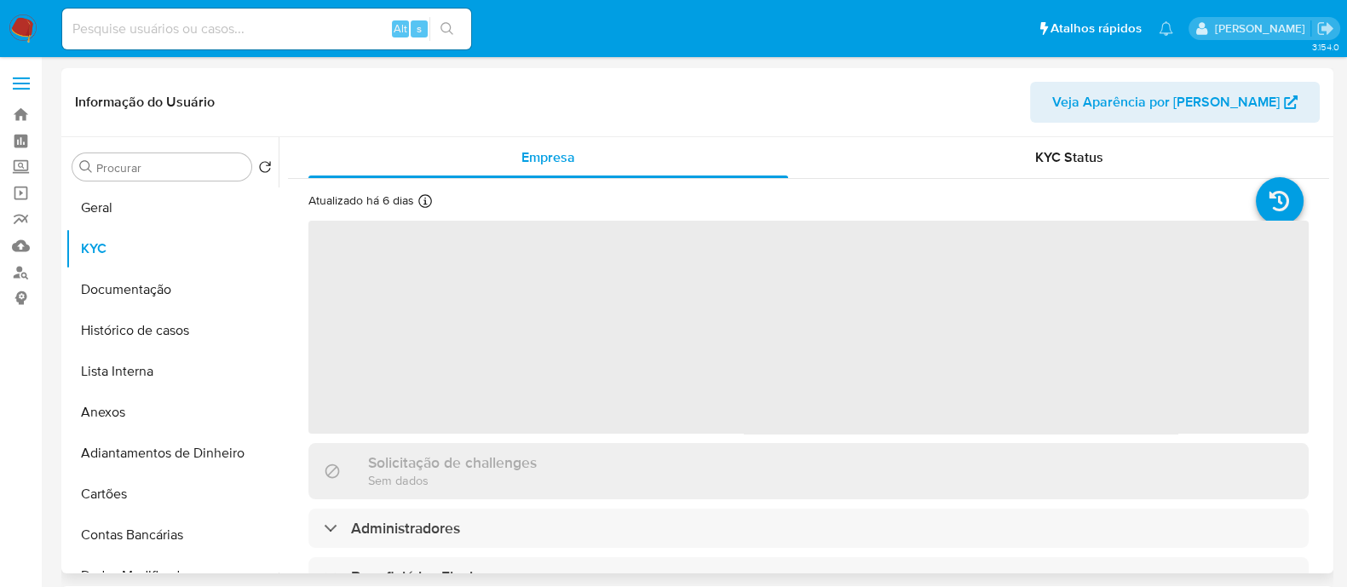
select select "10"
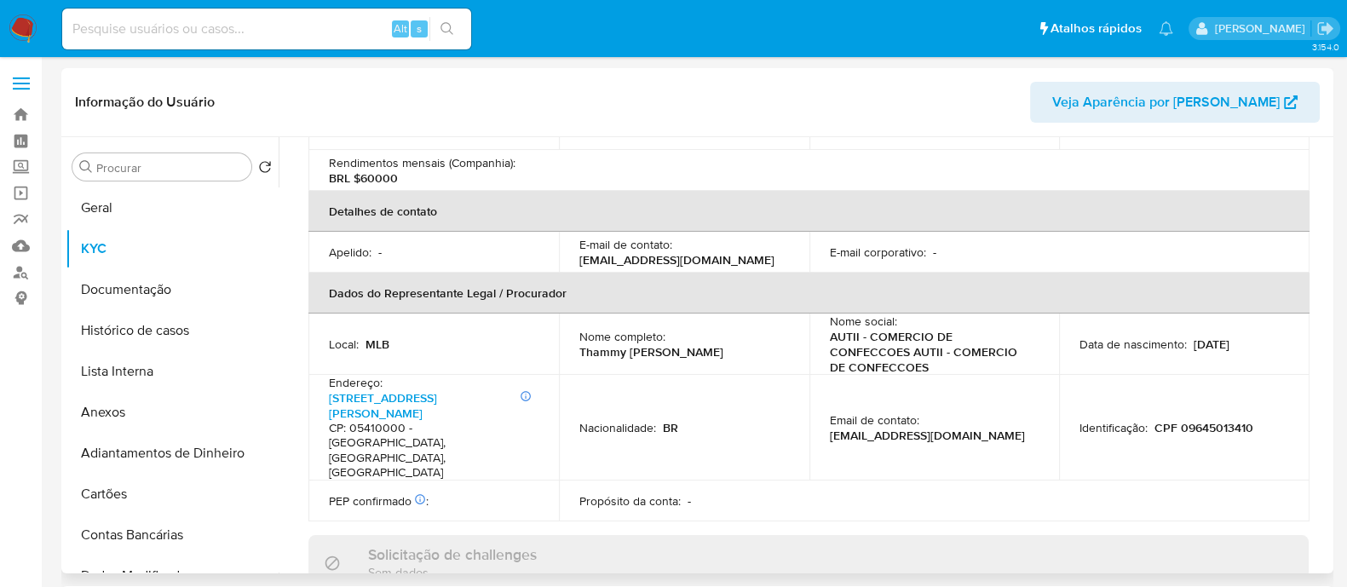
scroll to position [884, 0]
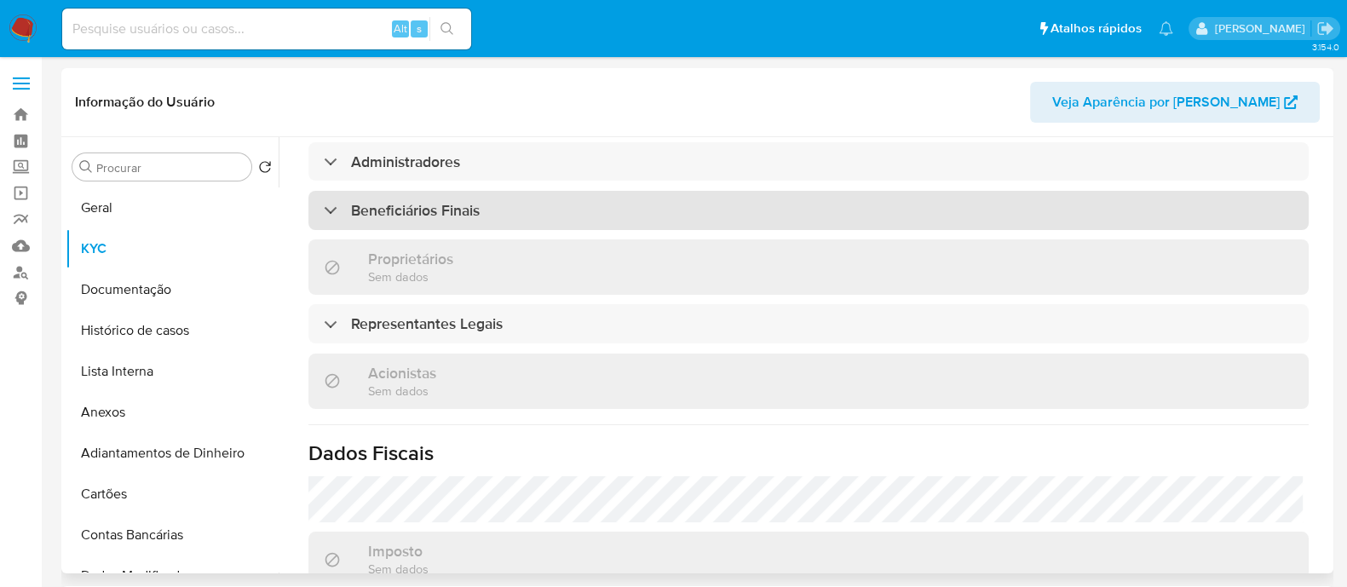
click at [464, 201] on h3 "Beneficiários Finais" at bounding box center [415, 210] width 129 height 19
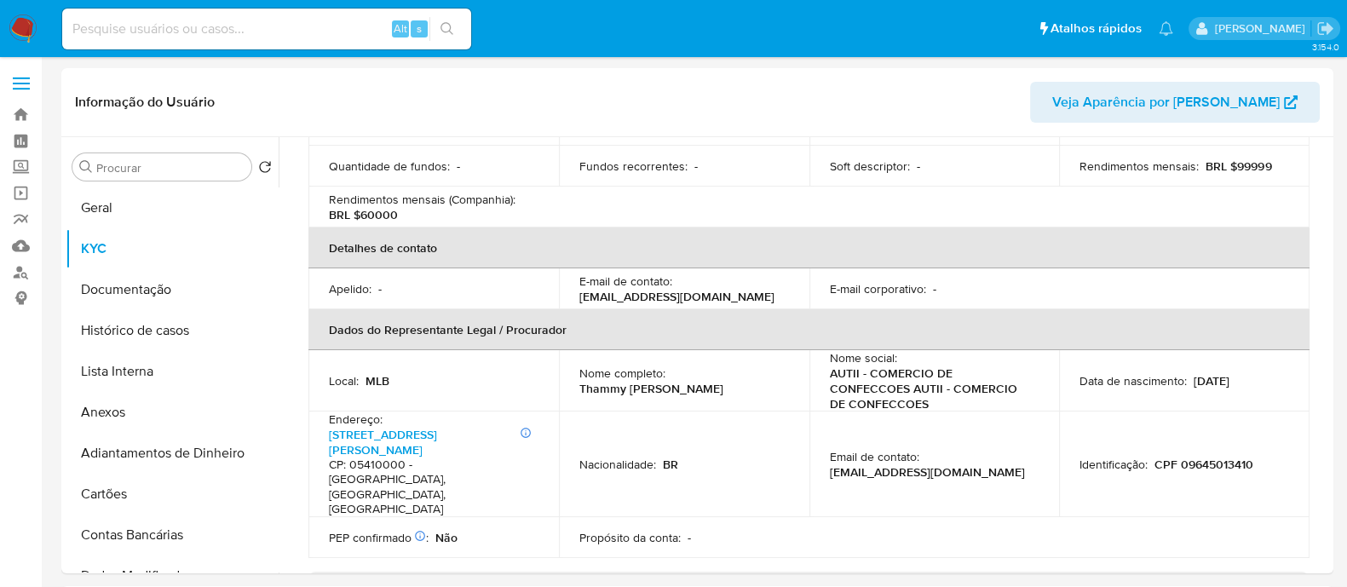
scroll to position [138, 0]
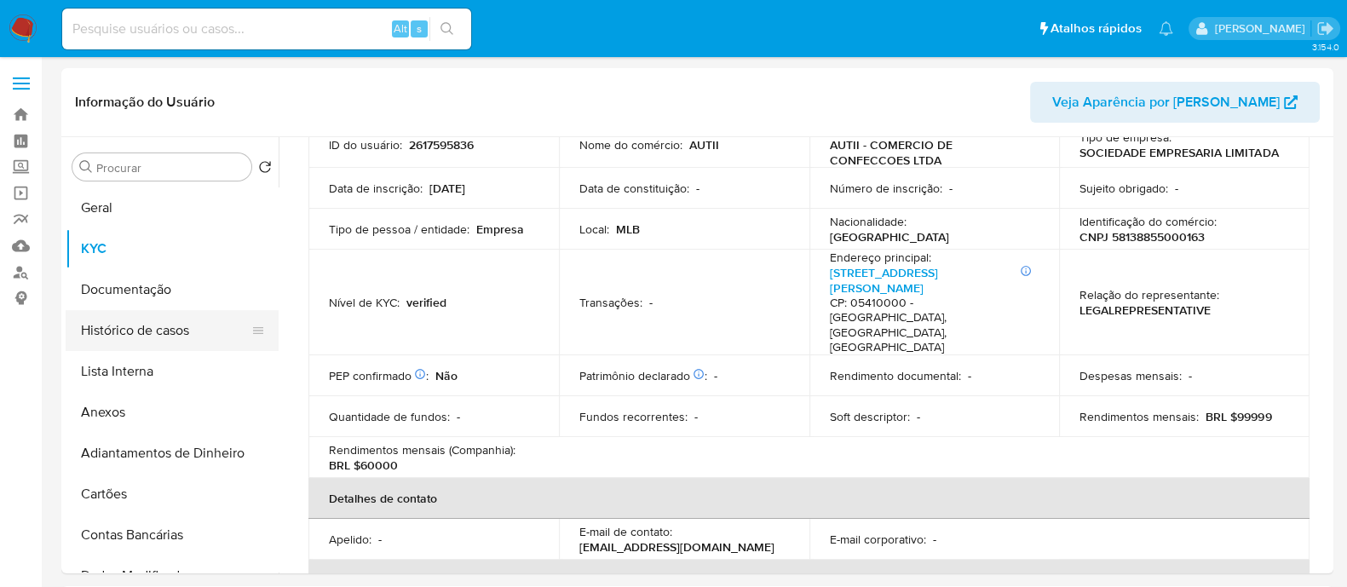
click at [164, 328] on button "Histórico de casos" at bounding box center [165, 330] width 199 height 41
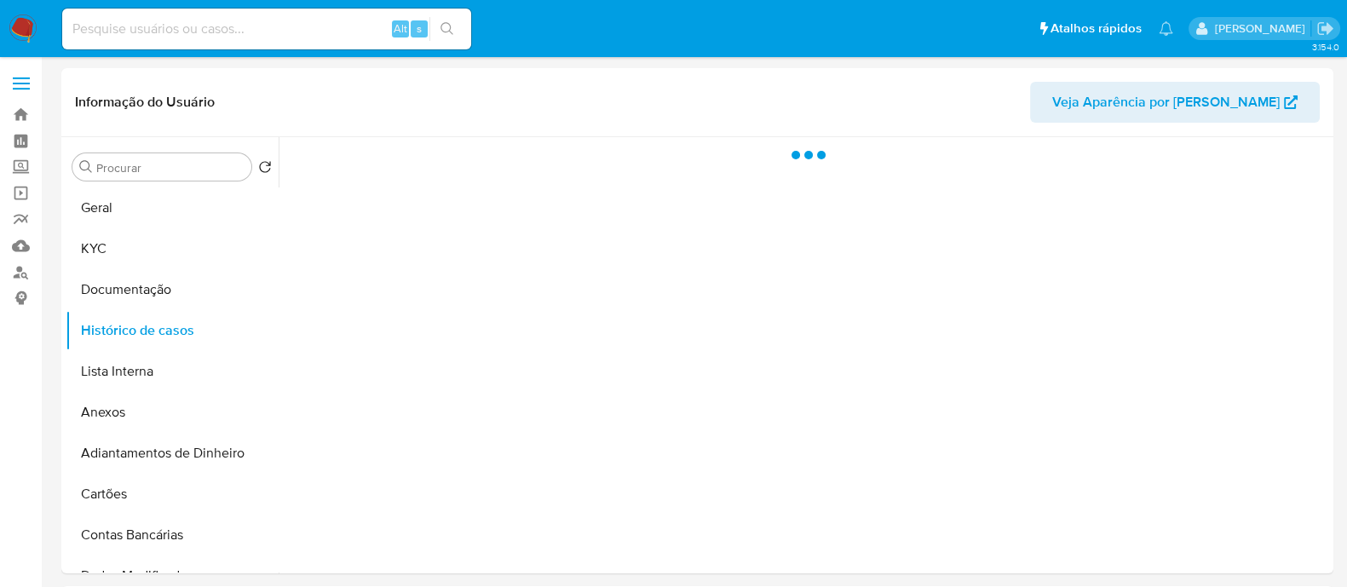
scroll to position [0, 0]
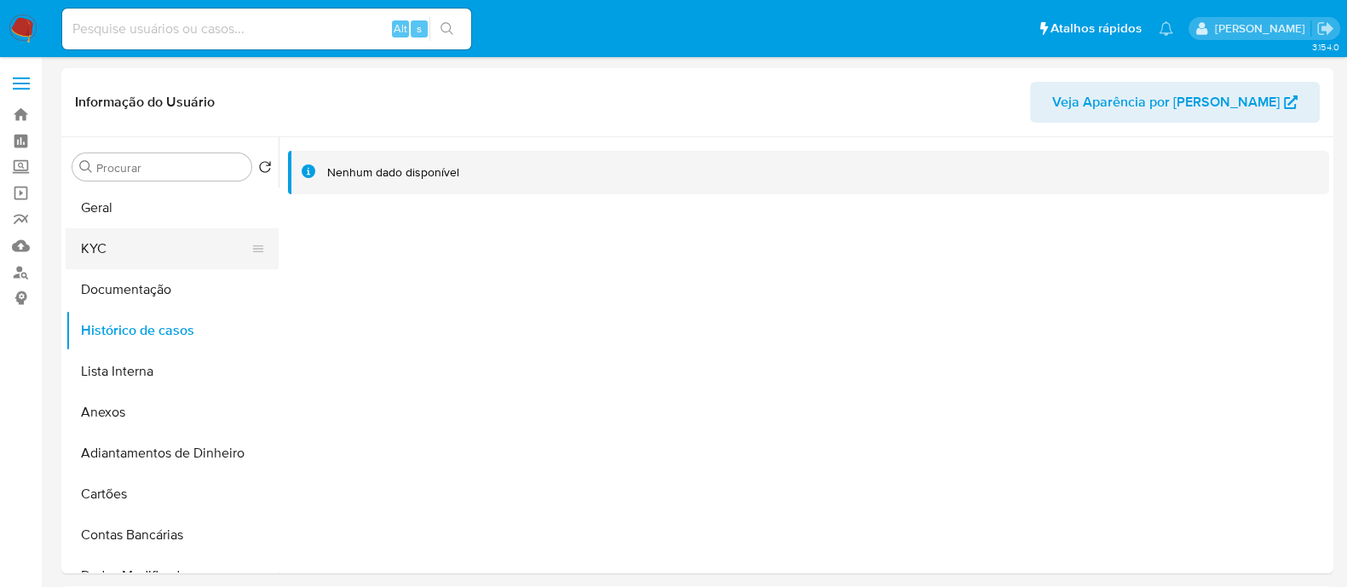
click at [114, 248] on button "KYC" at bounding box center [165, 248] width 199 height 41
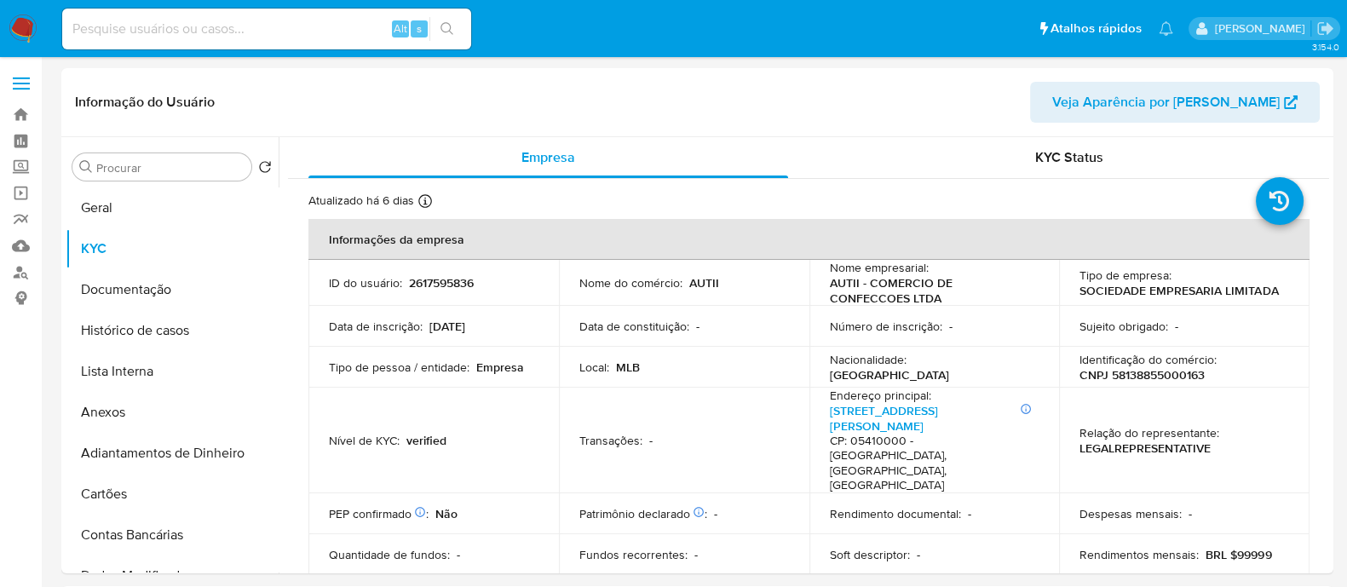
click at [1156, 378] on p "CNPJ 58138855000163" at bounding box center [1142, 374] width 125 height 15
copy p "58138855000163"
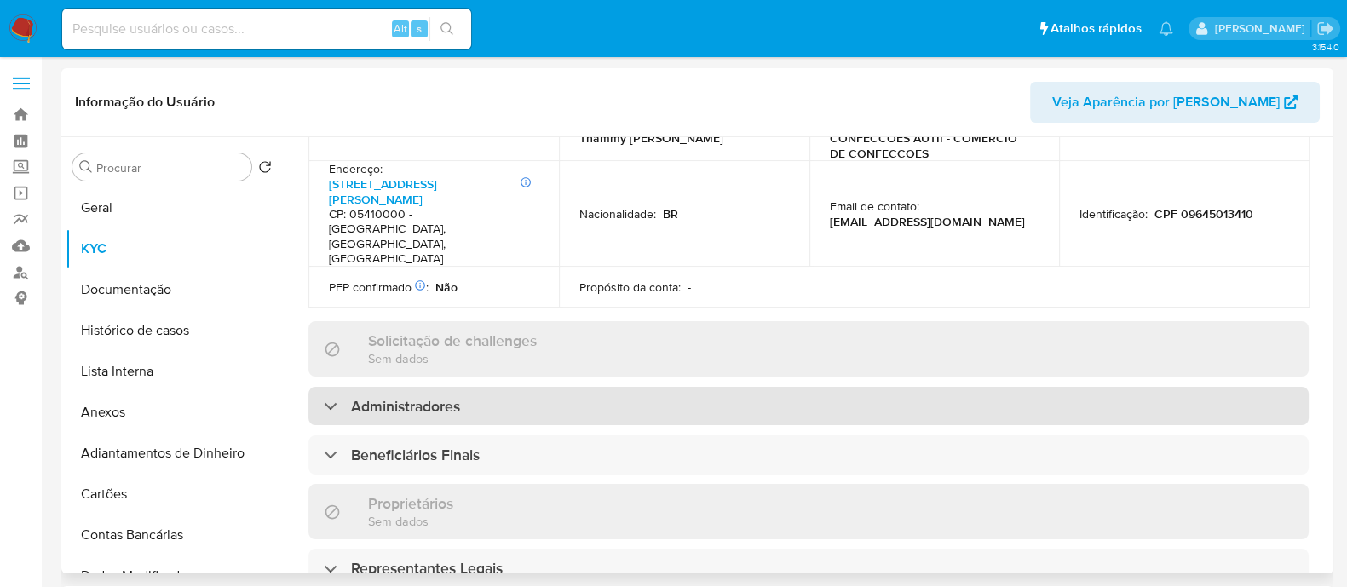
scroll to position [851, 0]
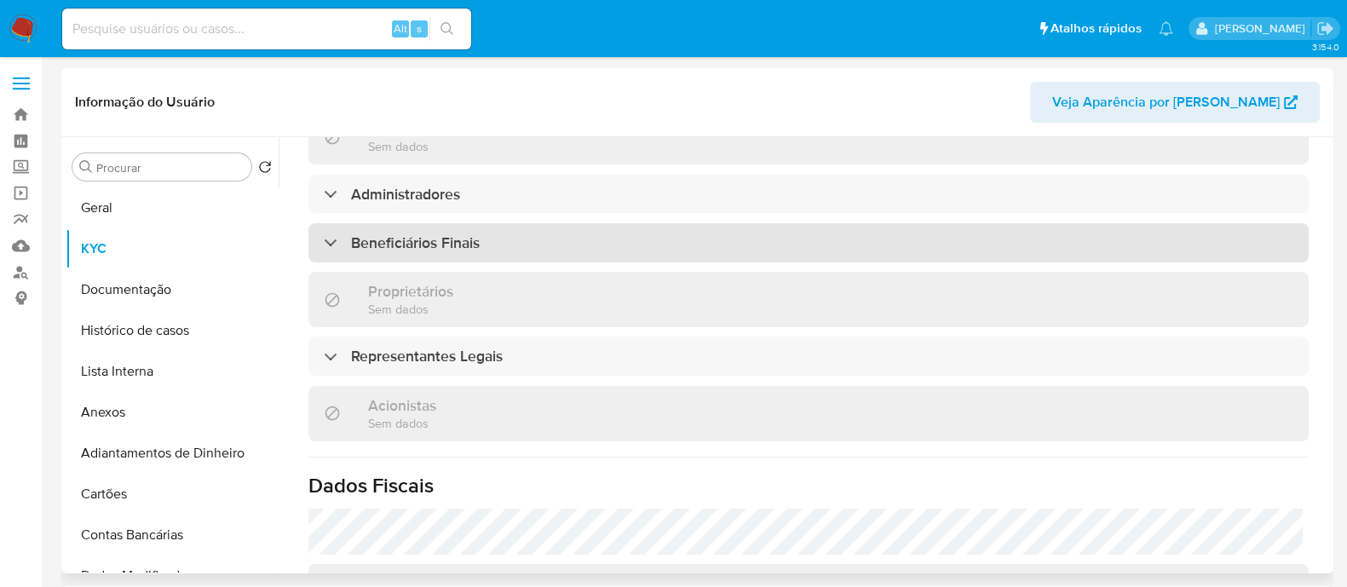
click at [525, 223] on div "Beneficiários Finais" at bounding box center [808, 242] width 1000 height 39
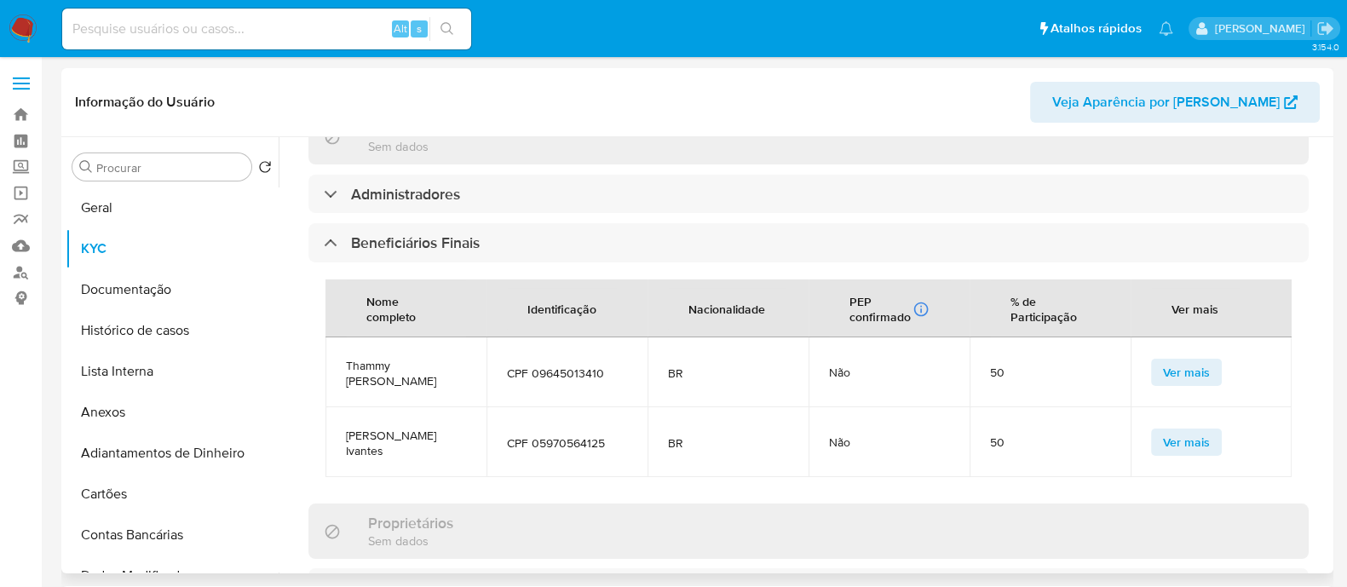
click at [348, 358] on span "Thammy [PERSON_NAME]" at bounding box center [406, 373] width 120 height 31
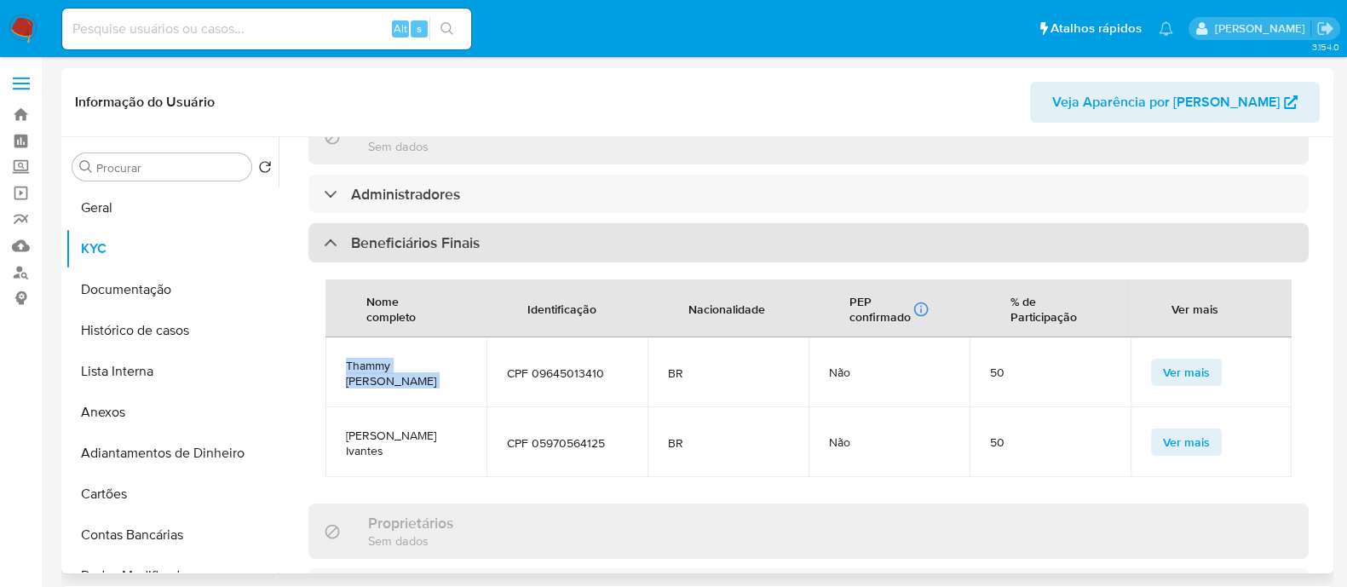
copy span "Thammy [PERSON_NAME]"
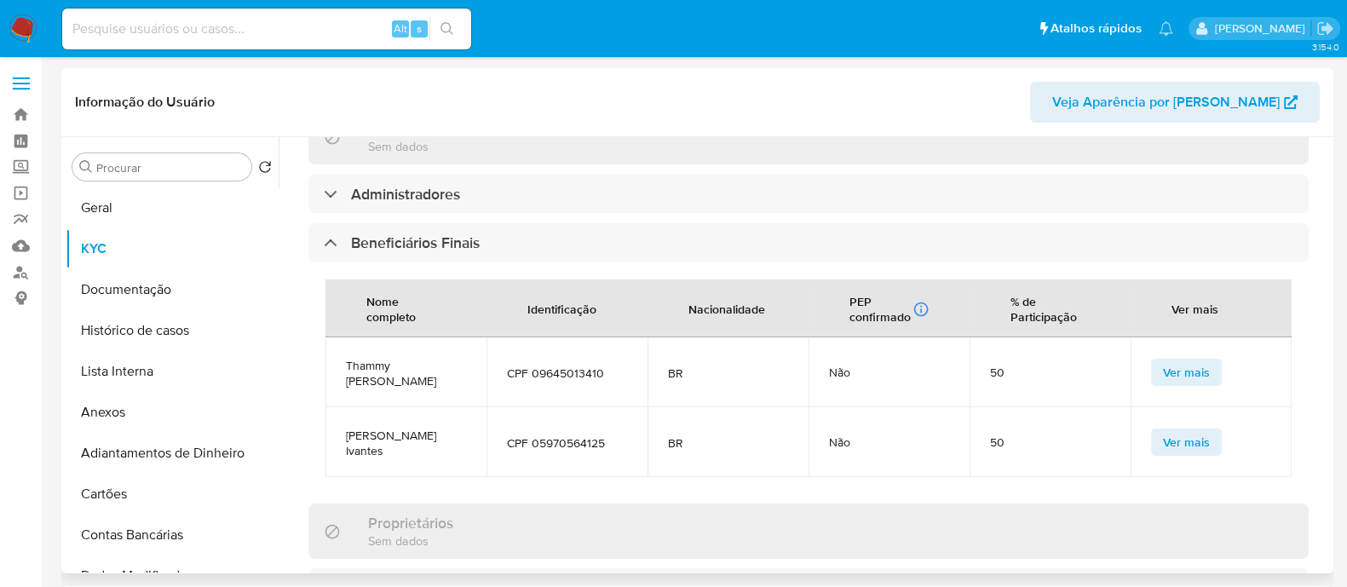
click at [417, 428] on span "[PERSON_NAME] Ivantes" at bounding box center [406, 443] width 120 height 31
copy span "[PERSON_NAME] Ivantes"
click at [166, 200] on button "Geral" at bounding box center [165, 207] width 199 height 41
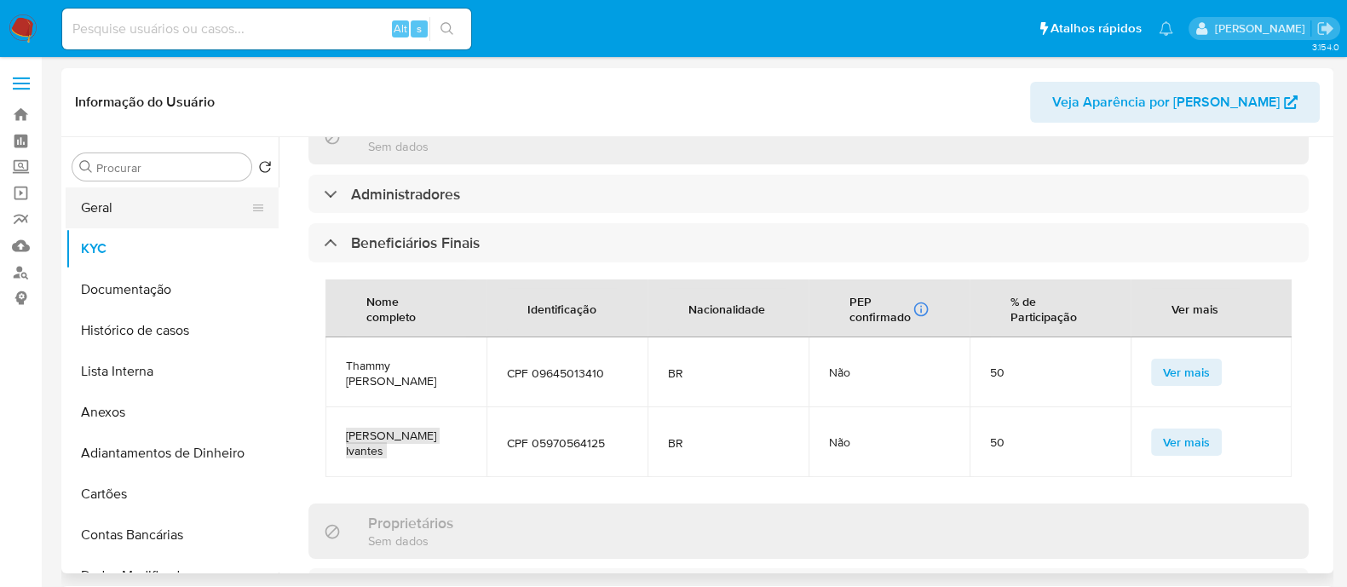
scroll to position [0, 0]
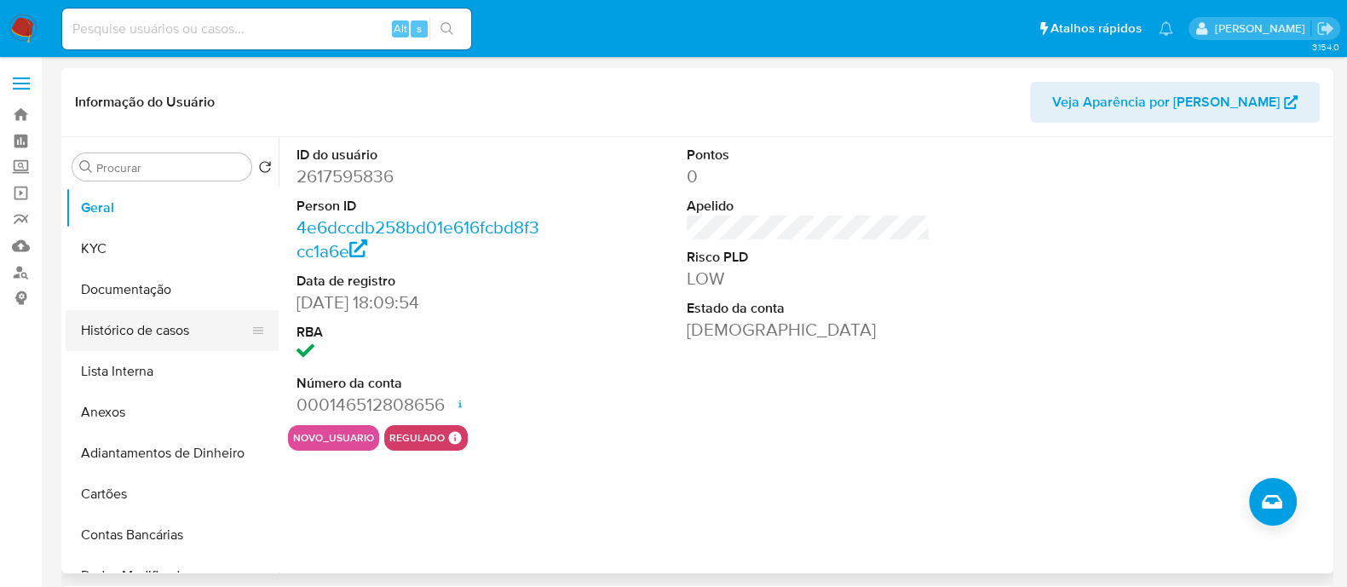
click at [134, 335] on button "Histórico de casos" at bounding box center [165, 330] width 199 height 41
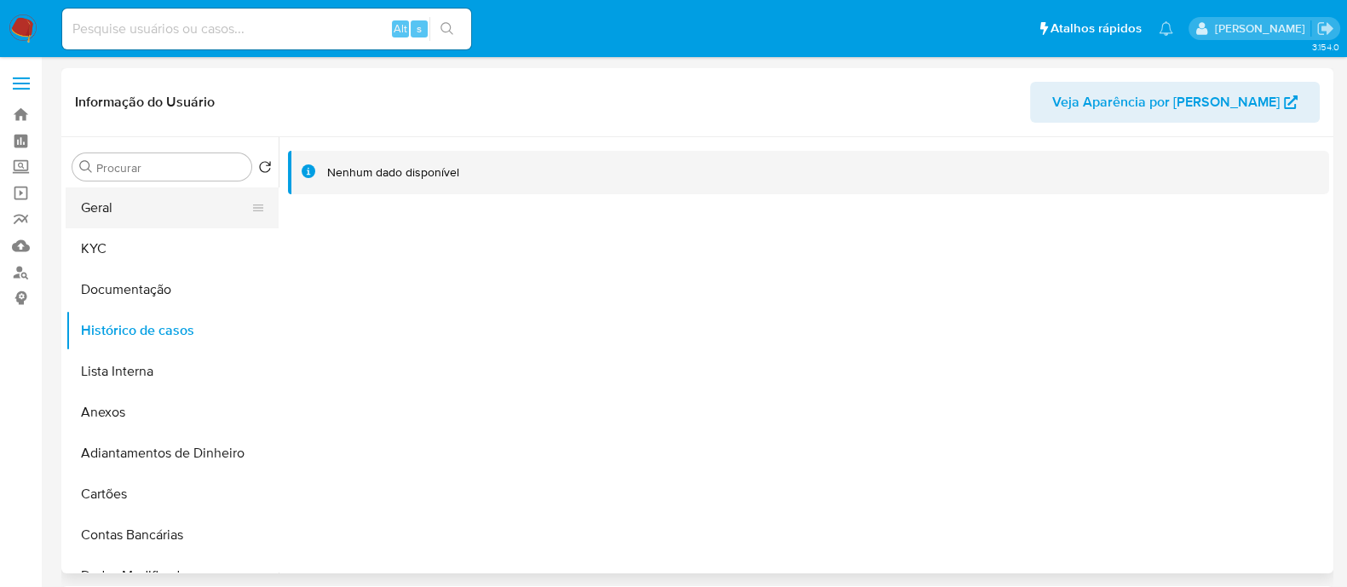
click at [205, 219] on button "Geral" at bounding box center [165, 207] width 199 height 41
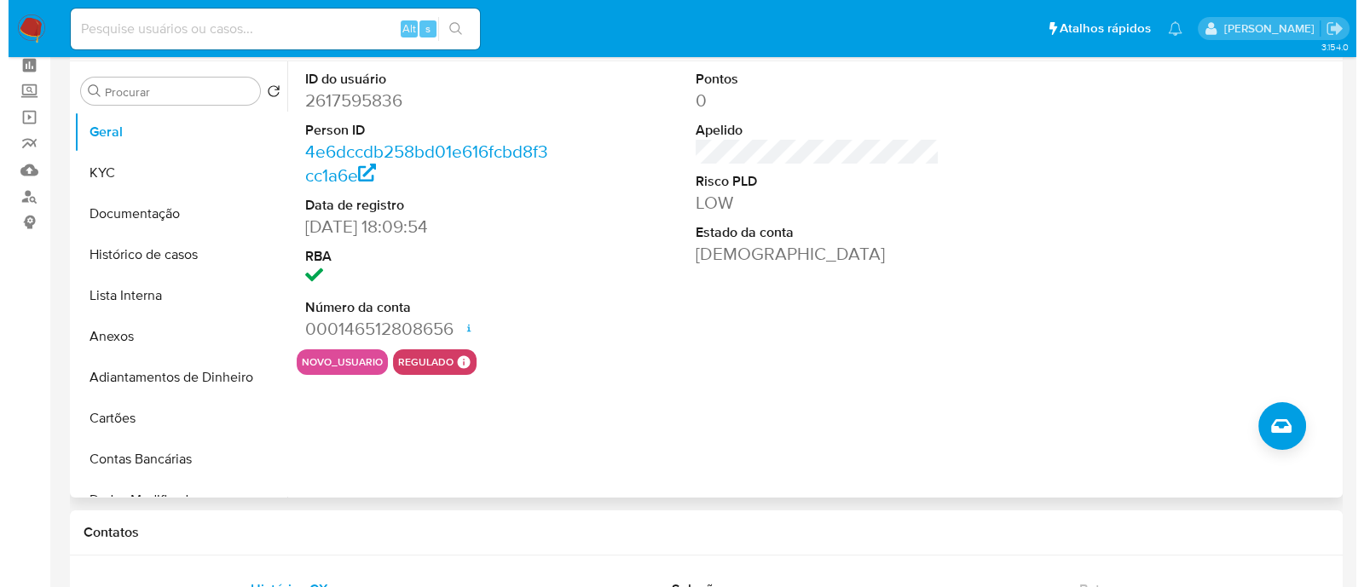
scroll to position [106, 0]
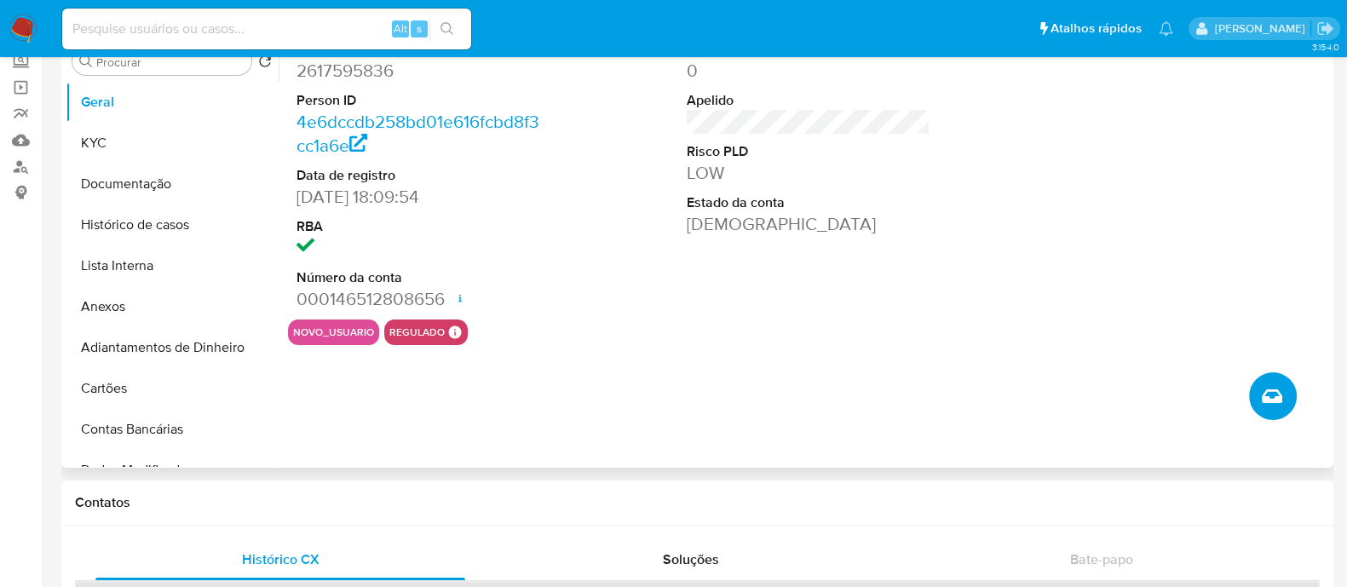
click at [1287, 388] on button "Criar caso manual" at bounding box center [1273, 396] width 48 height 48
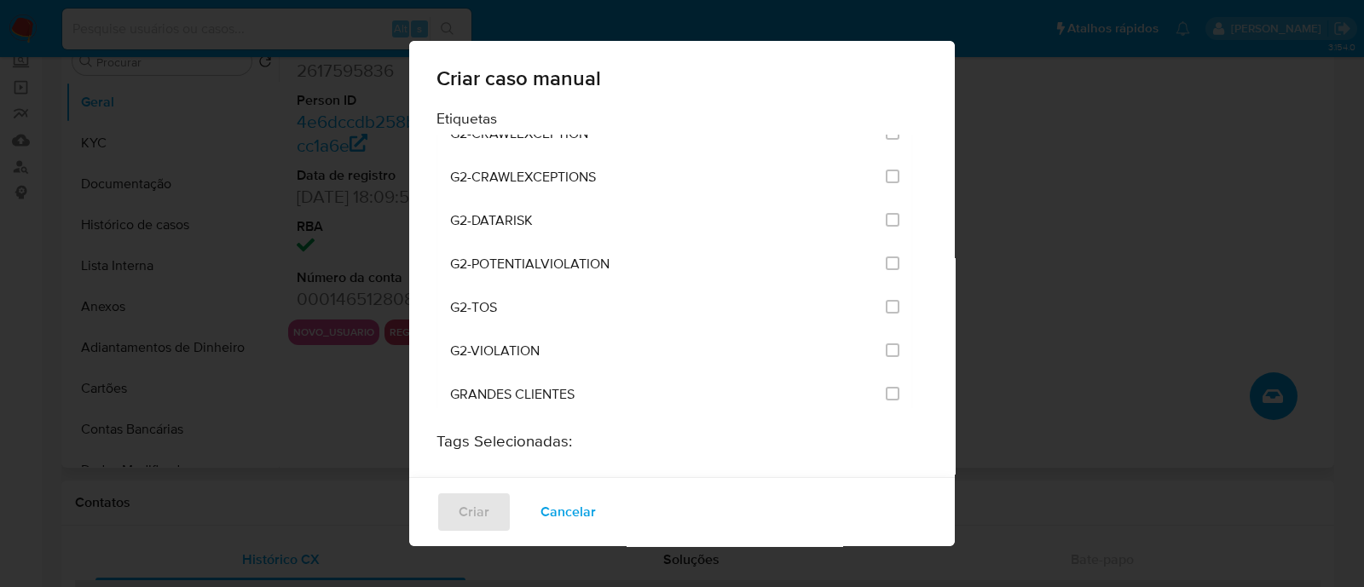
scroll to position [1278, 0]
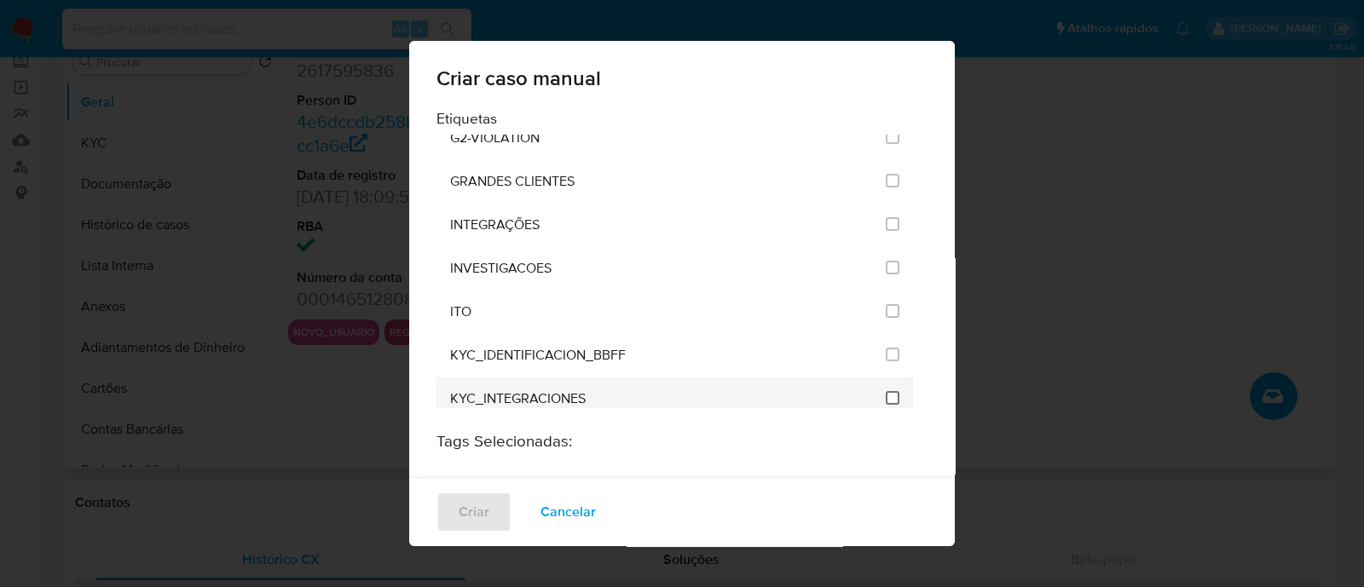
click at [885, 391] on input "2093" at bounding box center [892, 398] width 14 height 14
checkbox input "true"
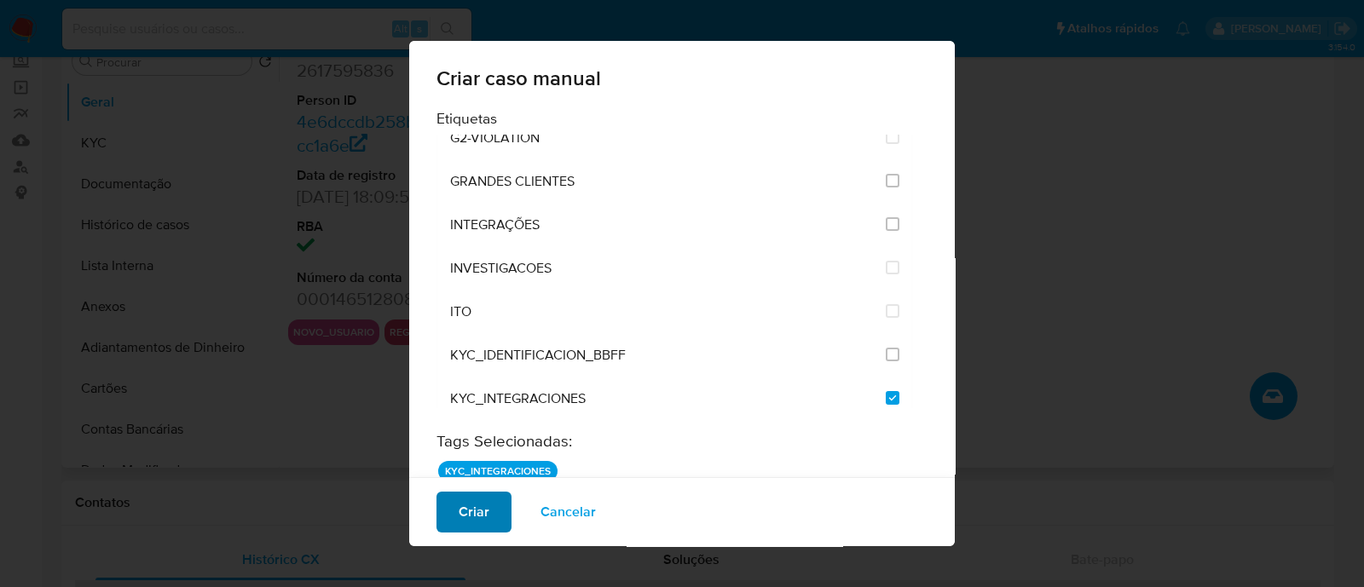
click at [447, 516] on button "Criar" at bounding box center [473, 512] width 75 height 41
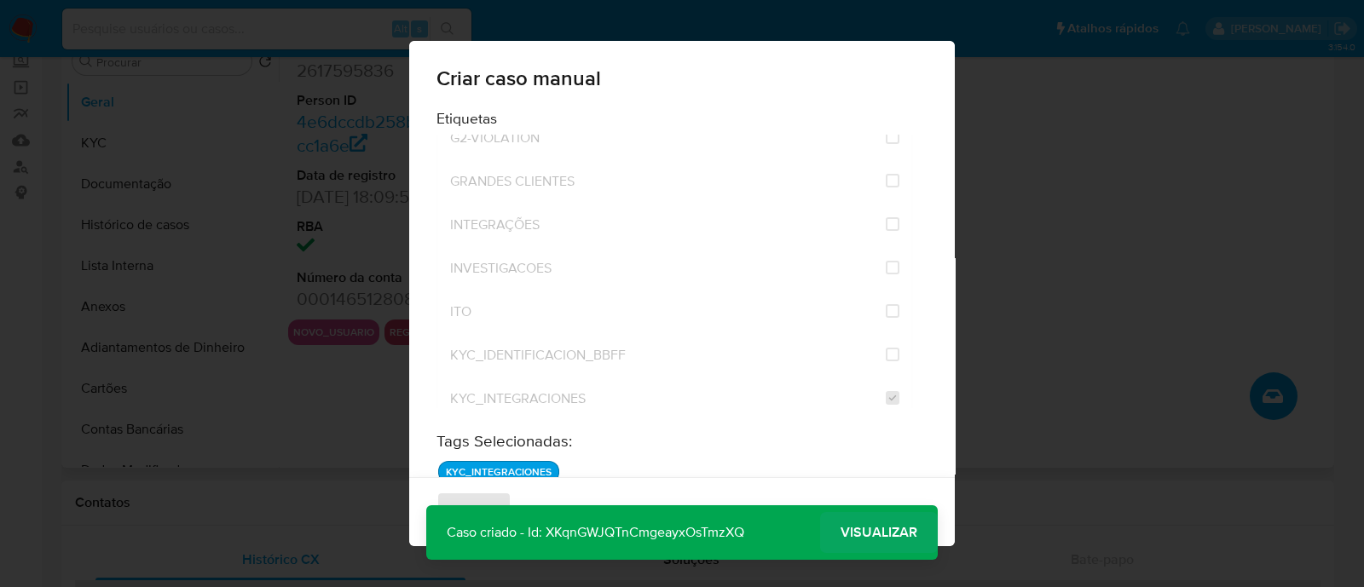
click at [865, 533] on span "Visualizar" at bounding box center [878, 533] width 77 height 0
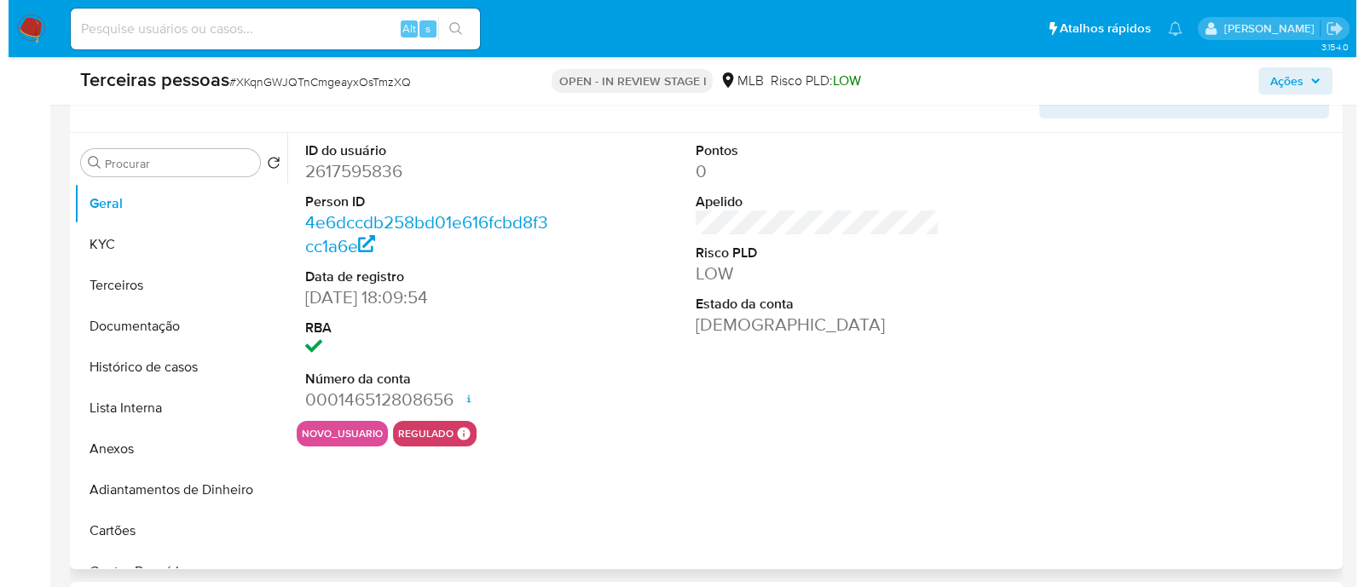
scroll to position [320, 0]
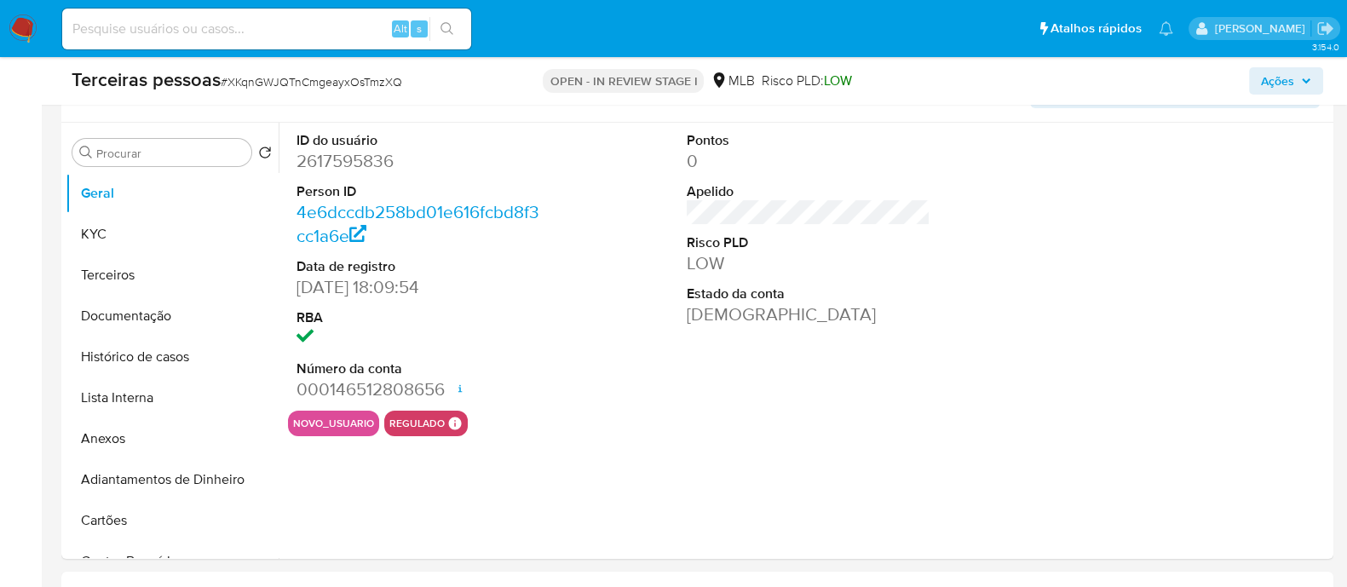
select select "10"
click at [133, 441] on button "Anexos" at bounding box center [165, 438] width 199 height 41
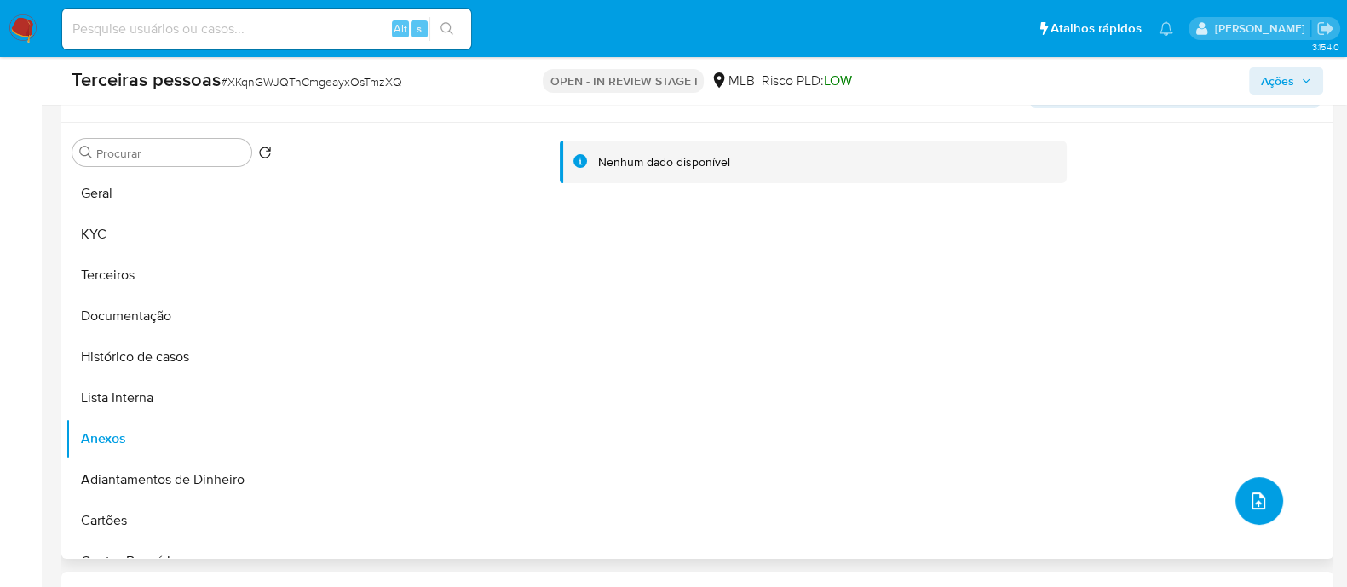
click at [1251, 497] on icon "upload-file" at bounding box center [1258, 501] width 20 height 20
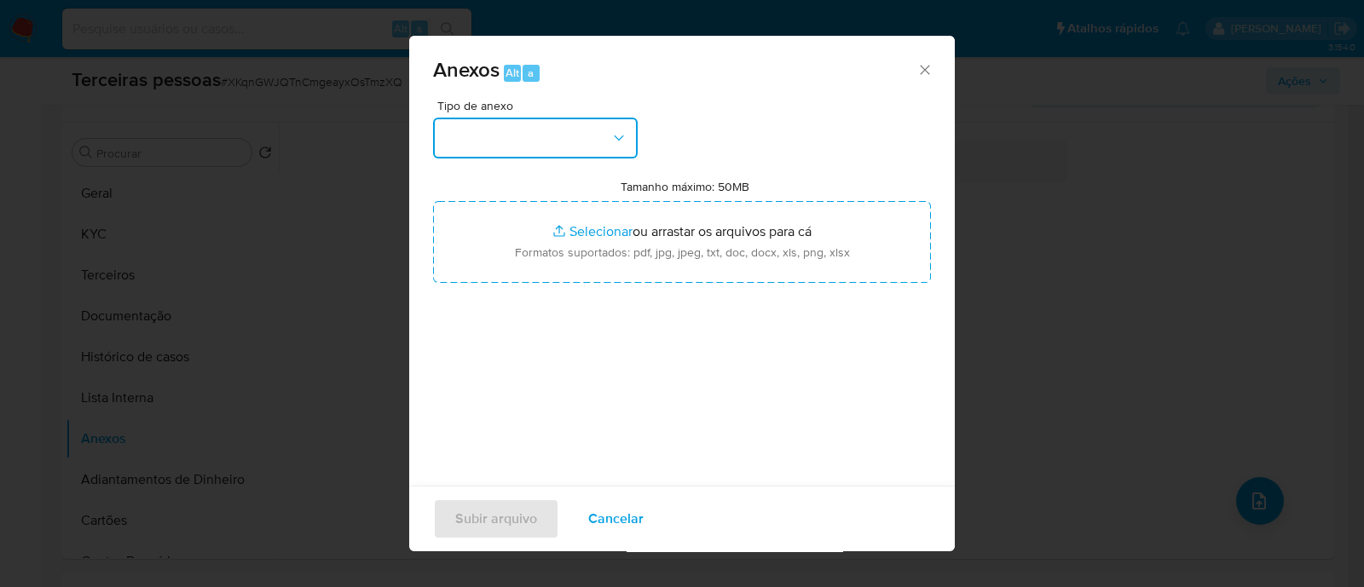
click at [573, 138] on button "button" at bounding box center [535, 138] width 205 height 41
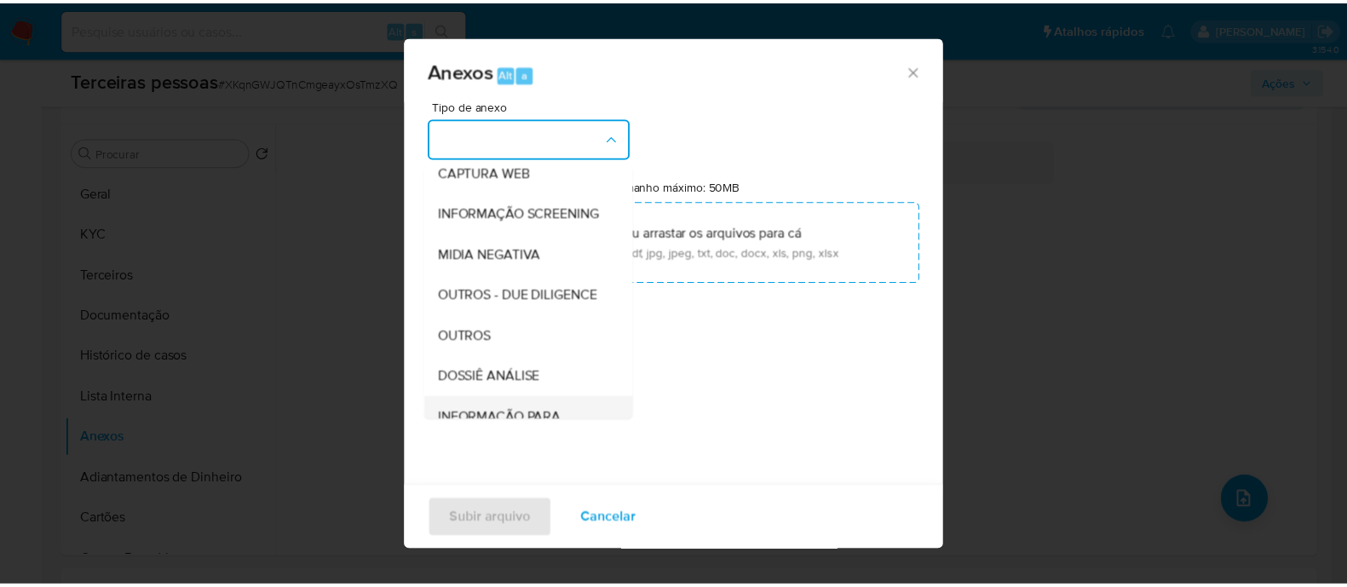
scroll to position [262, 0]
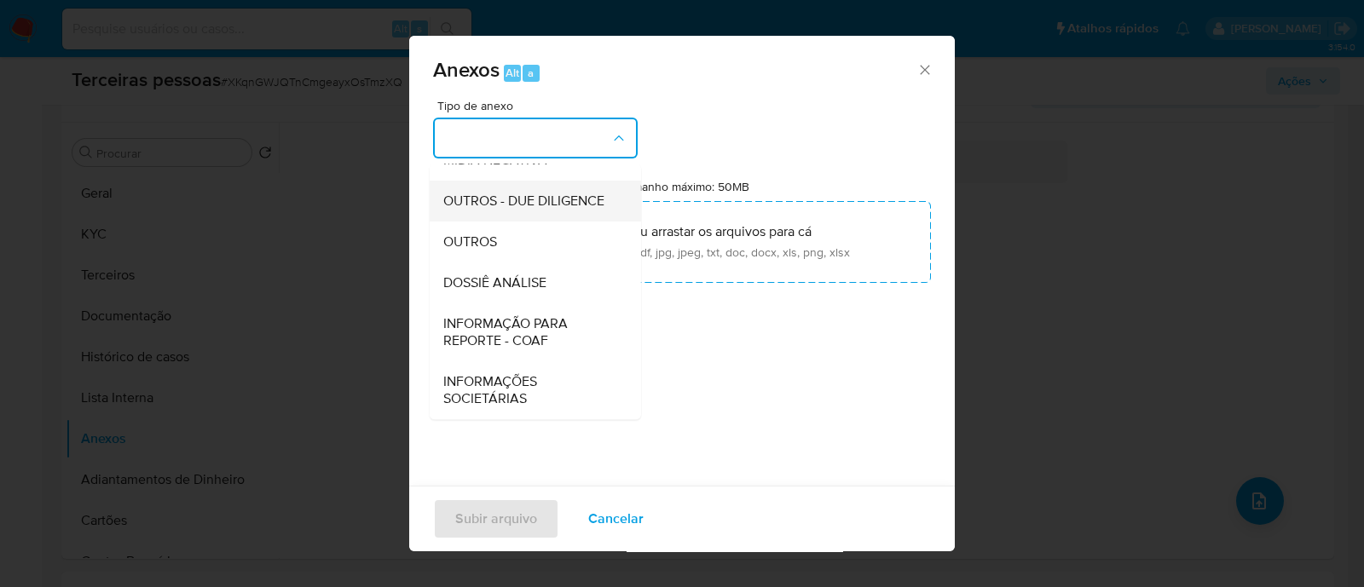
click at [552, 193] on span "OUTROS - DUE DILIGENCE" at bounding box center [523, 201] width 161 height 17
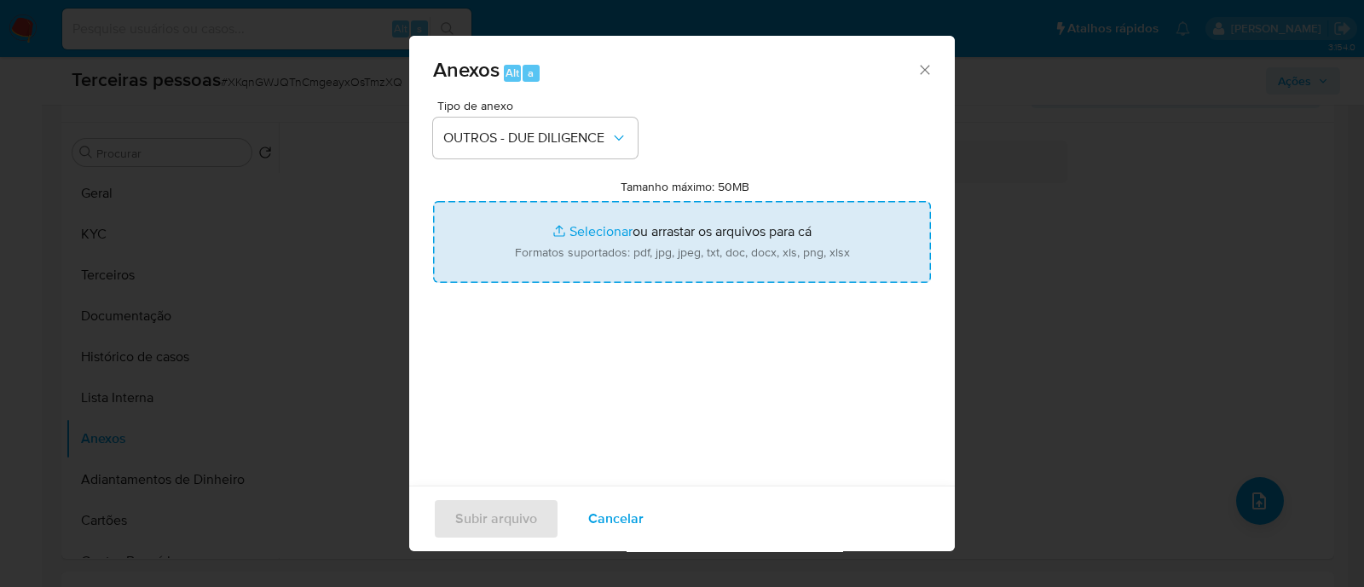
click at [757, 236] on input "Tamanho máximo: 50MB Selecionar arquivos" at bounding box center [682, 242] width 498 height 82
type input "C:\fakepath\Matriz de Risco - AUTII - COMERCIO DE CONFECCOES LTDA.pdf"
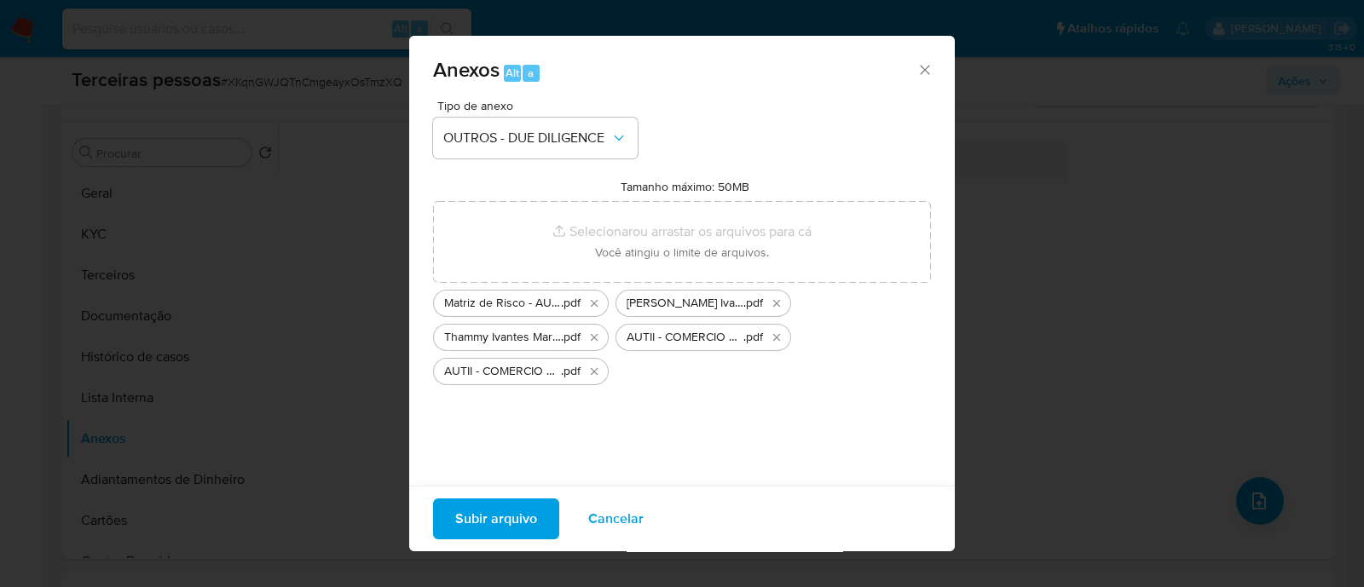
click at [486, 513] on span "Subir arquivo" at bounding box center [496, 518] width 82 height 37
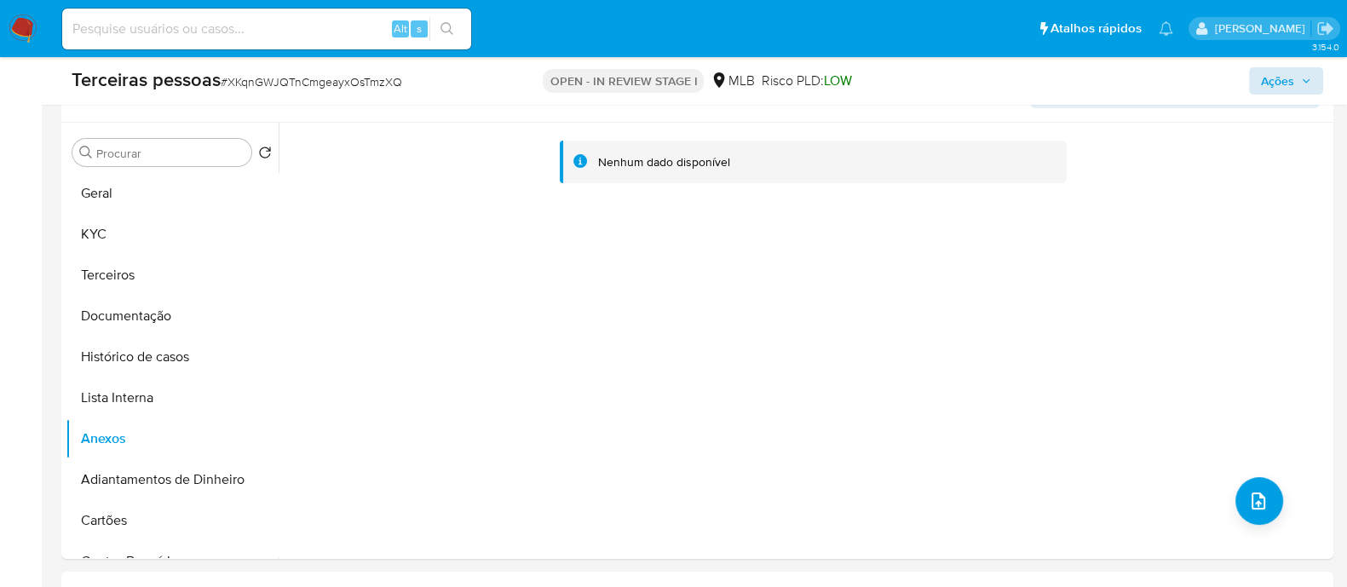
click at [1323, 77] on div "Terceiras pessoas # XKqnGWJQTnCmgeayxOsTmzXQ OPEN - IN REVIEW STAGE I MLB Risco…" at bounding box center [697, 81] width 1272 height 48
click at [1293, 67] on span "Ações" at bounding box center [1277, 80] width 33 height 27
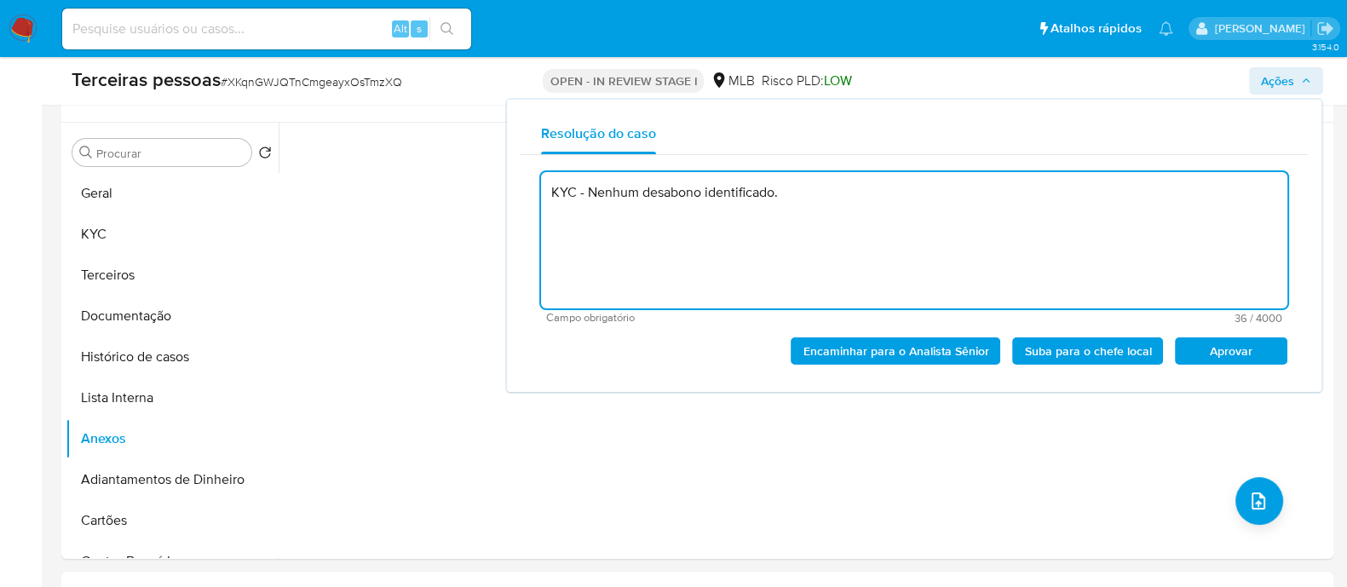
click at [1258, 353] on span "Aprovar" at bounding box center [1231, 351] width 89 height 24
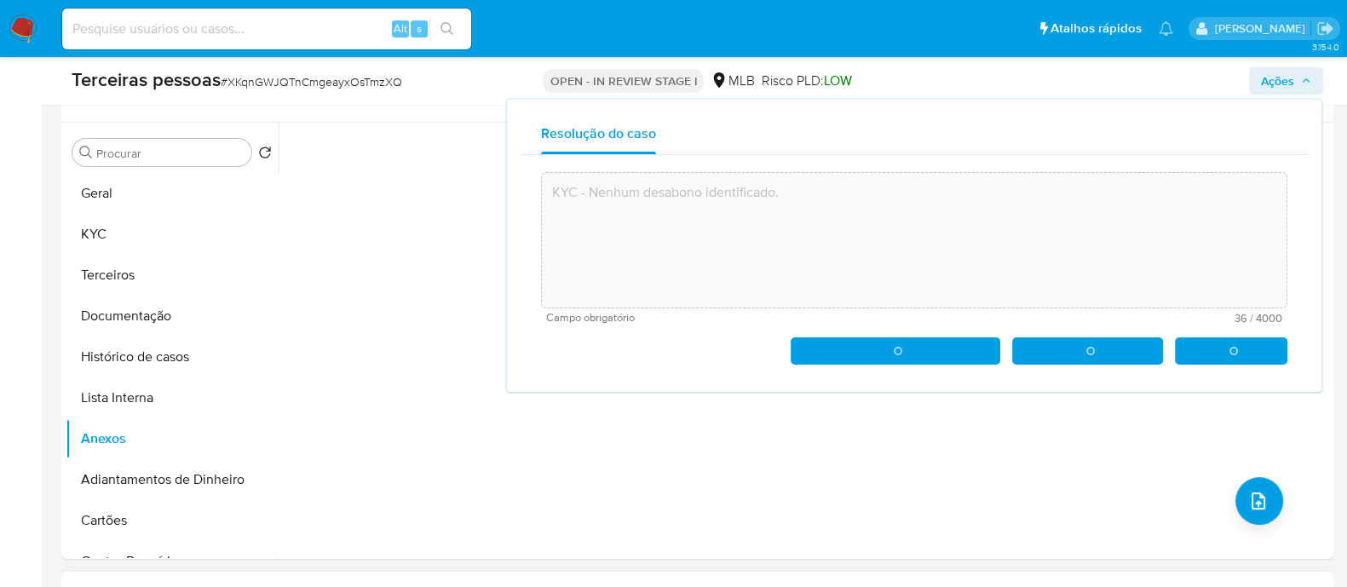
type textarea "KYC - Nenhum desabono identificado."
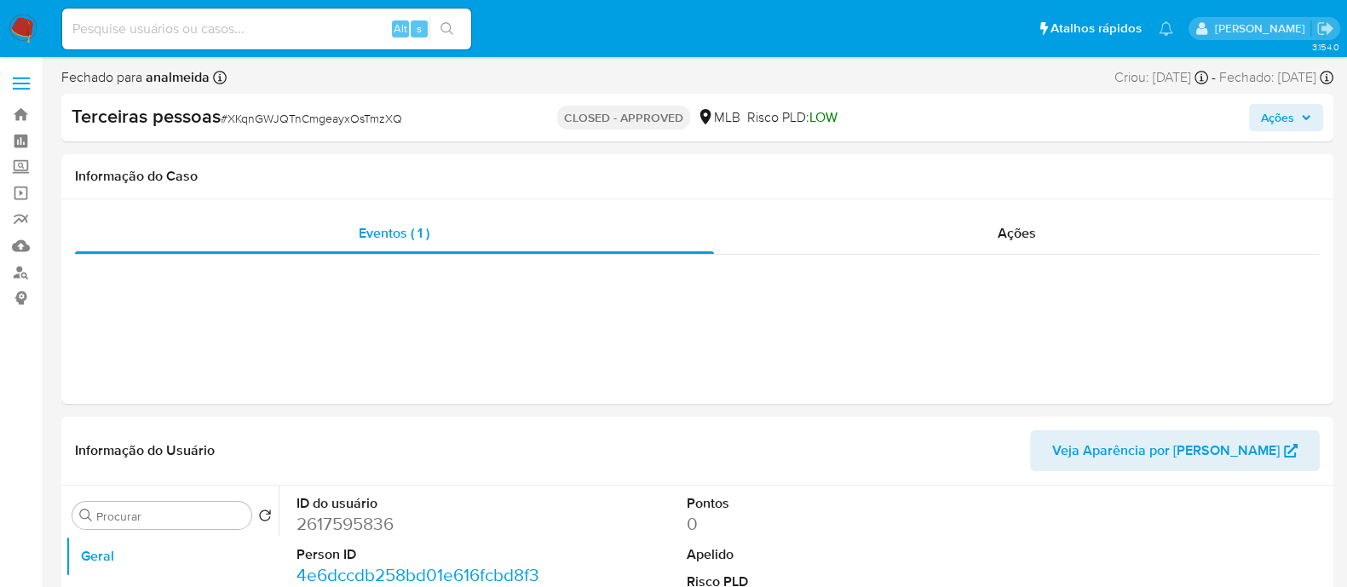
select select "10"
